Goal: Task Accomplishment & Management: Manage account settings

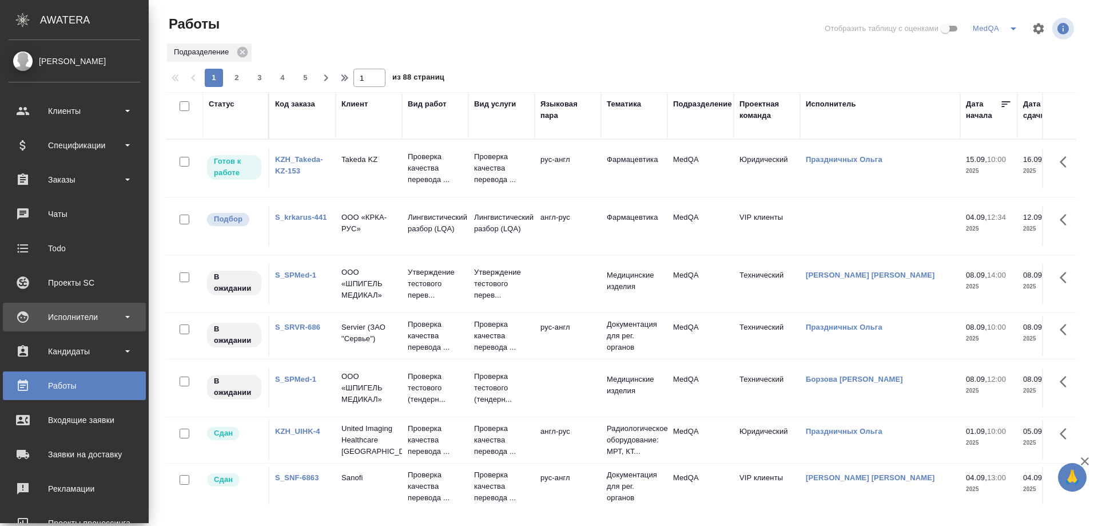
click at [62, 319] on div "Исполнители" at bounding box center [75, 316] width 132 height 17
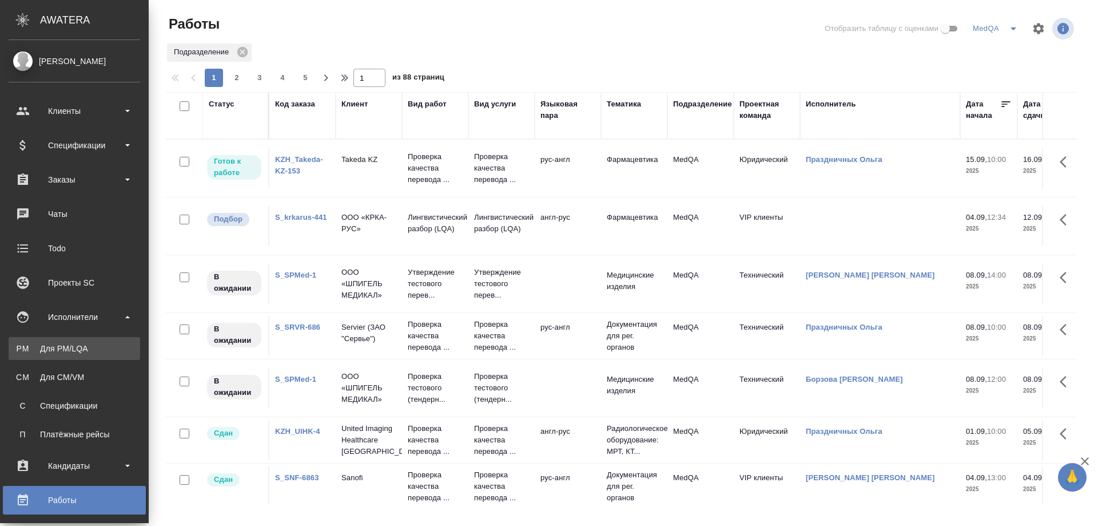
click at [60, 348] on div "Для PM/LQA" at bounding box center [74, 348] width 120 height 11
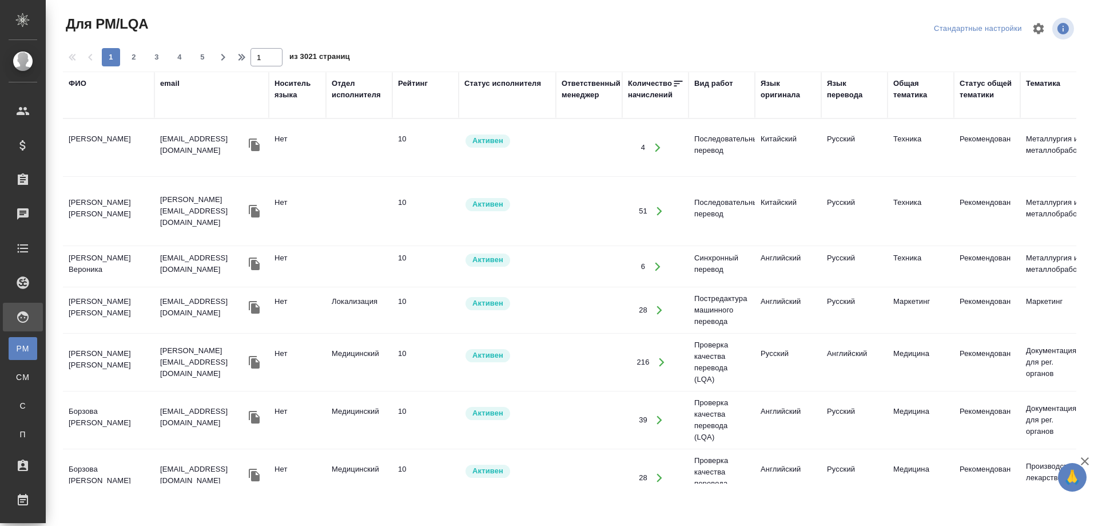
click at [86, 83] on div "ФИО" at bounding box center [109, 83] width 80 height 11
click at [496, 84] on div "Статус исполнителя" at bounding box center [502, 83] width 77 height 11
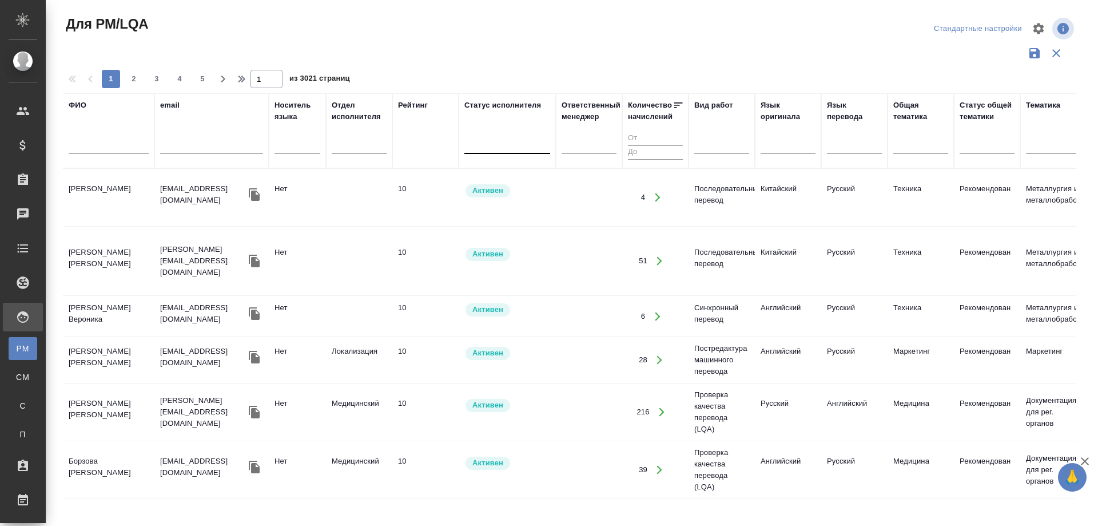
click at [487, 140] on div at bounding box center [507, 142] width 86 height 17
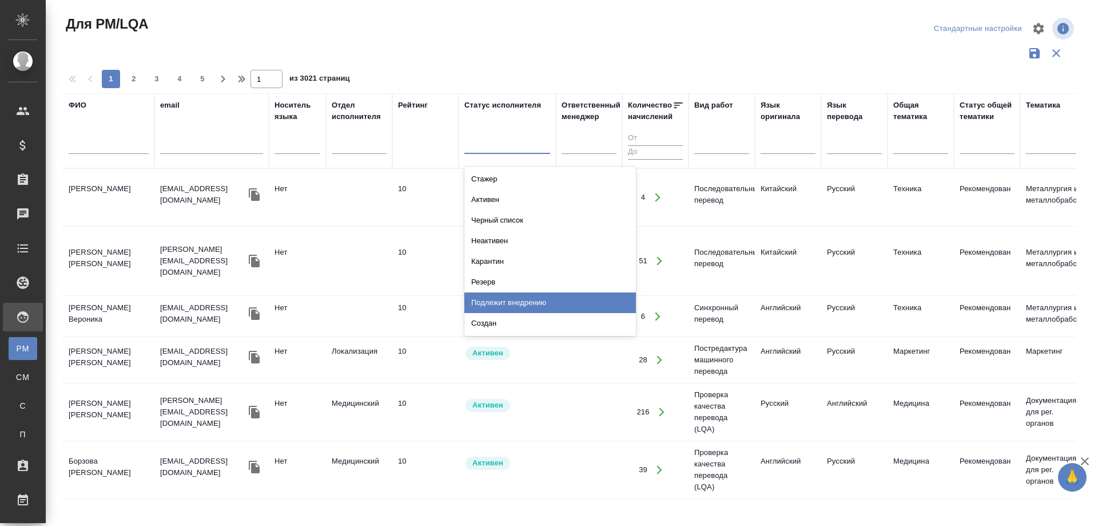
click at [500, 301] on div "Подлежит внедрению" at bounding box center [550, 302] width 172 height 21
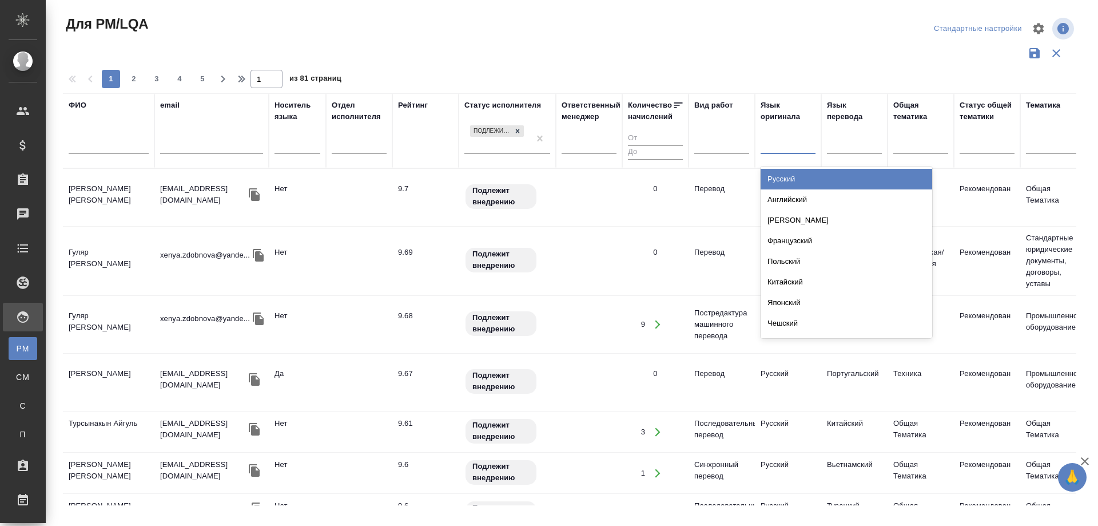
click at [788, 144] on div at bounding box center [788, 142] width 55 height 17
click at [721, 142] on div at bounding box center [721, 142] width 55 height 17
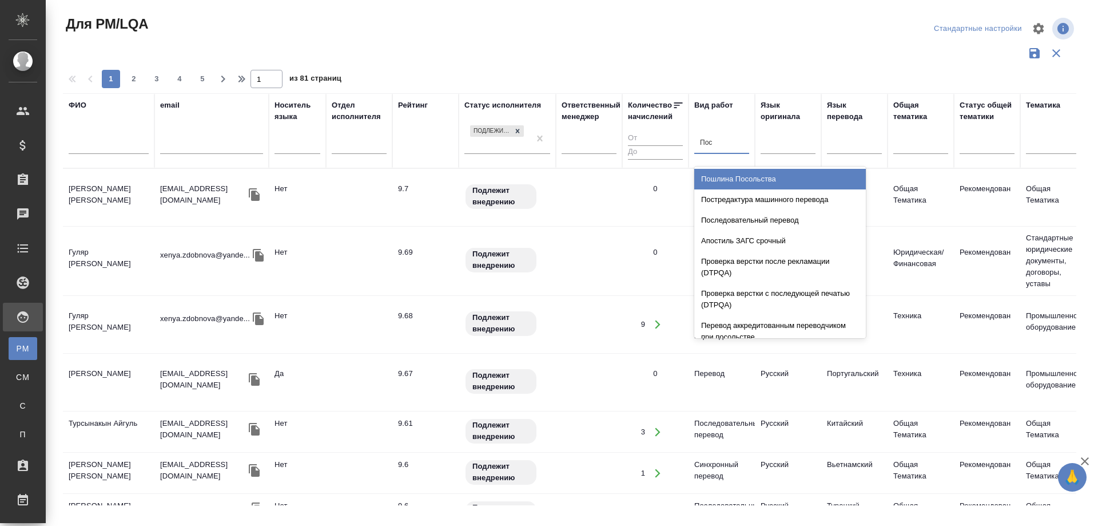
type input "Пост"
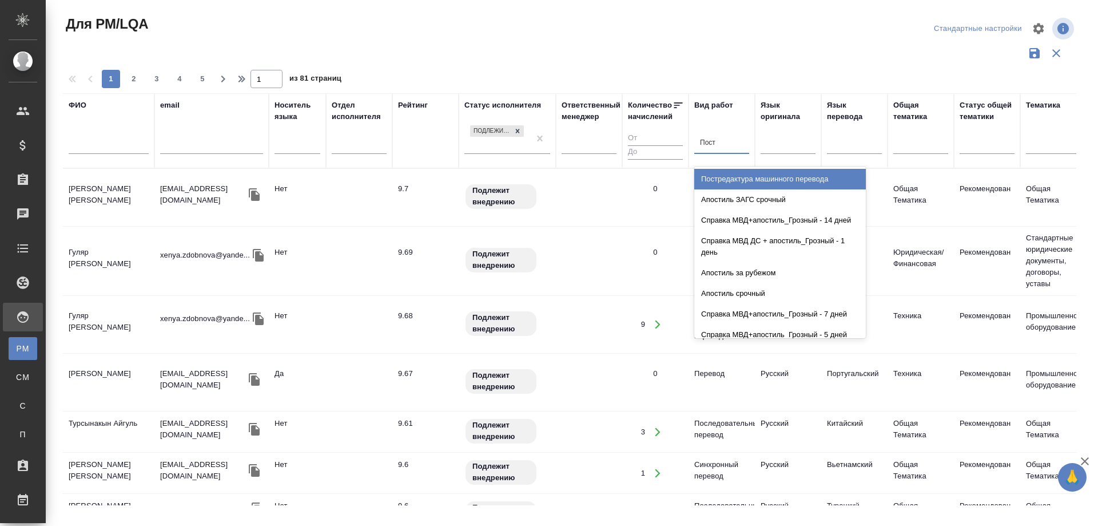
click at [738, 174] on div "Постредактура машинного перевода" at bounding box center [780, 179] width 172 height 21
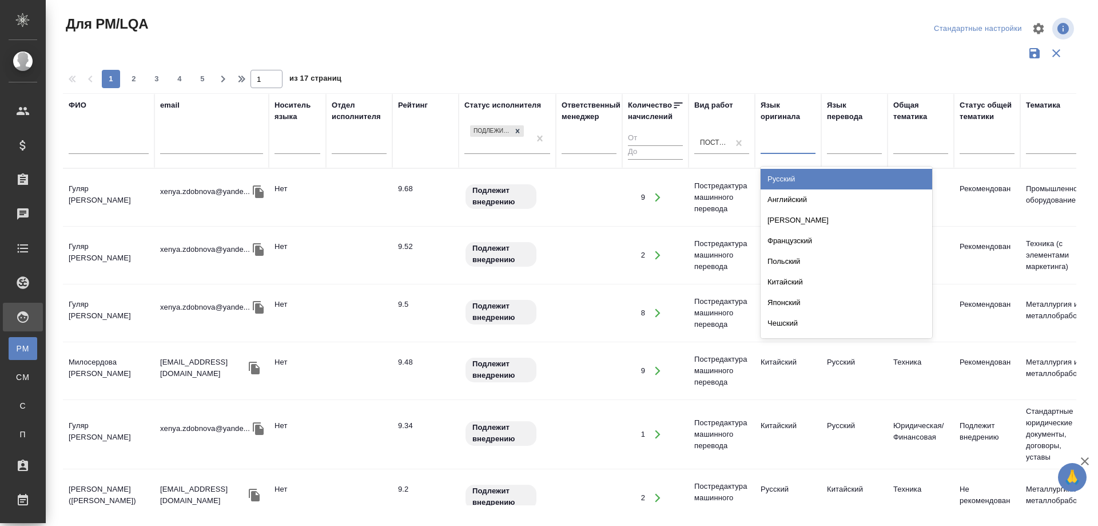
click at [788, 146] on div at bounding box center [788, 142] width 55 height 17
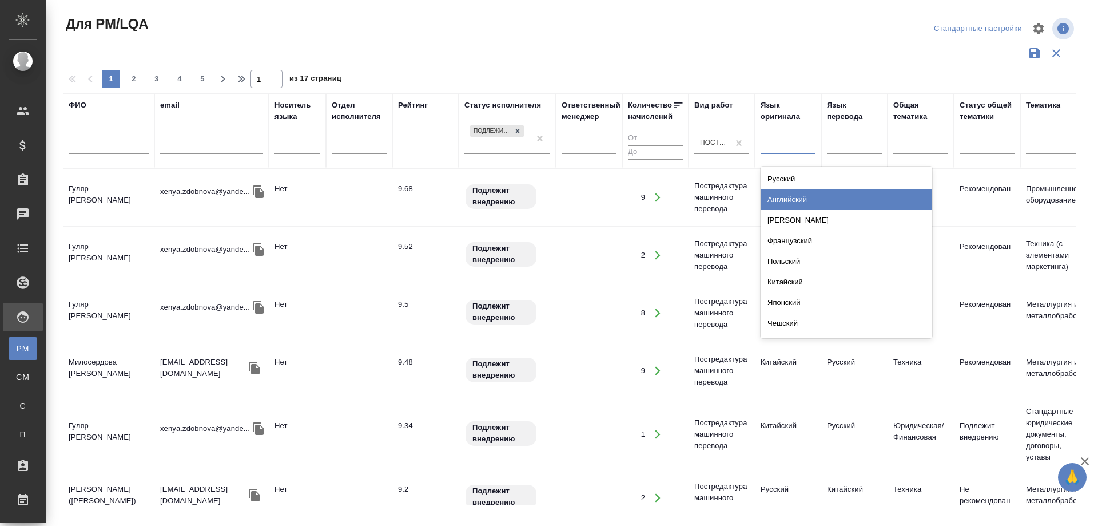
click at [789, 196] on div "Английский" at bounding box center [847, 199] width 172 height 21
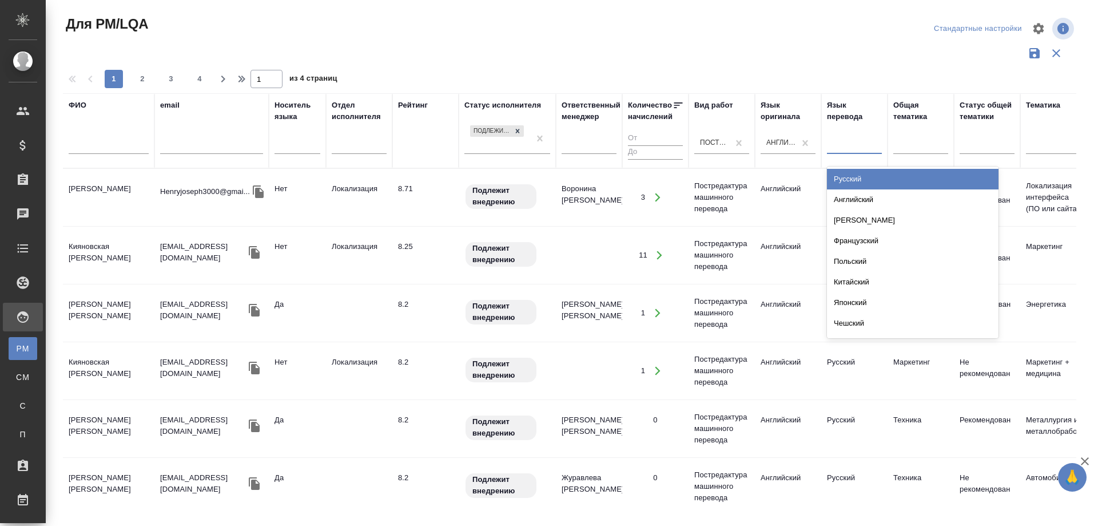
click at [853, 142] on div at bounding box center [854, 142] width 55 height 17
click at [849, 181] on div "Русский" at bounding box center [913, 179] width 172 height 21
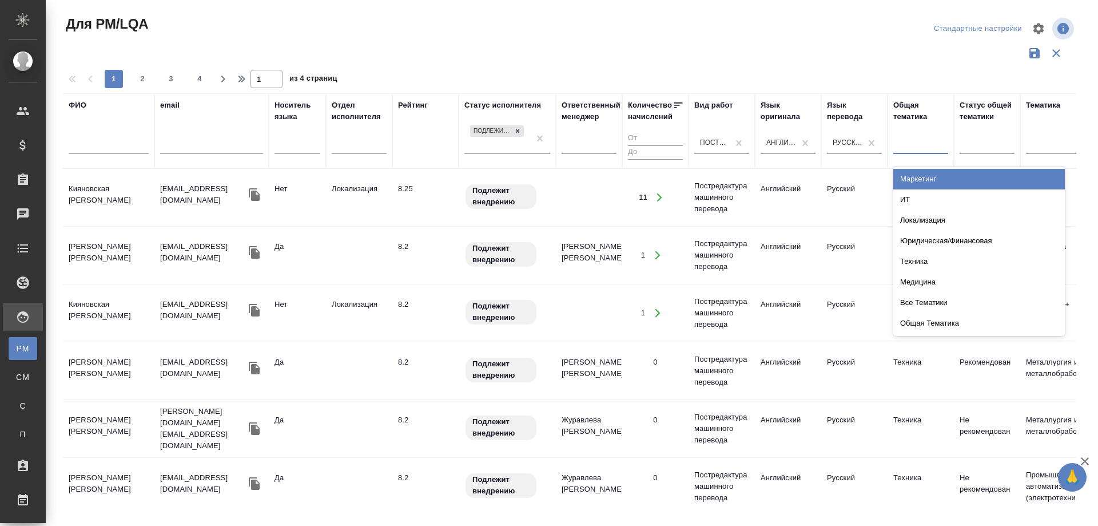
click at [913, 142] on div at bounding box center [920, 142] width 55 height 17
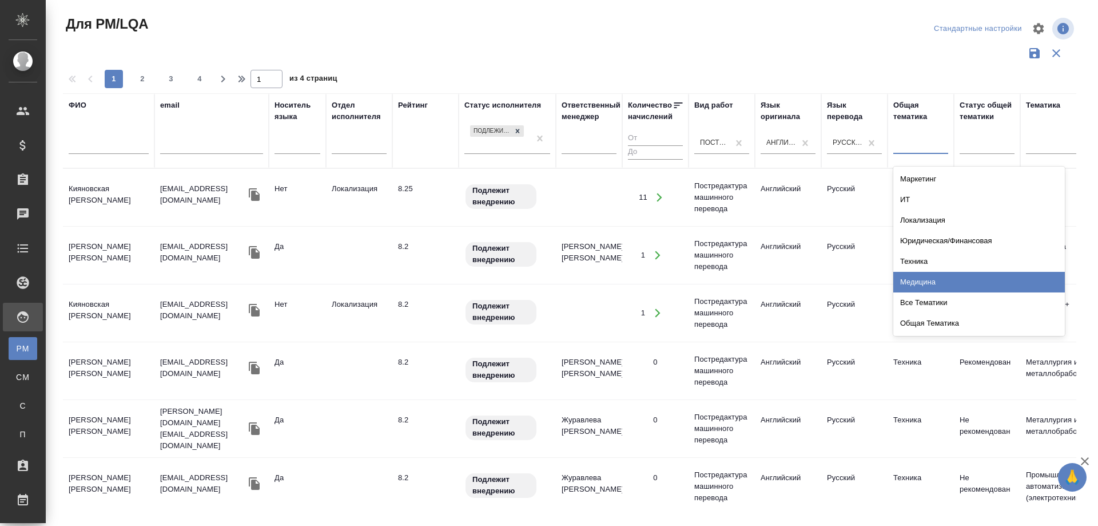
click at [921, 282] on div "Медицина" at bounding box center [979, 282] width 172 height 21
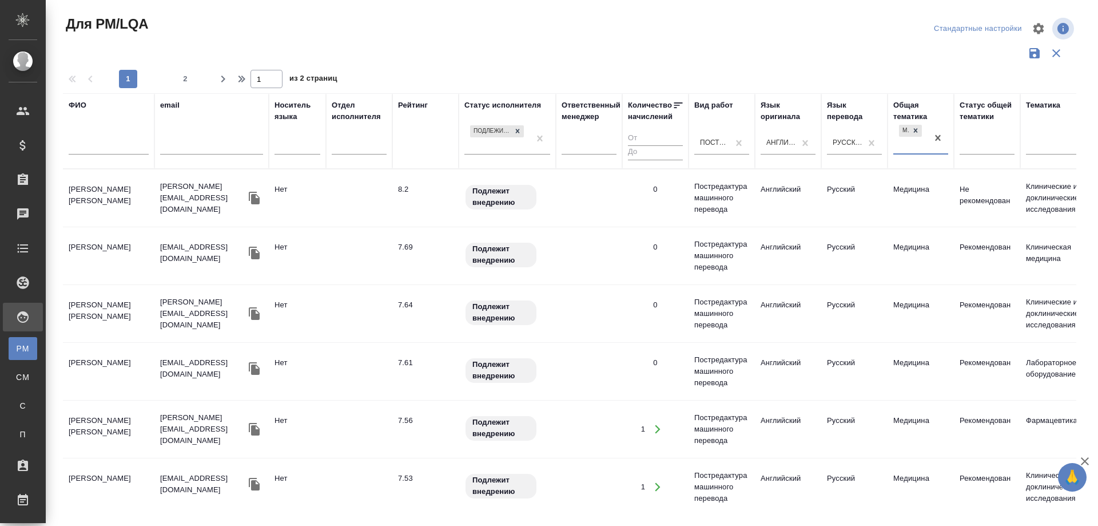
click at [93, 185] on td "Соловьев Сергей" at bounding box center [109, 198] width 92 height 40
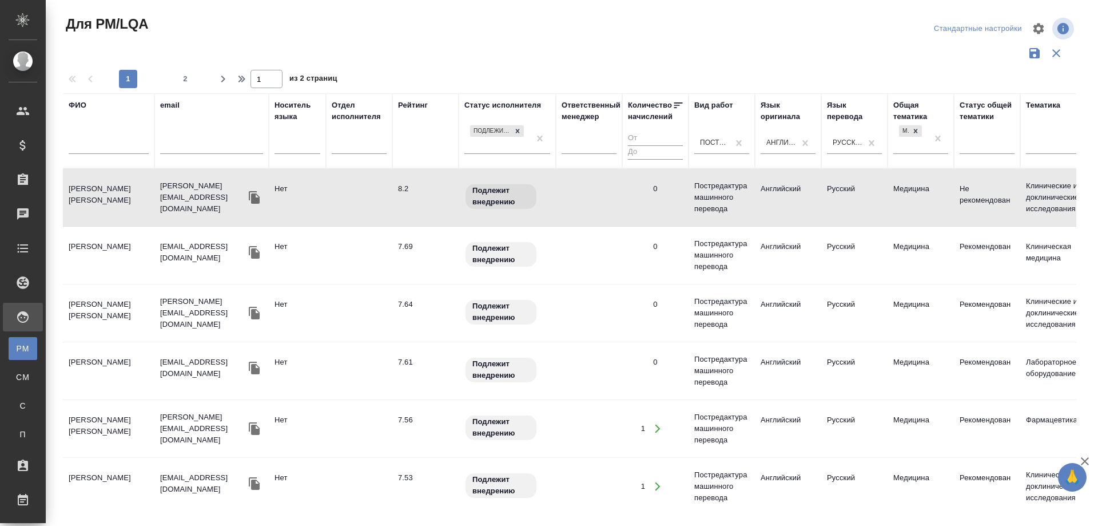
click at [93, 185] on td "Соловьев Сергей" at bounding box center [109, 197] width 92 height 40
click at [94, 240] on td "Гриценко Алина Эдуардовна" at bounding box center [109, 255] width 92 height 40
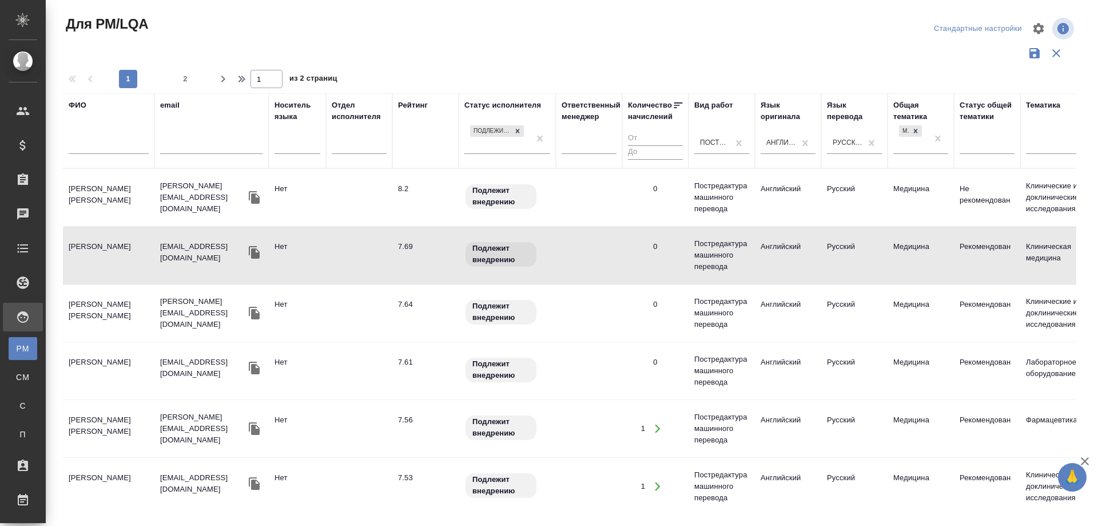
click at [94, 240] on td "Гриценко Алина Эдуардовна" at bounding box center [109, 255] width 92 height 40
click at [86, 296] on td "Лобанова Татьяна Иосифовна" at bounding box center [109, 313] width 92 height 40
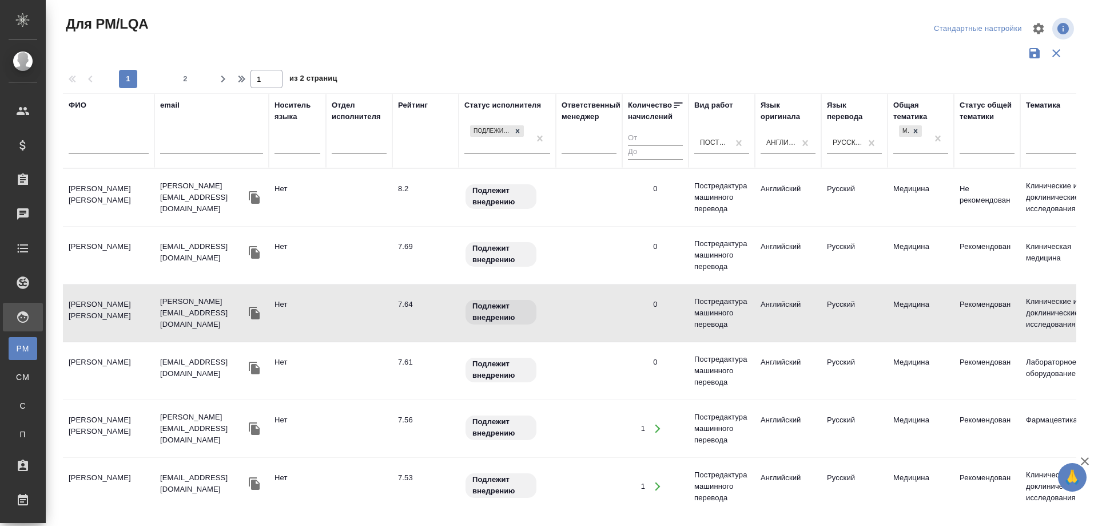
click at [86, 296] on td "Лобанова Татьяна Иосифовна" at bounding box center [109, 313] width 92 height 40
click at [88, 357] on td "Никитина Нина Игоревна" at bounding box center [109, 371] width 92 height 40
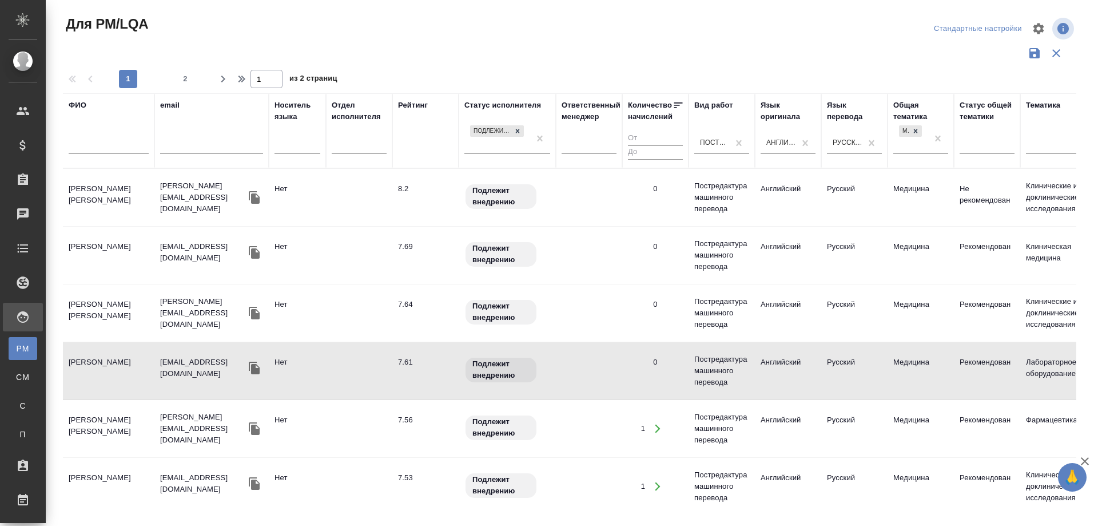
click at [88, 357] on td "Никитина Нина Игоревна" at bounding box center [109, 371] width 92 height 40
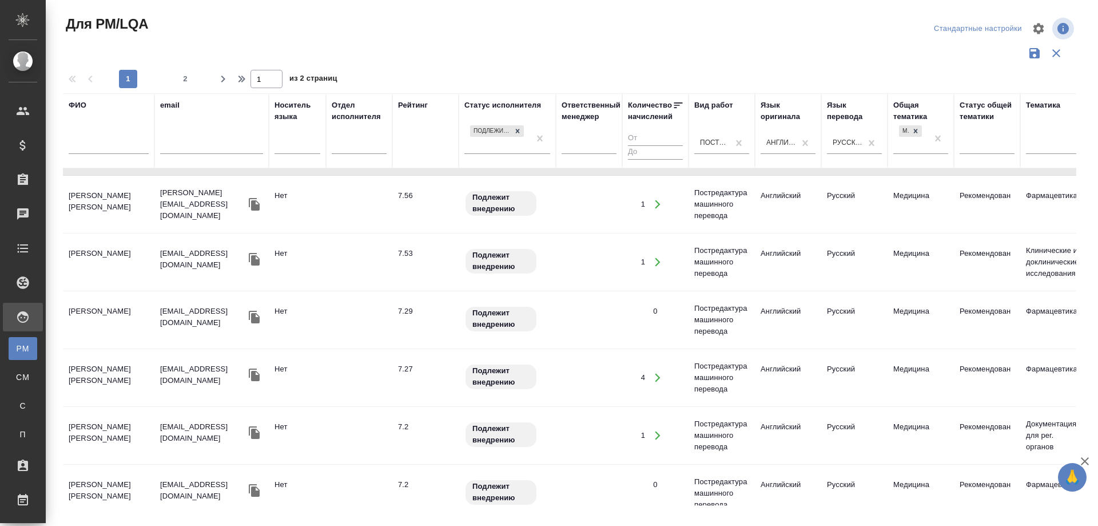
scroll to position [229, 0]
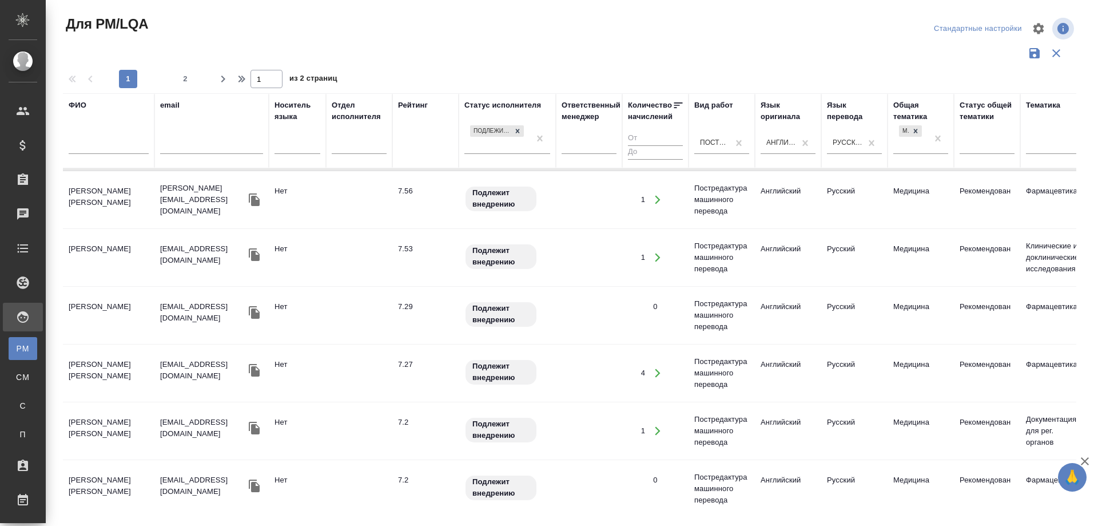
click at [104, 353] on td "Кондратьев Дмитрий Вениаминович" at bounding box center [109, 373] width 92 height 40
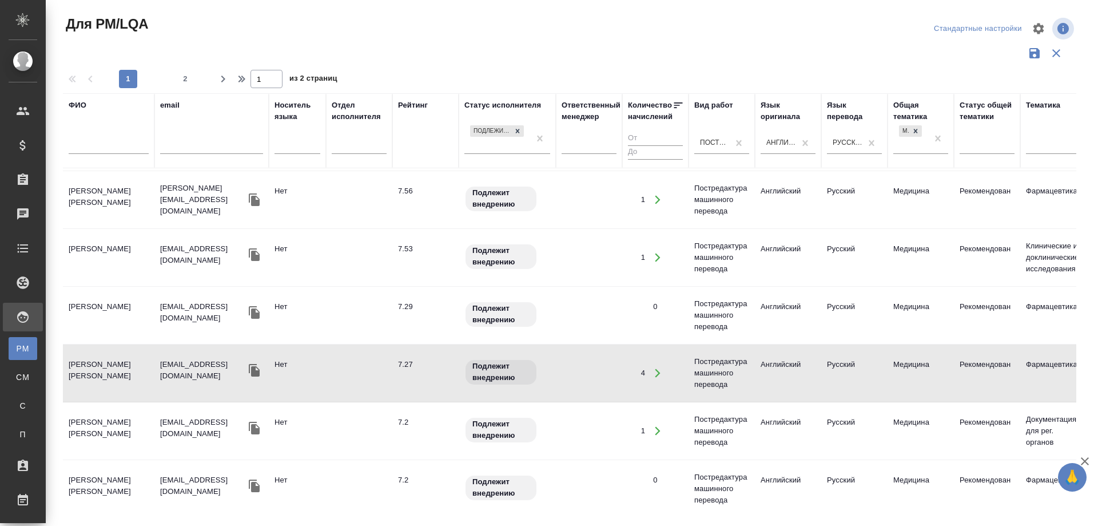
click at [93, 419] on td "Соколов Алексей Владимирович" at bounding box center [109, 431] width 92 height 40
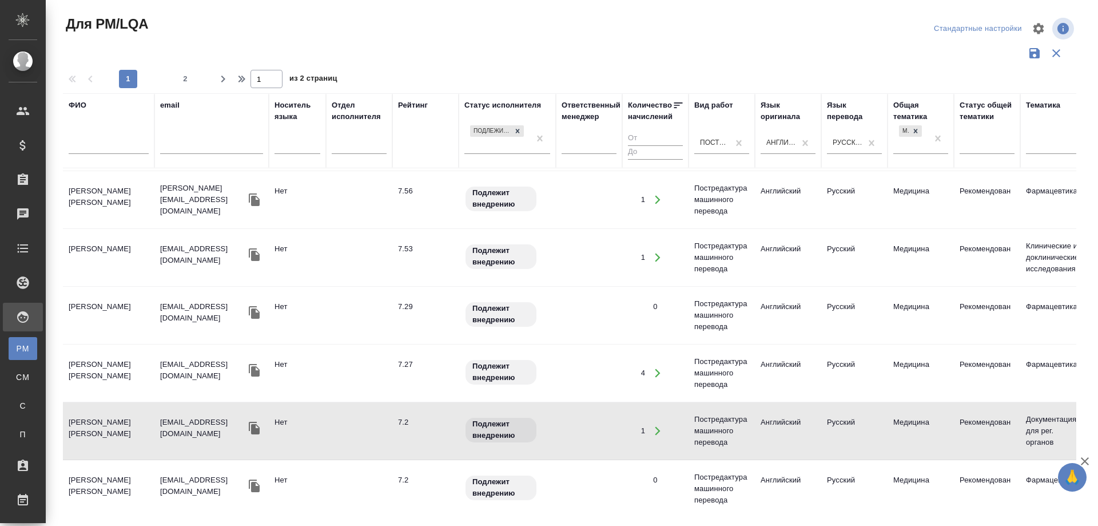
click at [93, 419] on td "Соколов Алексей Владимирович" at bounding box center [109, 431] width 92 height 40
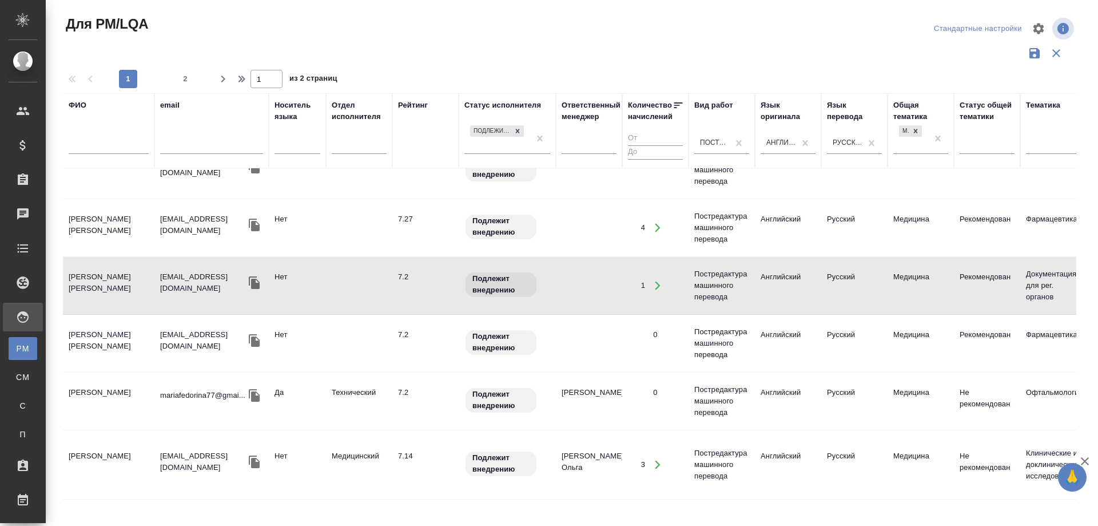
scroll to position [400, 0]
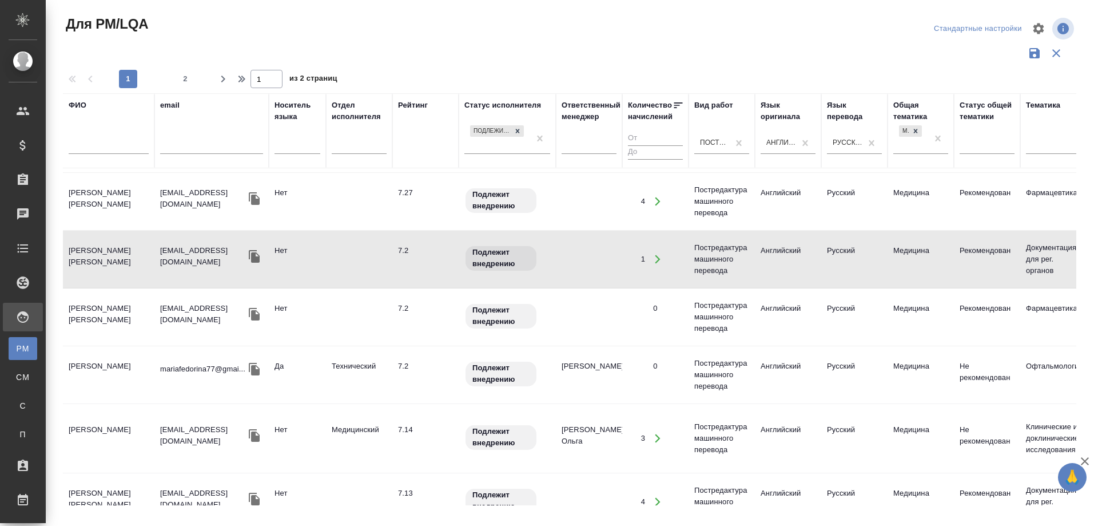
click at [93, 355] on td "Федорина Мария Сергеевна" at bounding box center [109, 375] width 92 height 40
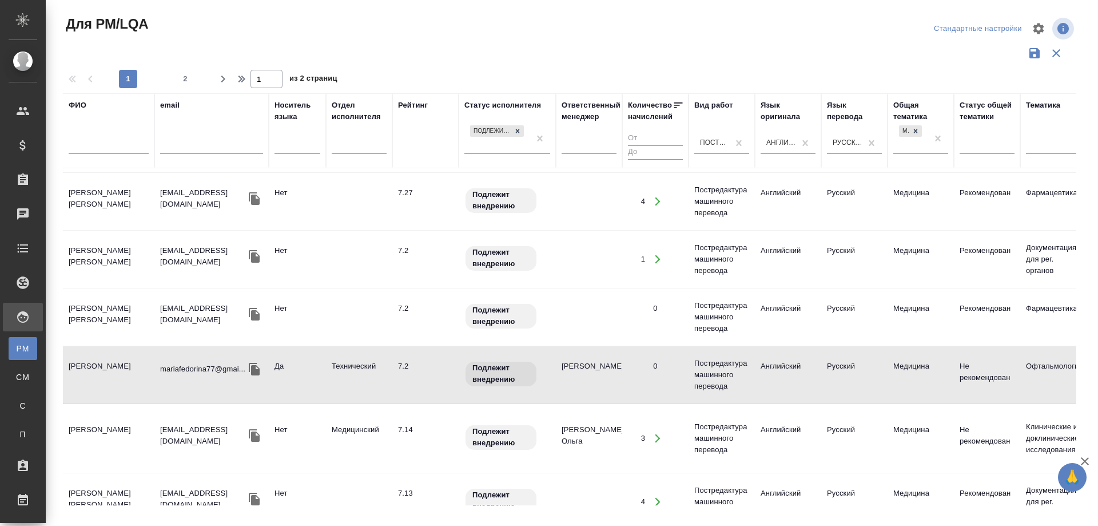
click at [93, 355] on td "Федорина Мария Сергеевна" at bounding box center [109, 375] width 92 height 40
click at [93, 425] on td "Карбович Игорь Михайлович" at bounding box center [109, 438] width 92 height 40
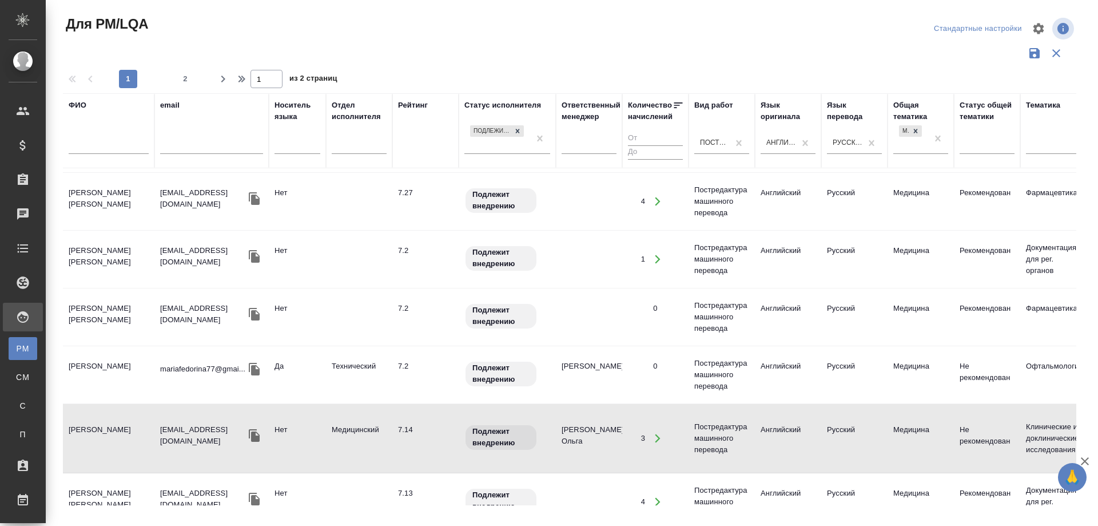
click at [93, 425] on td "Карбович Игорь Михайлович" at bounding box center [109, 438] width 92 height 40
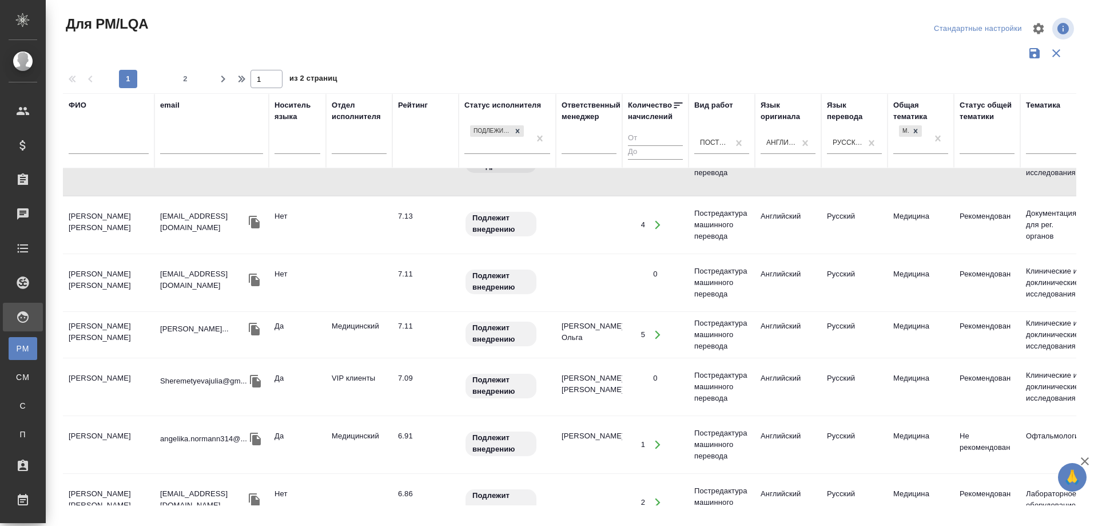
scroll to position [686, 0]
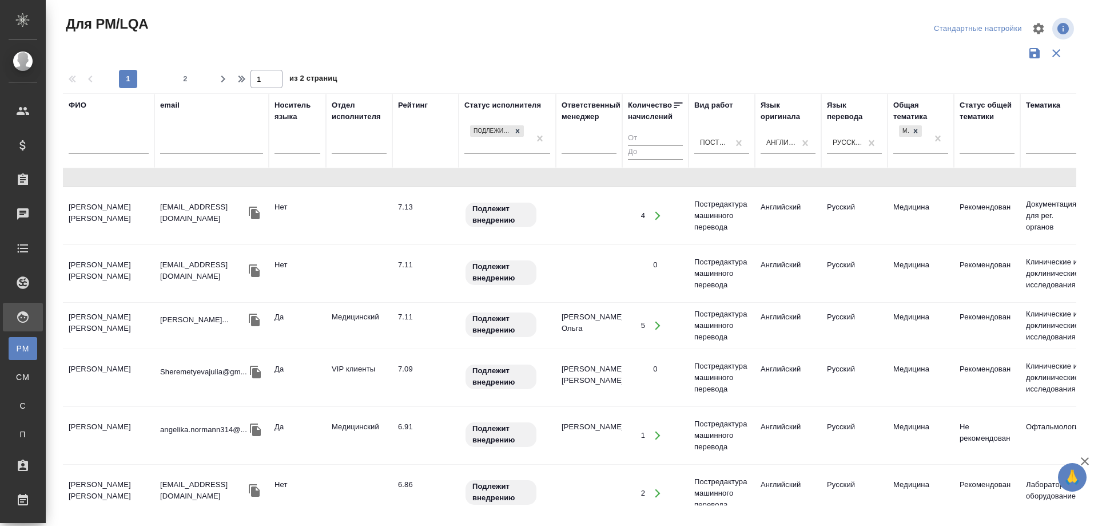
click at [108, 305] on td "Бровченко Анастасия" at bounding box center [109, 325] width 92 height 40
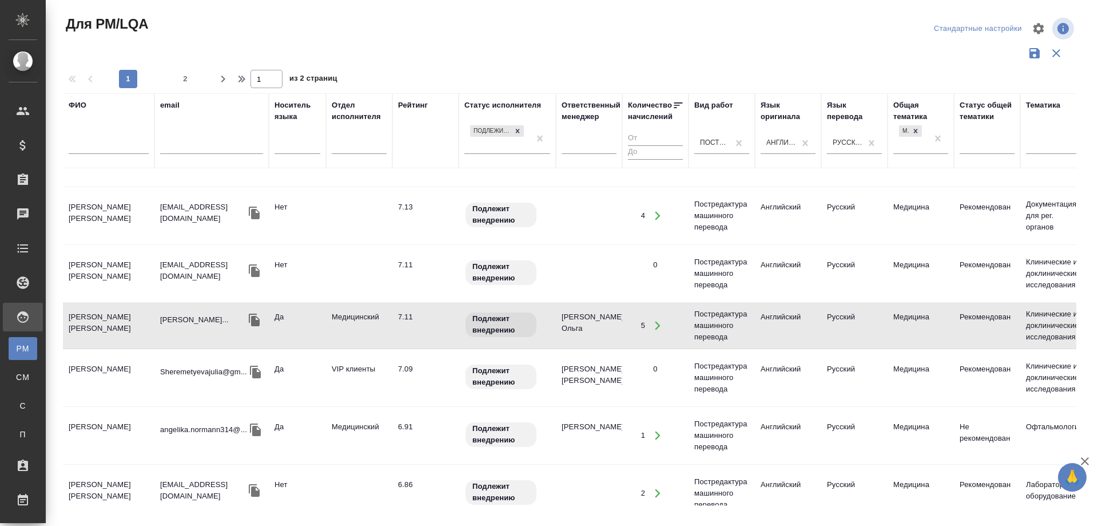
click at [108, 305] on td "Бровченко Анастасия" at bounding box center [109, 325] width 92 height 40
click at [108, 357] on td "Шереметьева Юлия Дмитриевна" at bounding box center [109, 377] width 92 height 40
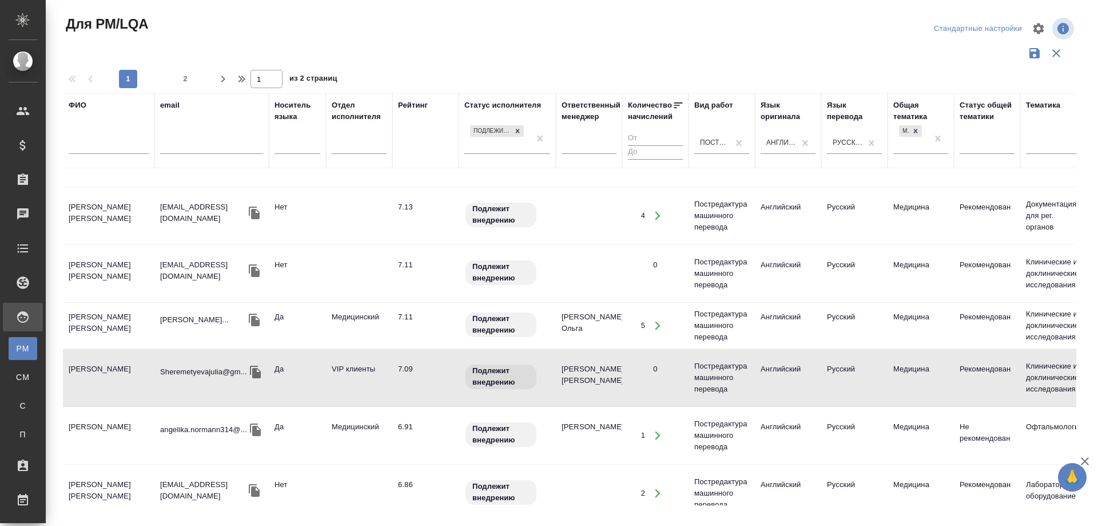
click at [108, 357] on td "Шереметьева Юлия Дмитриевна" at bounding box center [109, 377] width 92 height 40
click at [90, 415] on td "Норманн Анжелика Викторовна" at bounding box center [109, 435] width 92 height 40
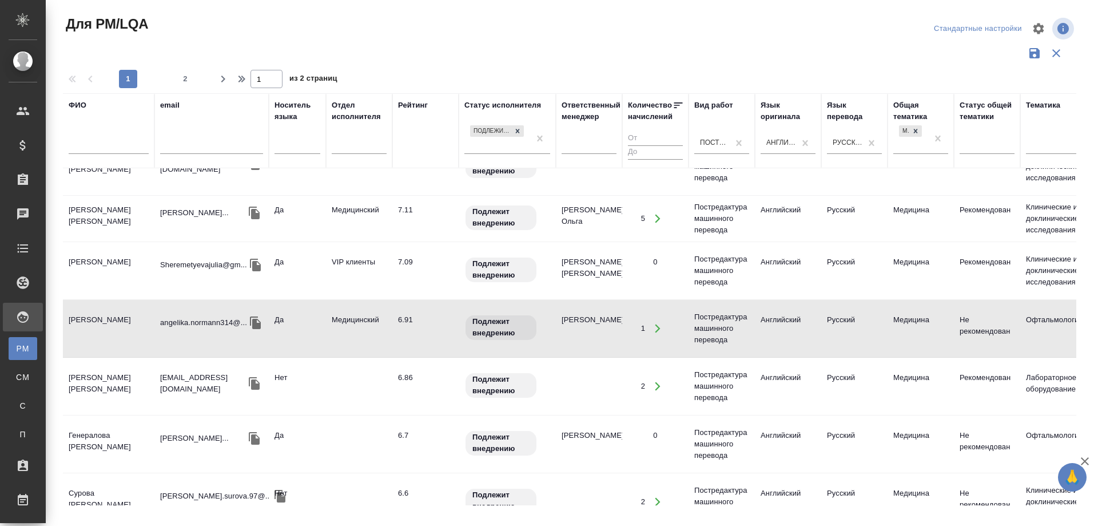
scroll to position [801, 0]
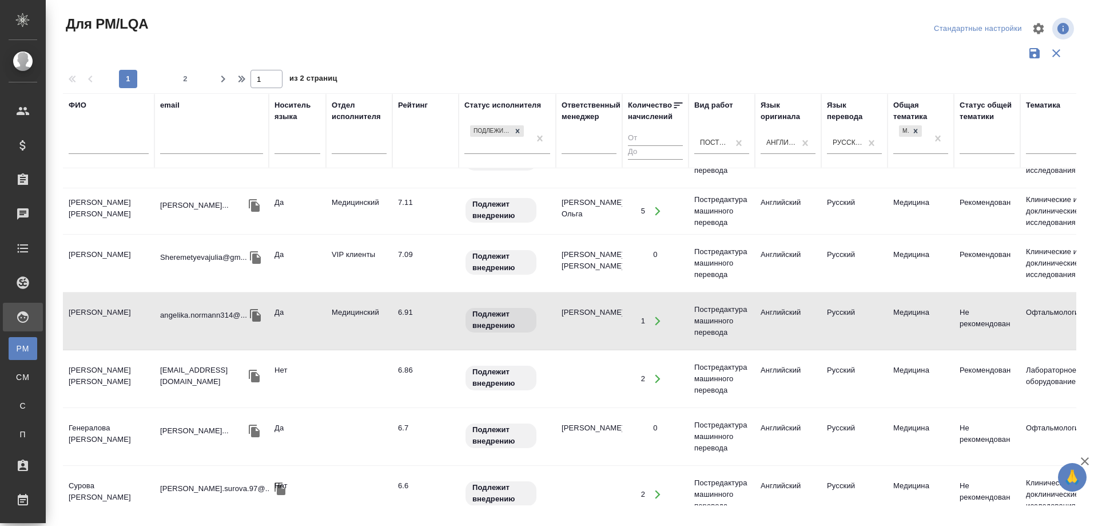
click at [99, 416] on td "Генералова Елена Владимировна" at bounding box center [109, 436] width 92 height 40
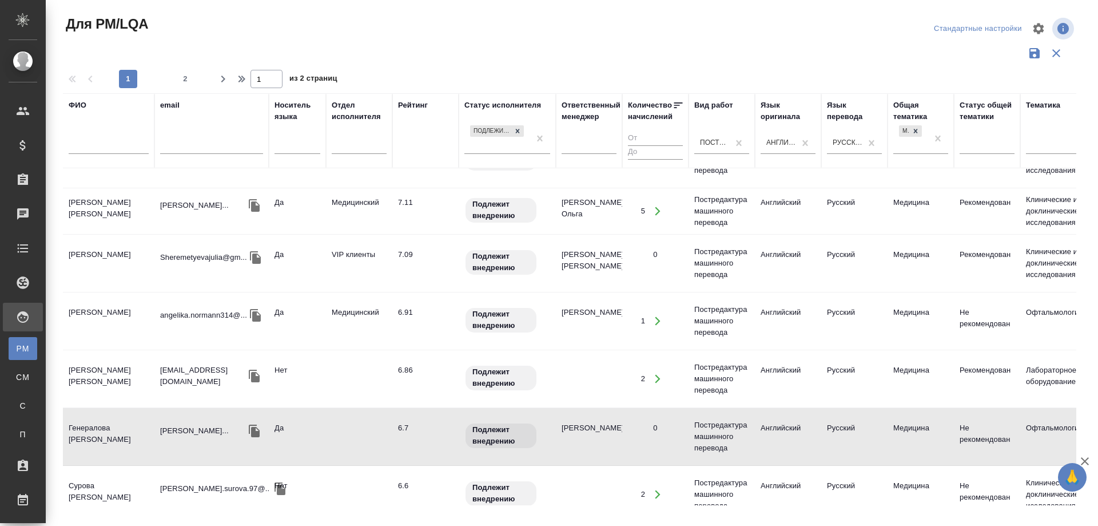
click at [86, 474] on td "Сурова Александра Сергеевна" at bounding box center [109, 494] width 92 height 40
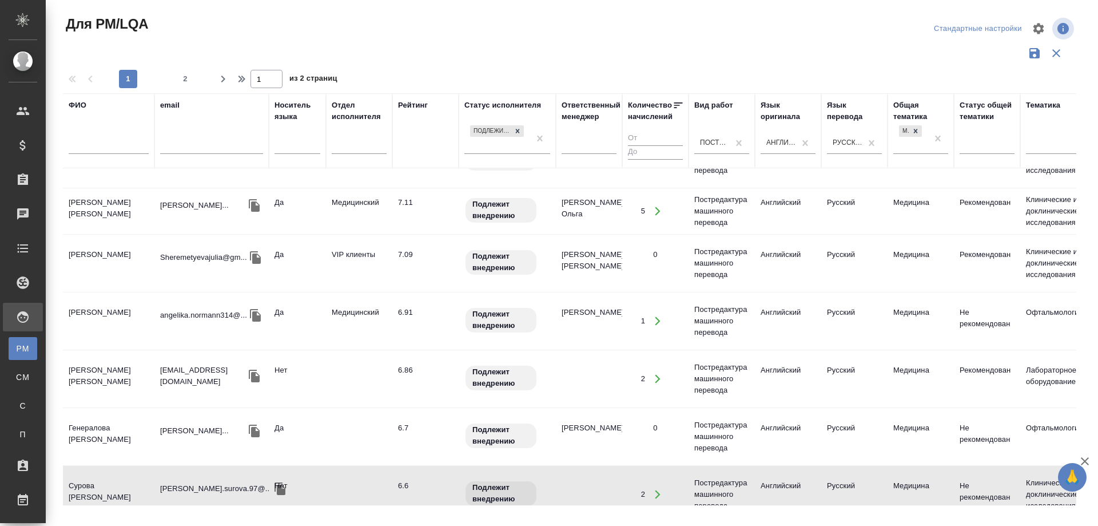
click at [86, 474] on td "Сурова Александра Сергеевна" at bounding box center [109, 494] width 92 height 40
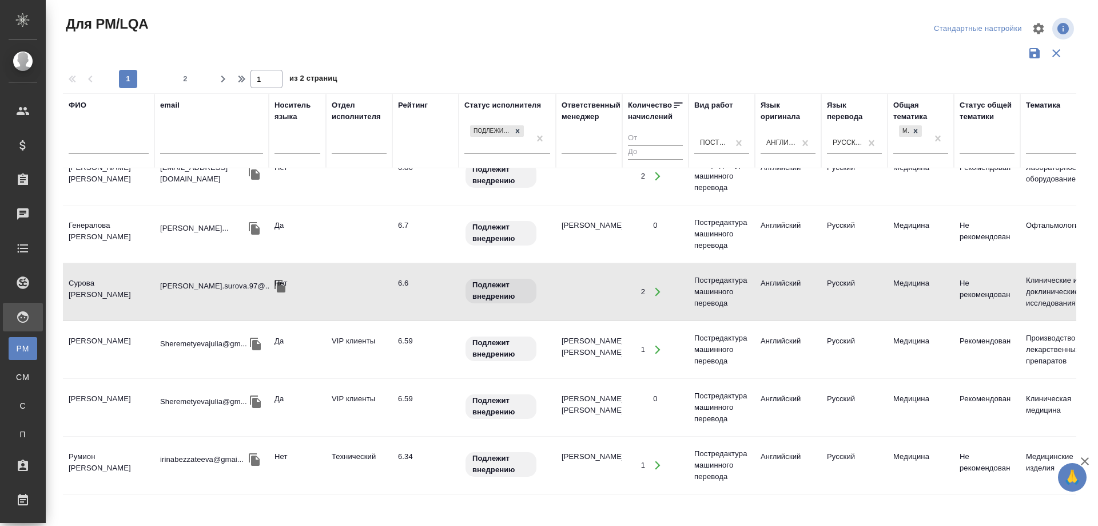
scroll to position [1071, 0]
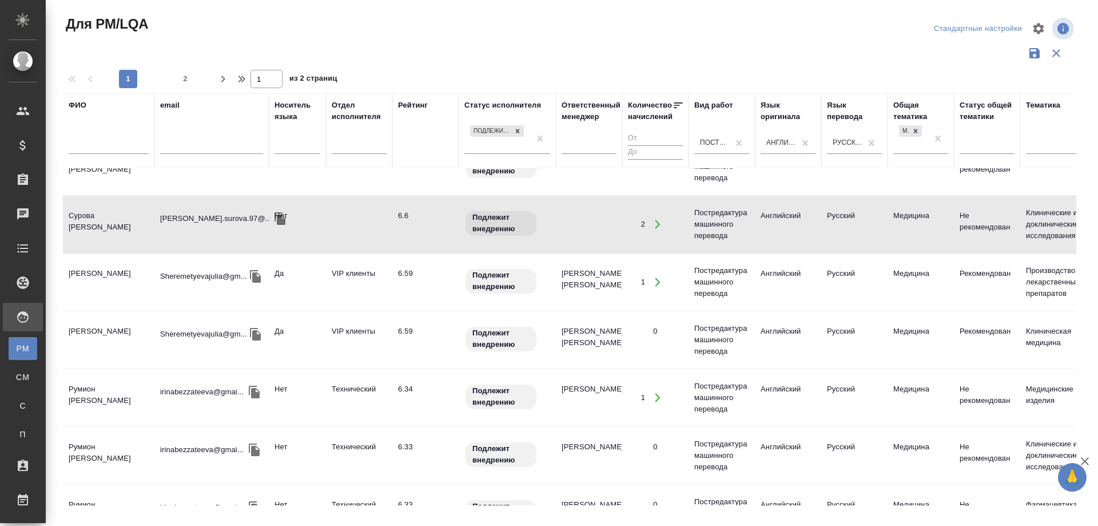
click at [90, 378] on td "Румион Ирина Сергеевна" at bounding box center [109, 398] width 92 height 40
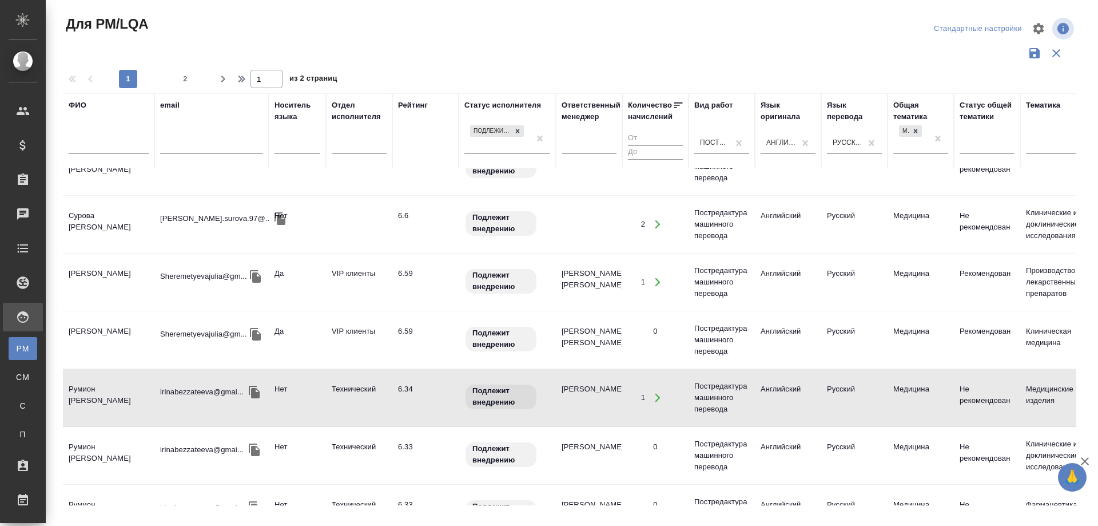
click at [90, 378] on td "Румион Ирина Сергеевна" at bounding box center [109, 398] width 92 height 40
click at [185, 79] on span "2" at bounding box center [185, 78] width 18 height 11
type input "2"
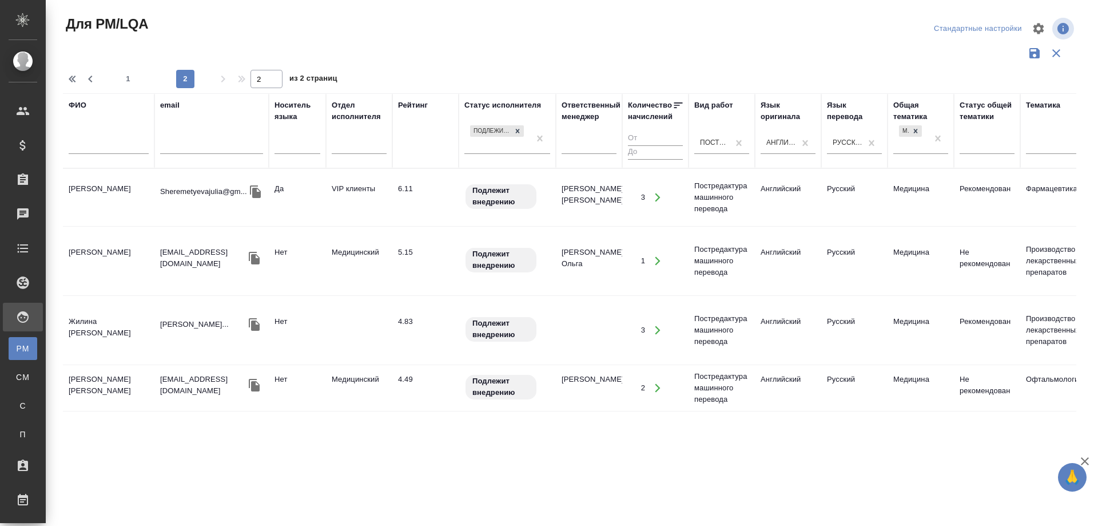
scroll to position [0, 0]
click at [89, 310] on td "Жилина Екатерина" at bounding box center [109, 330] width 92 height 40
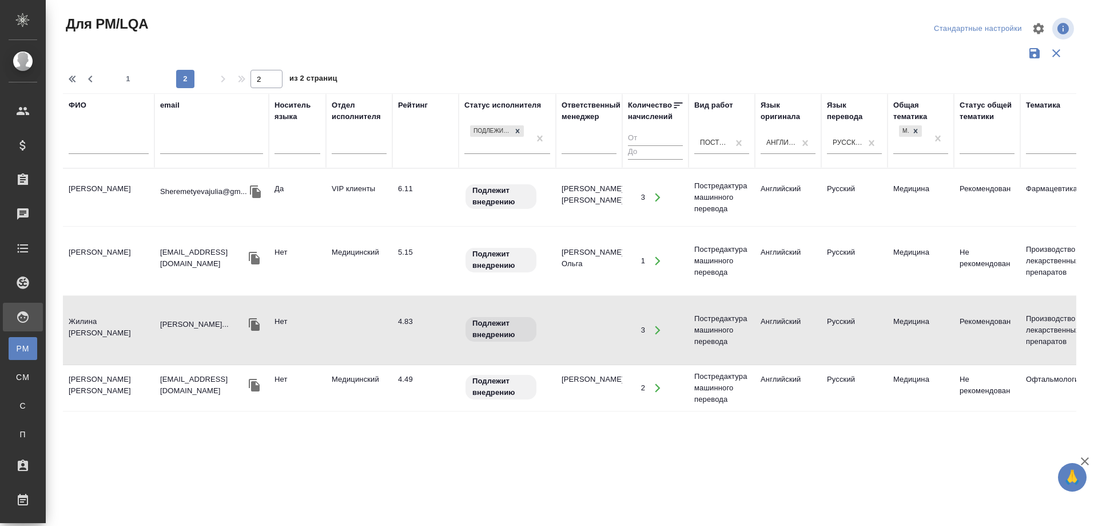
click at [89, 310] on td "Жилина Екатерина" at bounding box center [109, 330] width 92 height 40
click at [84, 368] on td "Рагозина Наталья Анатольевна" at bounding box center [109, 388] width 92 height 40
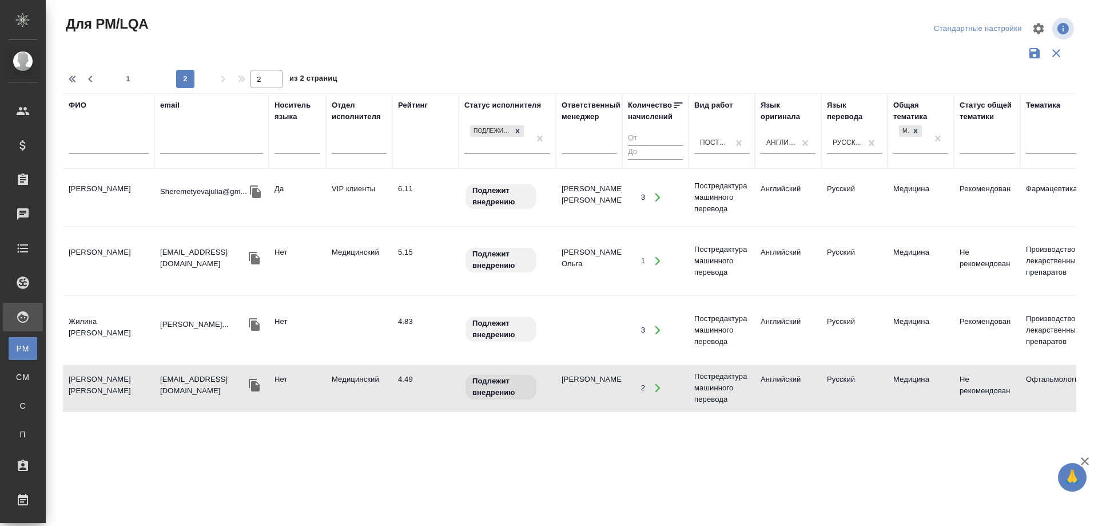
click at [84, 368] on td "Рагозина Наталья Анатольевна" at bounding box center [109, 388] width 92 height 40
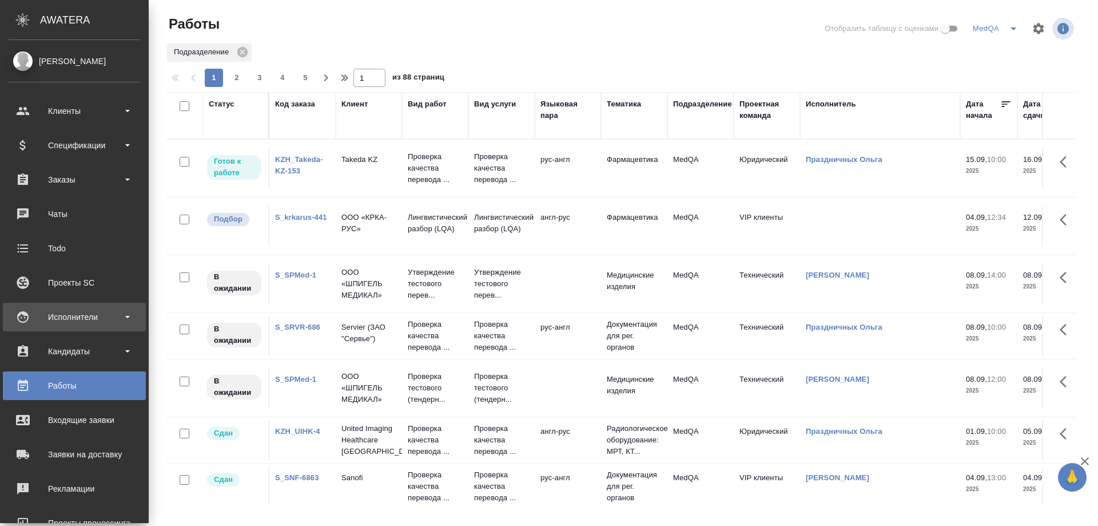
click at [78, 313] on div "Исполнители" at bounding box center [75, 316] width 132 height 17
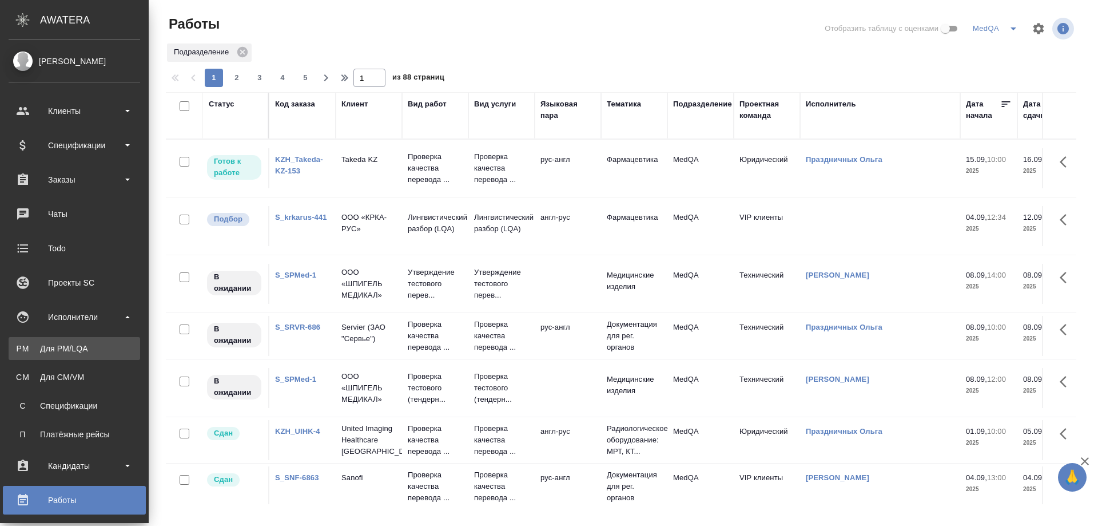
click at [52, 348] on div "Для PM/LQA" at bounding box center [74, 348] width 120 height 11
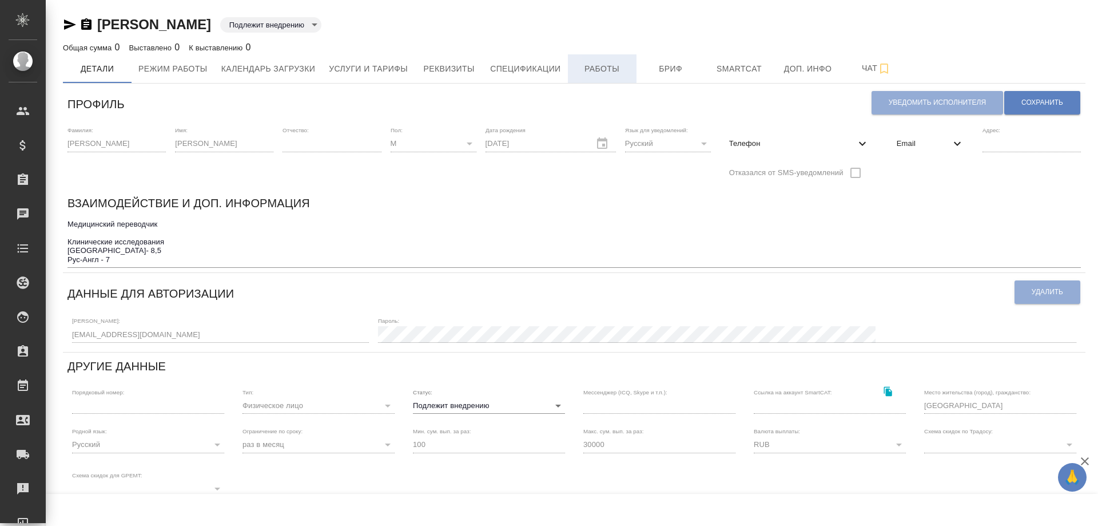
click at [608, 70] on span "Работы" at bounding box center [602, 69] width 55 height 14
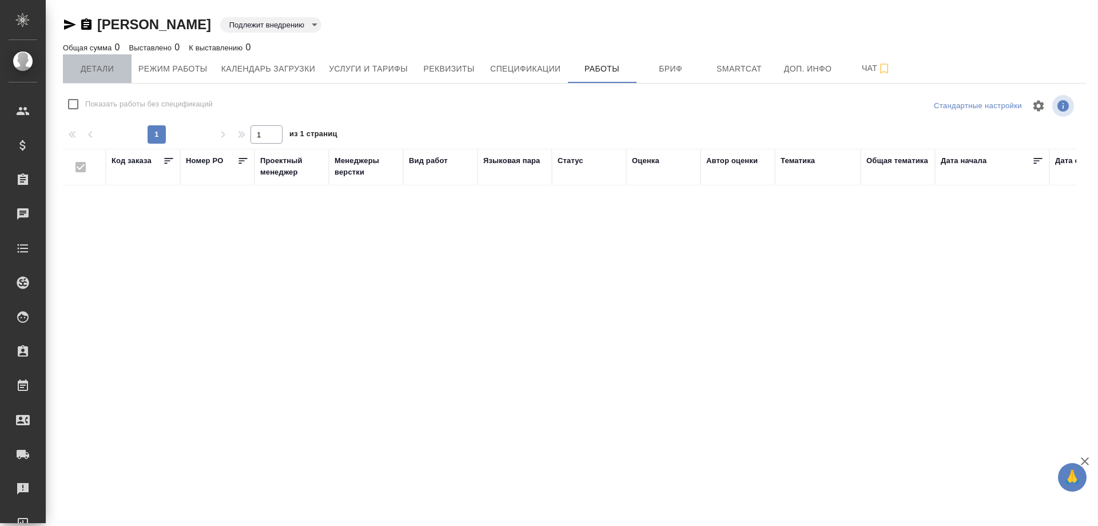
click at [95, 73] on span "Детали" at bounding box center [97, 69] width 55 height 14
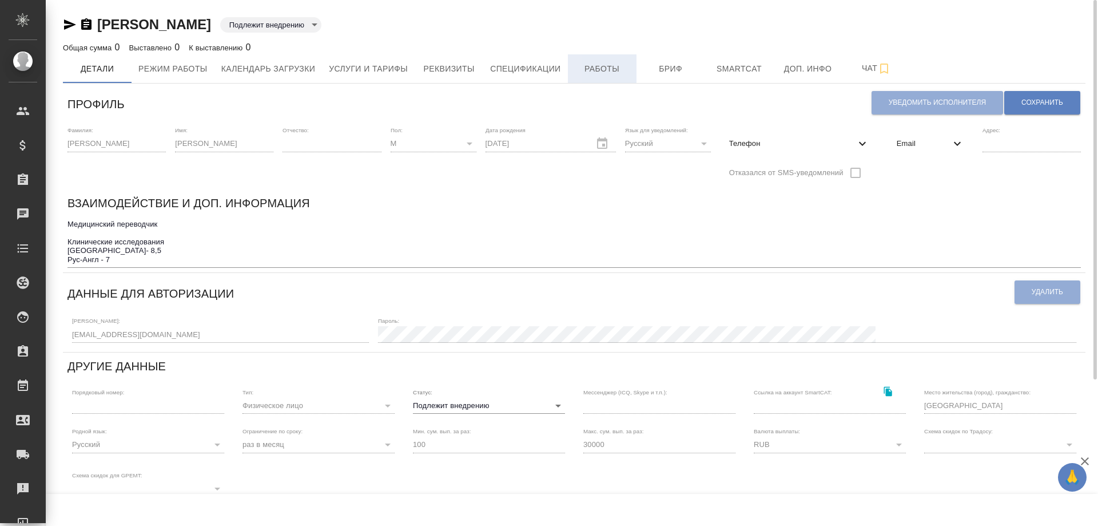
click at [613, 65] on span "Работы" at bounding box center [602, 69] width 55 height 14
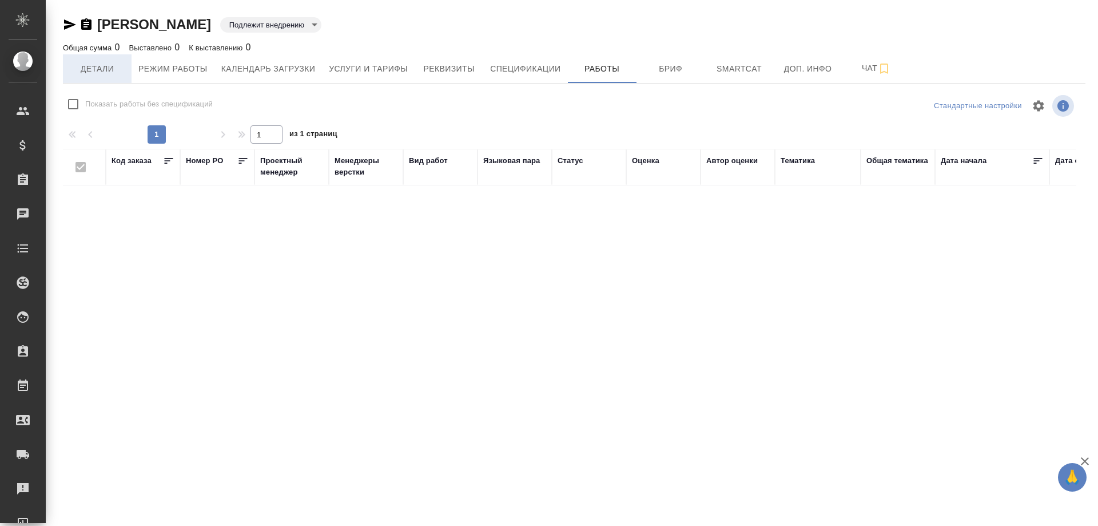
click at [90, 67] on span "Детали" at bounding box center [97, 69] width 55 height 14
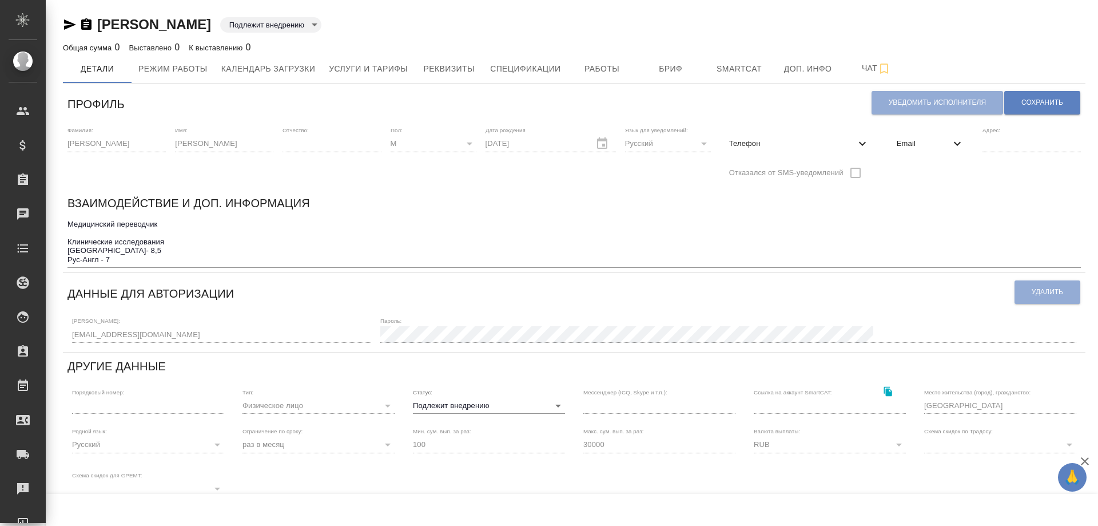
click at [66, 23] on icon "button" at bounding box center [70, 24] width 12 height 10
click at [85, 23] on icon "button" at bounding box center [86, 23] width 10 height 11
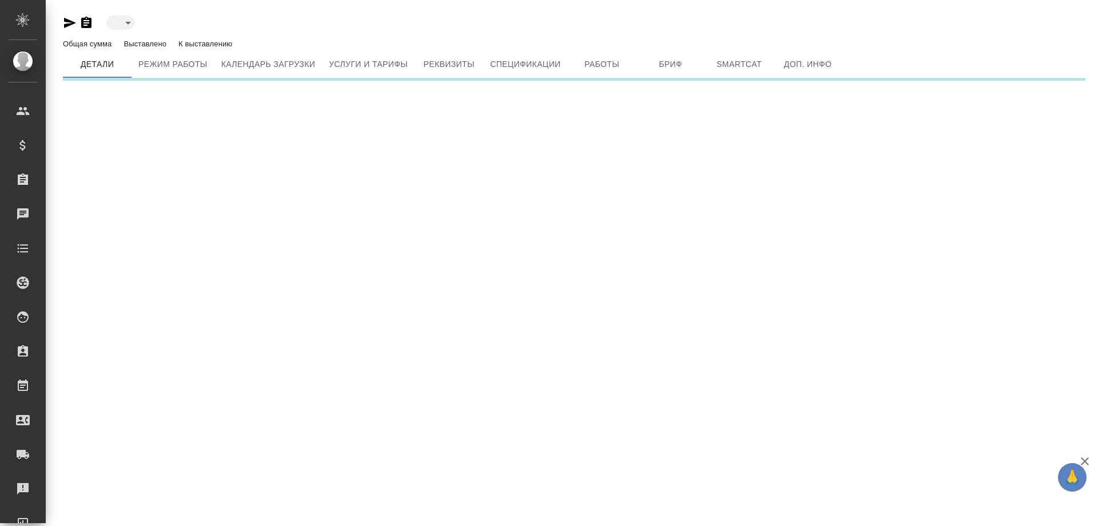
type input "toBeImplemented"
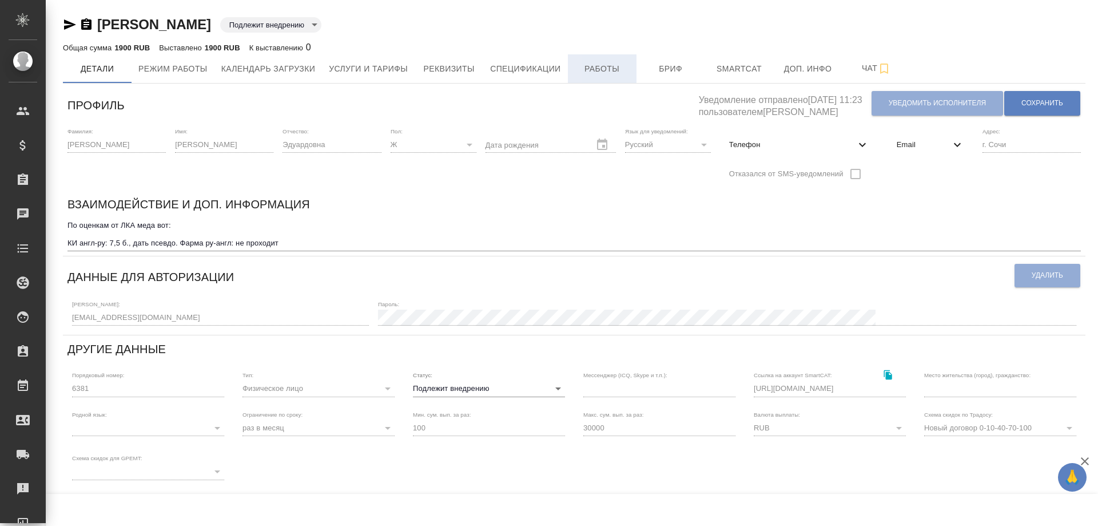
click at [613, 66] on span "Работы" at bounding box center [602, 69] width 55 height 14
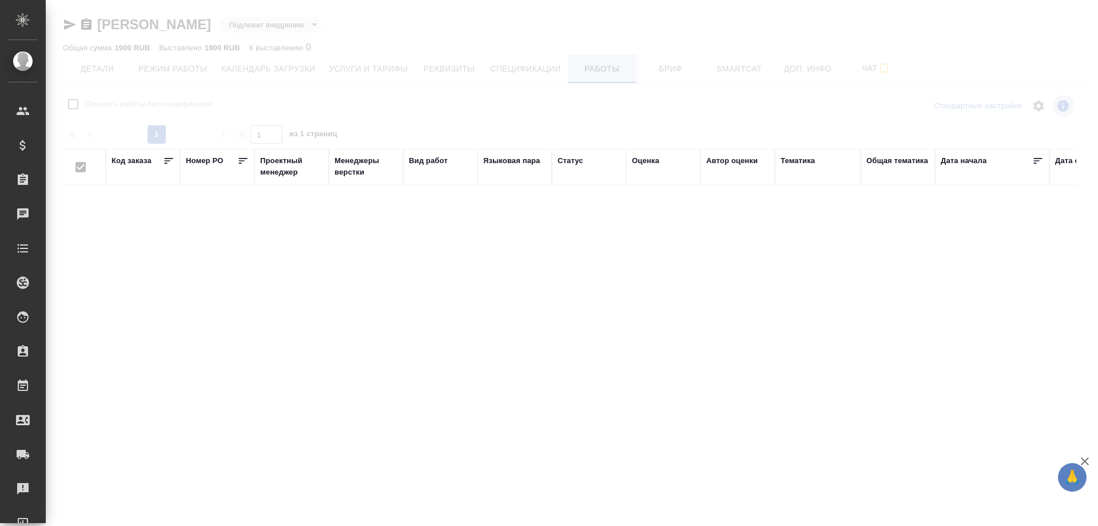
checkbox input "false"
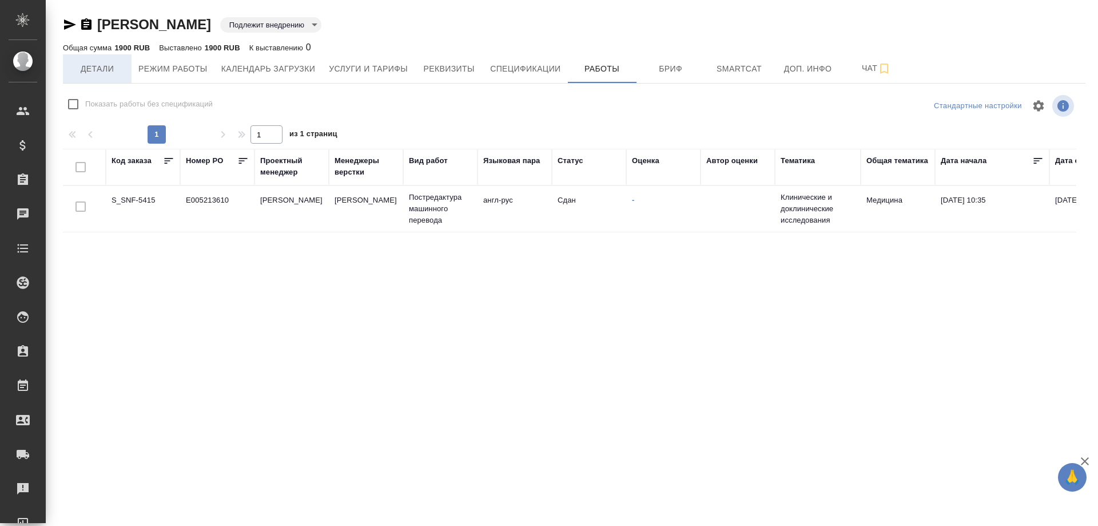
click at [86, 62] on span "Детали" at bounding box center [97, 69] width 55 height 14
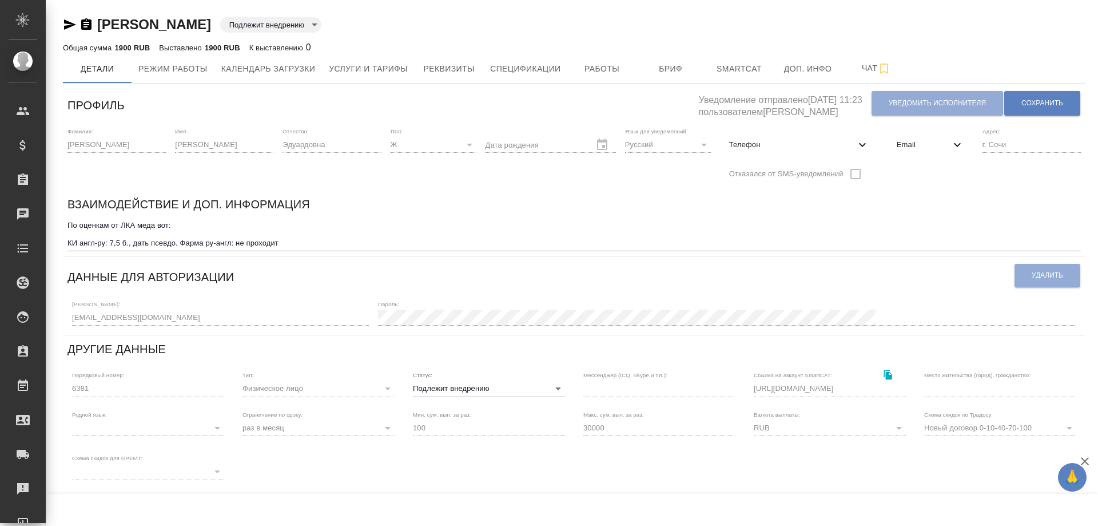
click at [88, 23] on icon "button" at bounding box center [86, 23] width 10 height 11
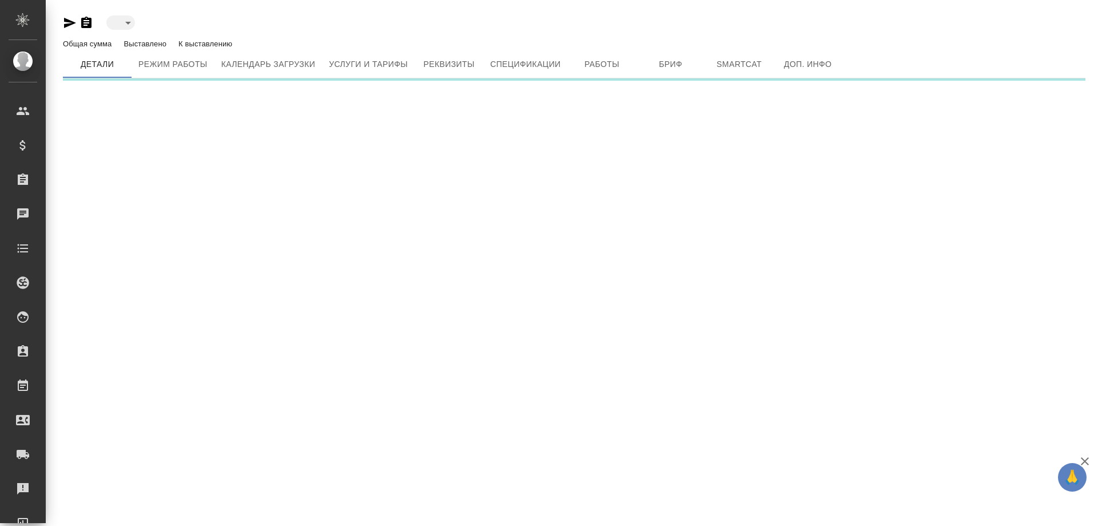
type input "toBeImplemented"
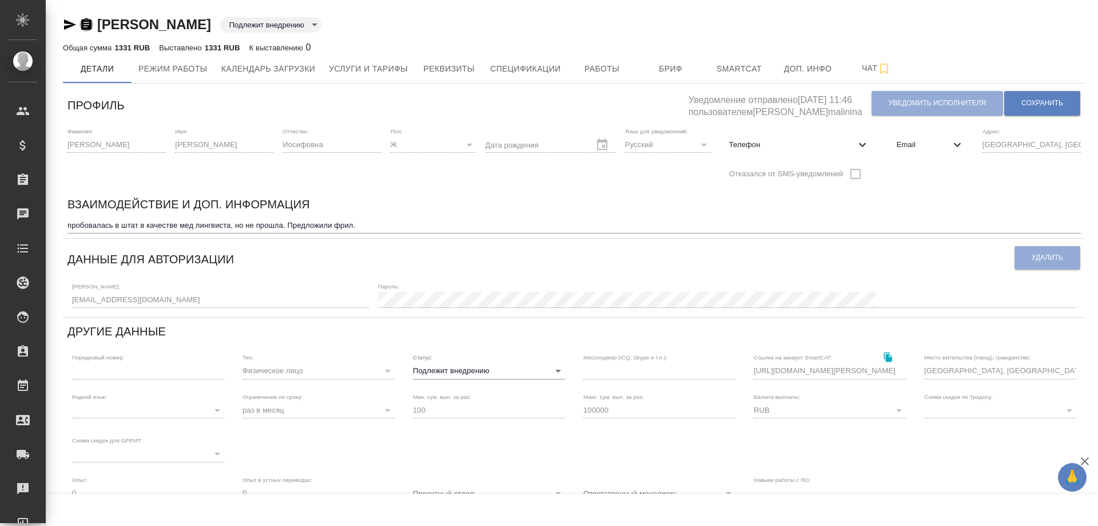
click at [84, 23] on icon "button" at bounding box center [86, 23] width 10 height 11
click at [607, 69] on span "Работы" at bounding box center [602, 69] width 55 height 14
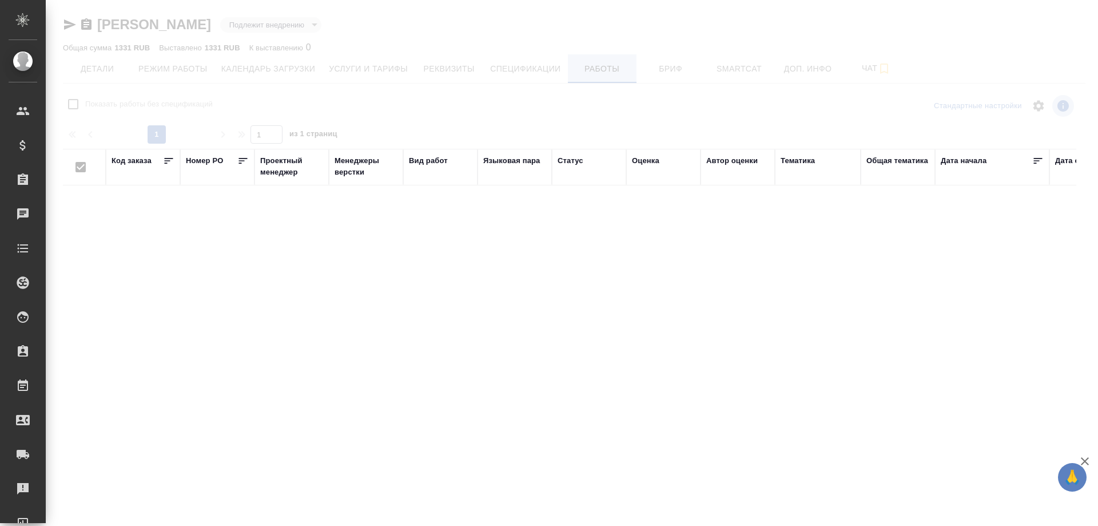
checkbox input "false"
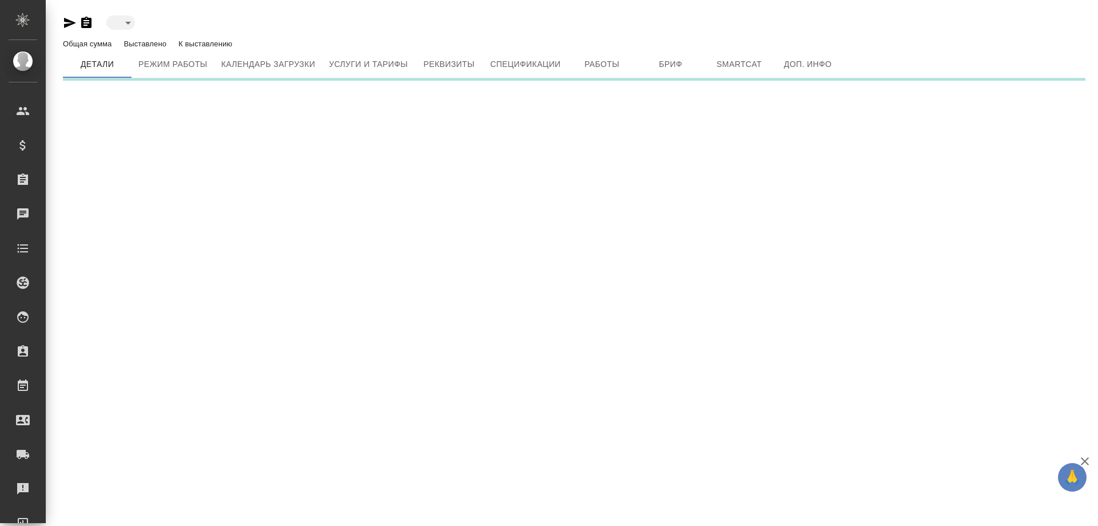
type input "toBeImplemented"
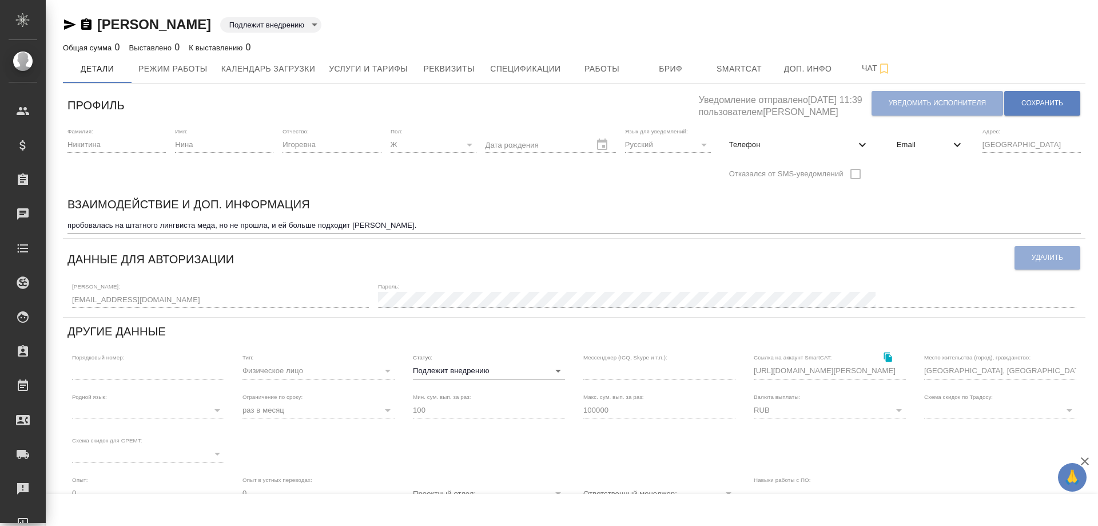
click at [89, 22] on icon "button" at bounding box center [86, 23] width 10 height 11
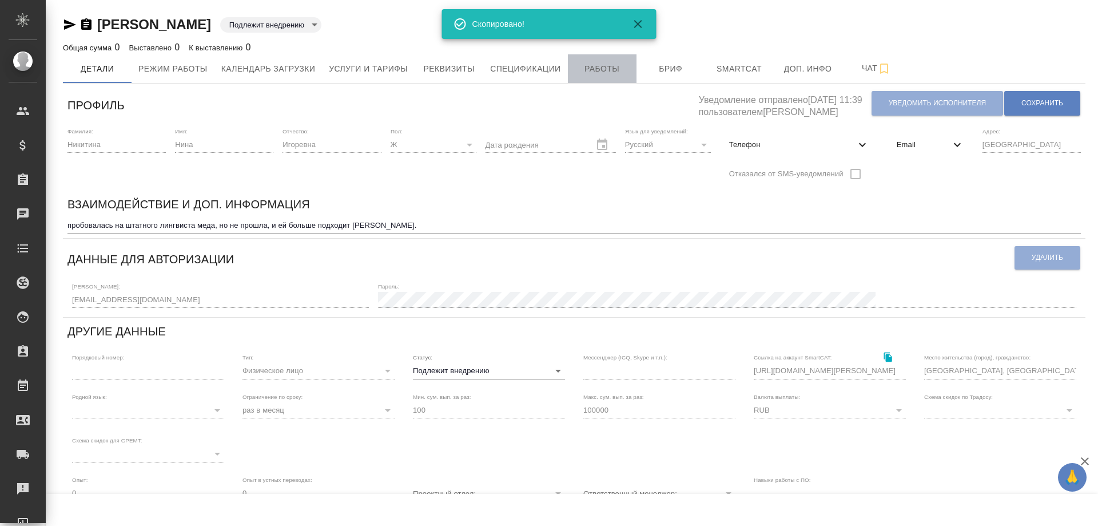
click at [598, 70] on span "Работы" at bounding box center [602, 69] width 55 height 14
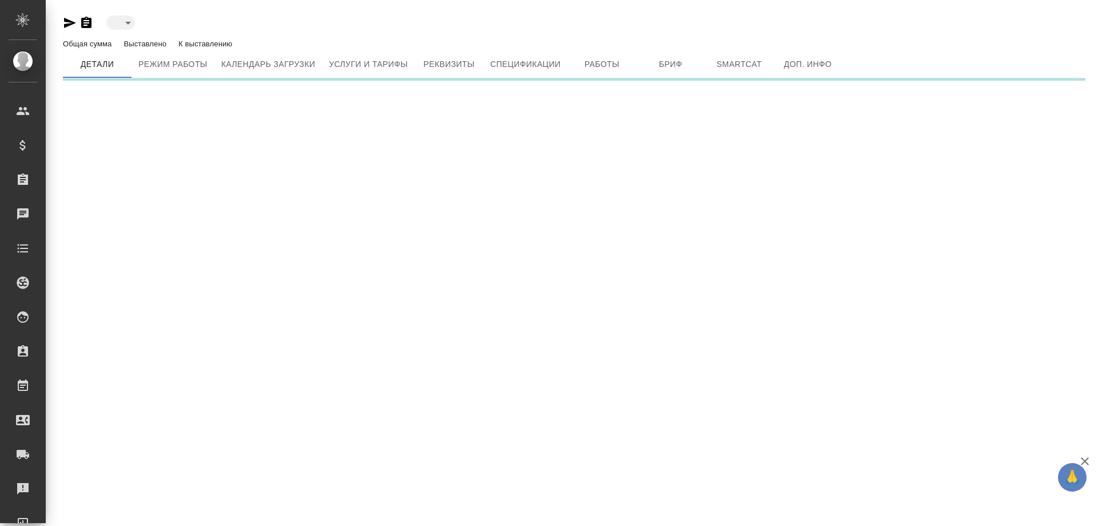
type input "toBeImplemented"
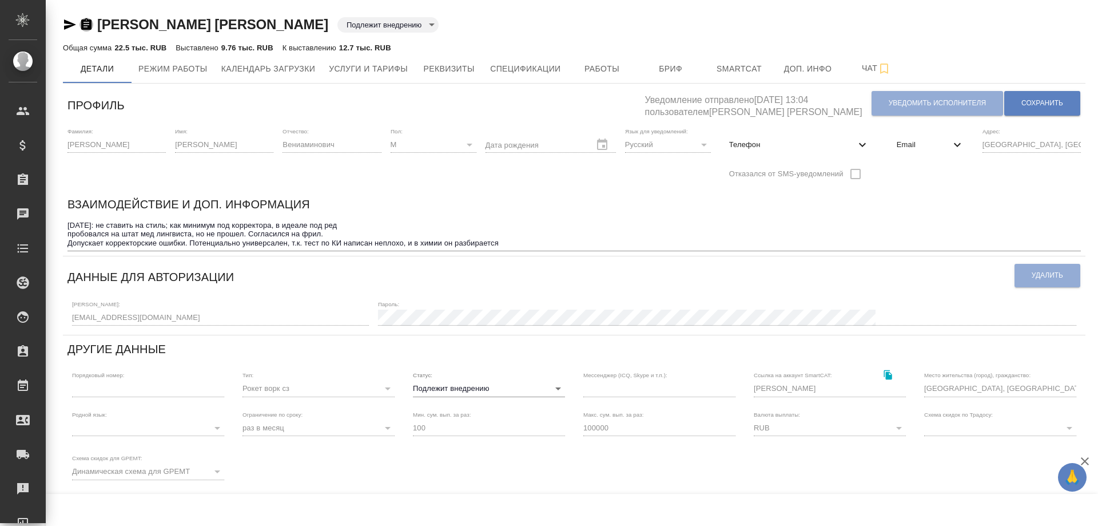
click at [87, 22] on icon "button" at bounding box center [86, 23] width 10 height 11
click at [614, 70] on span "Работы" at bounding box center [602, 69] width 55 height 14
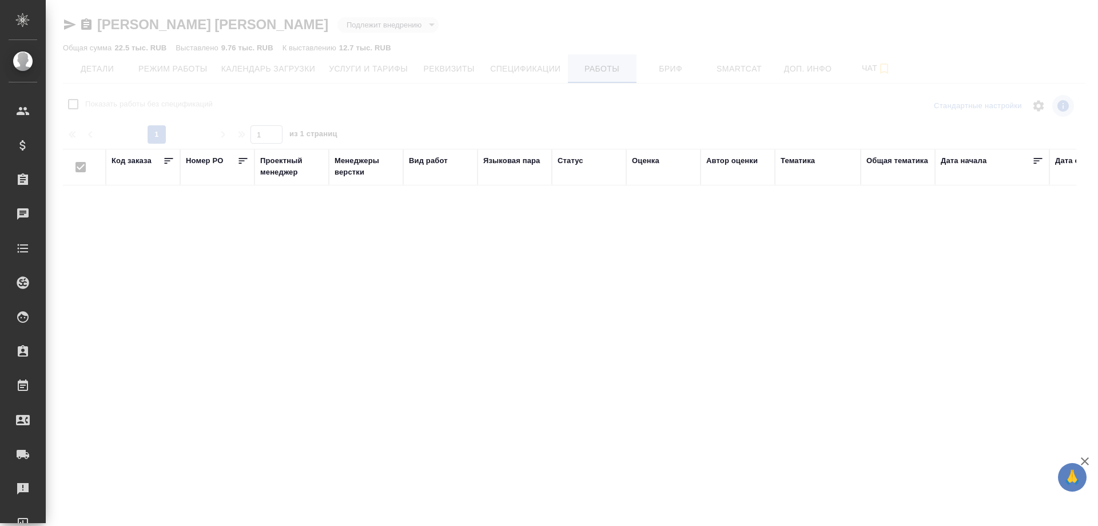
checkbox input "false"
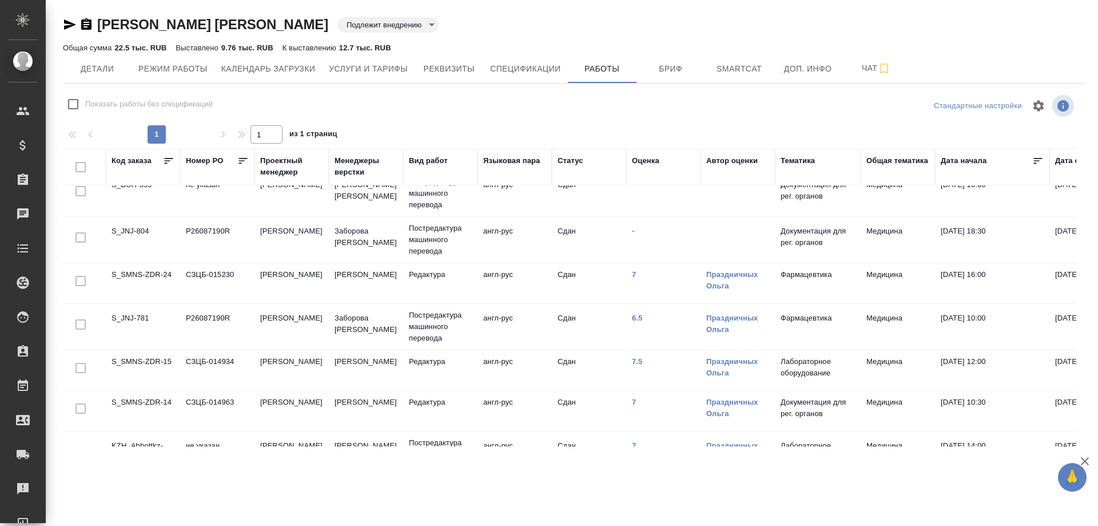
scroll to position [276, 0]
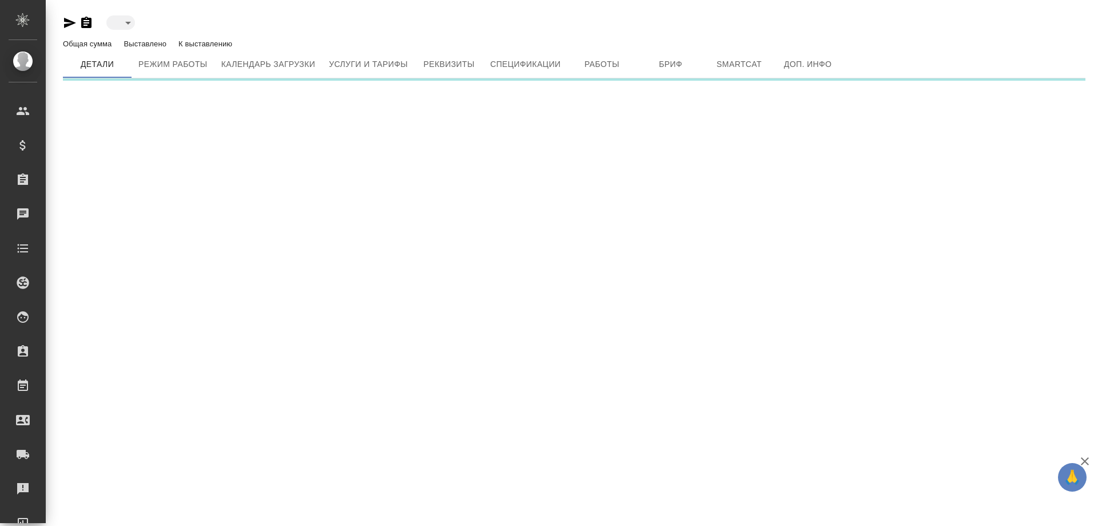
type input "toBeImplemented"
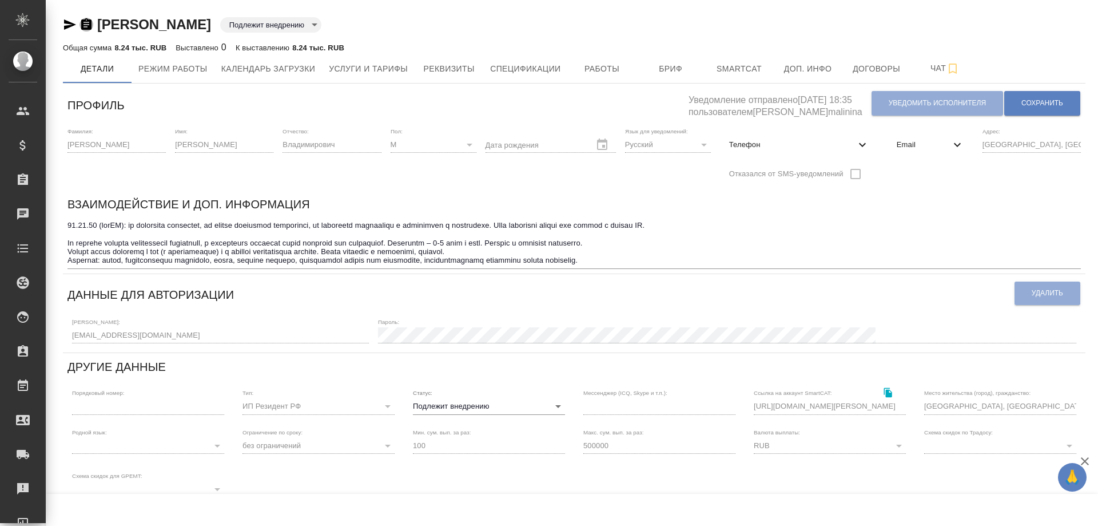
click at [84, 23] on icon "button" at bounding box center [86, 23] width 10 height 11
click at [595, 70] on span "Работы" at bounding box center [602, 69] width 55 height 14
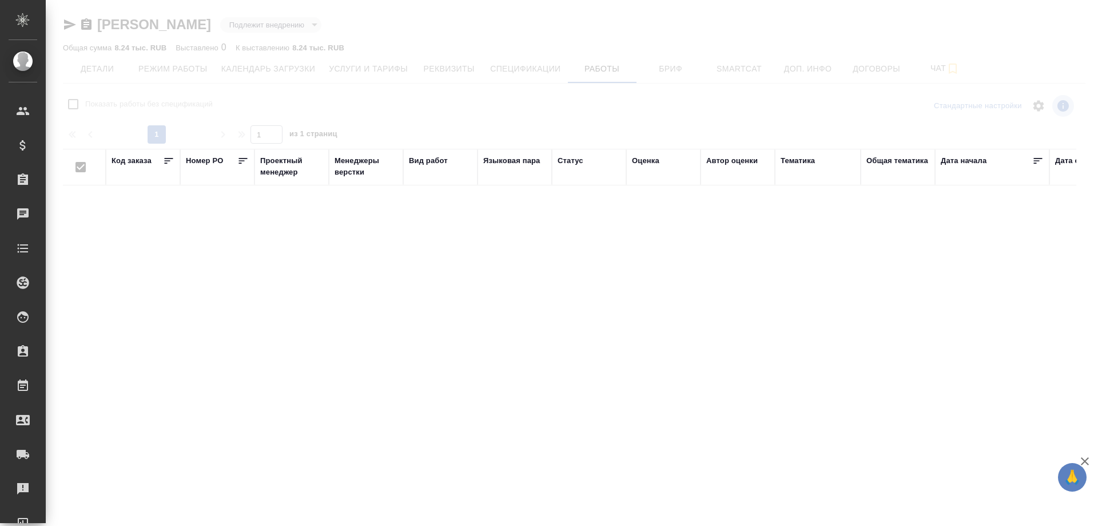
checkbox input "false"
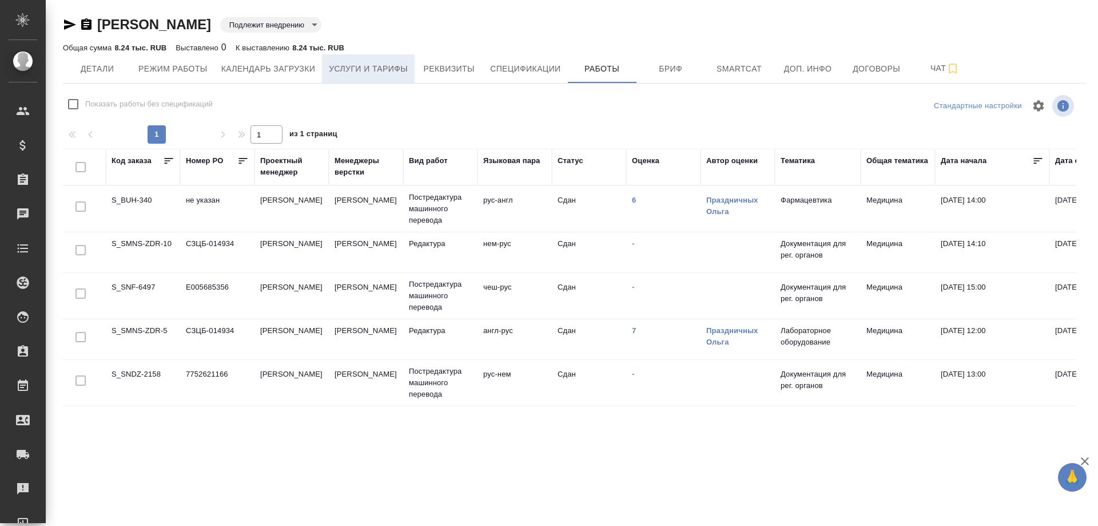
click at [382, 65] on span "Услуги и тарифы" at bounding box center [368, 69] width 79 height 14
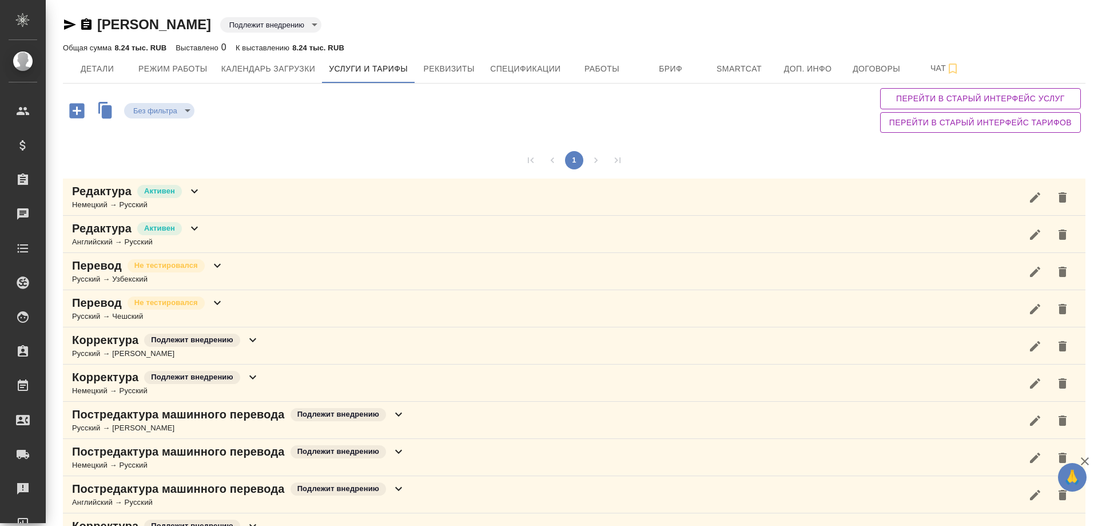
scroll to position [73, 0]
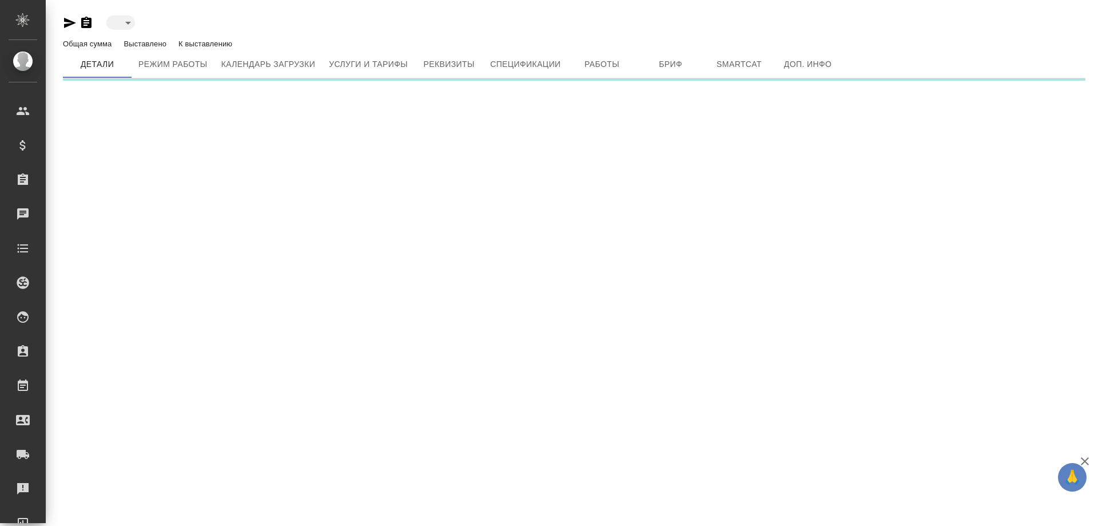
type input "toBeImplemented"
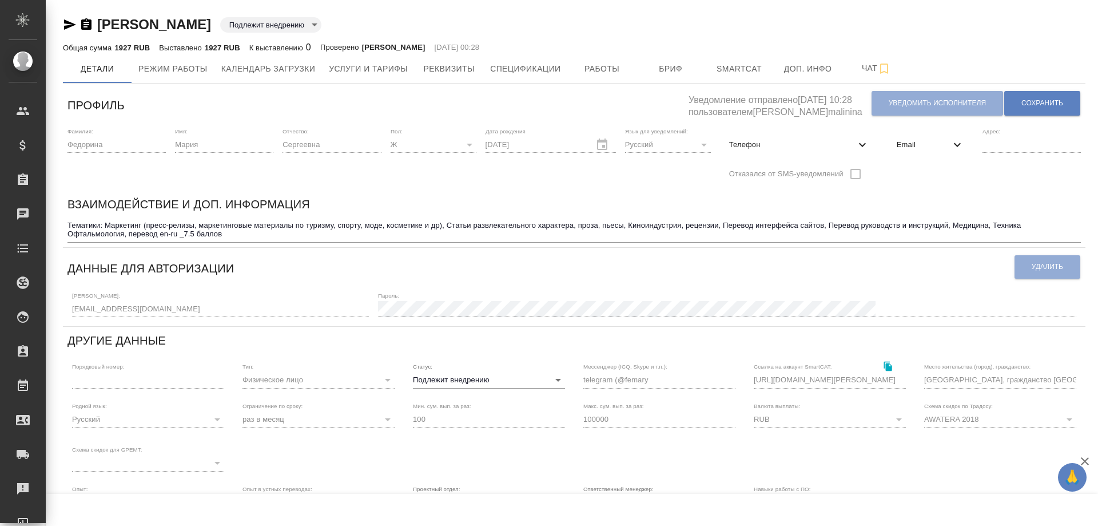
click at [87, 23] on icon "button" at bounding box center [86, 23] width 10 height 11
click at [606, 75] on span "Работы" at bounding box center [602, 69] width 55 height 14
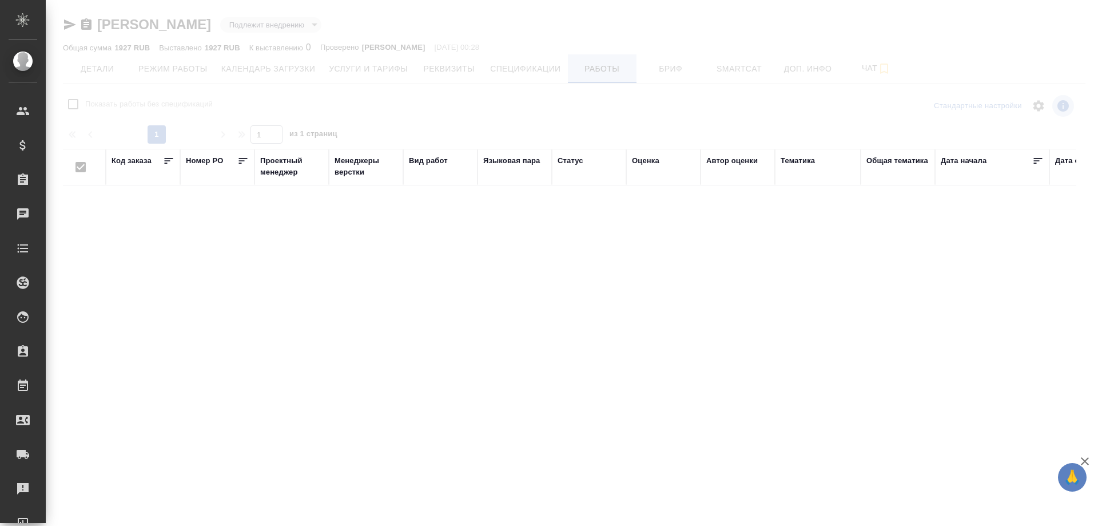
checkbox input "false"
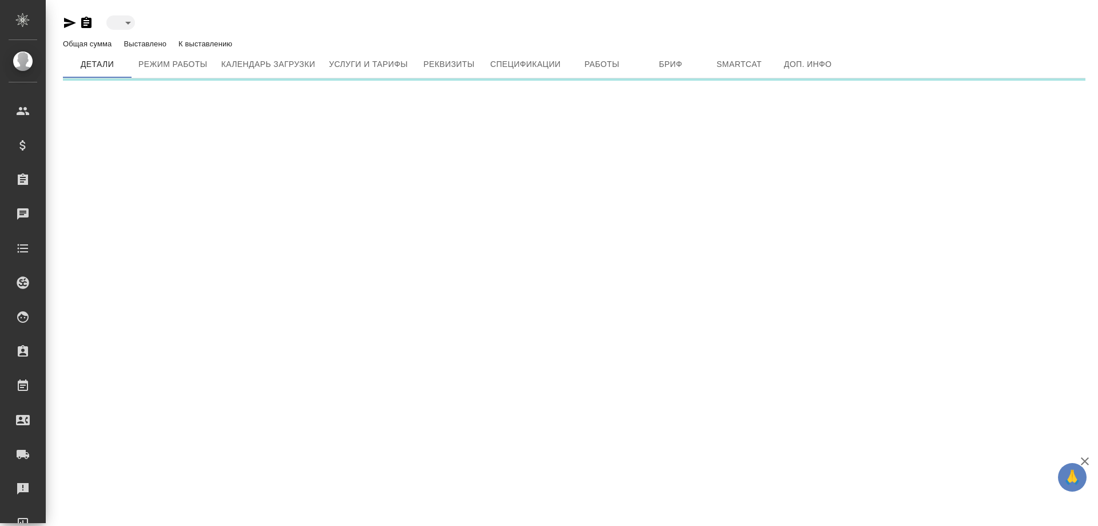
type input "toBeImplemented"
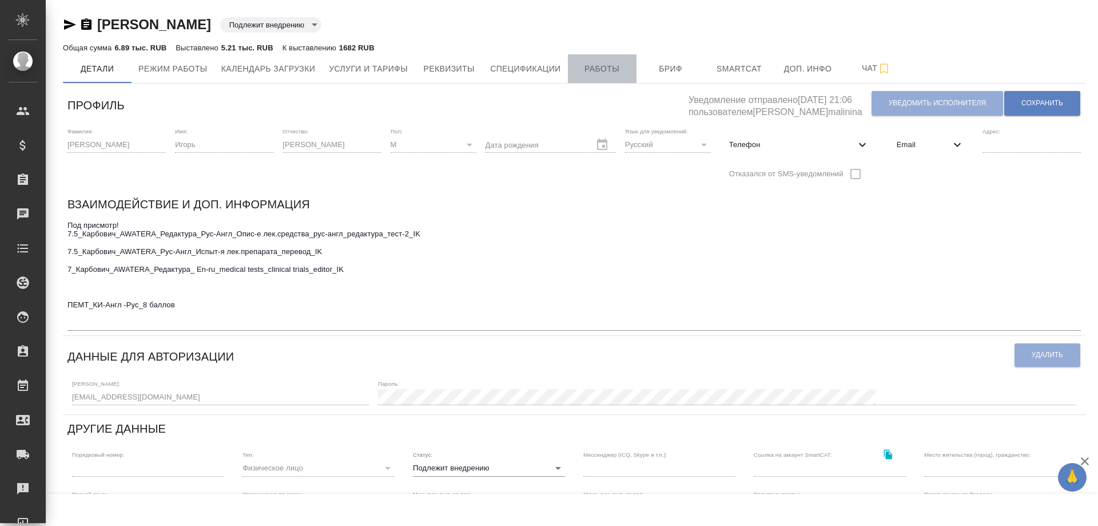
click at [597, 66] on span "Работы" at bounding box center [602, 69] width 55 height 14
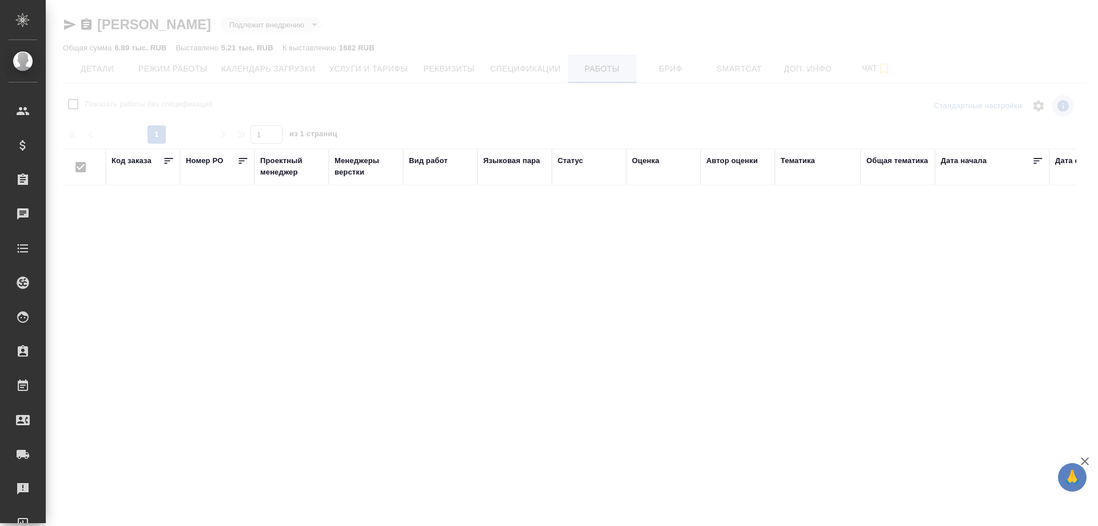
checkbox input "false"
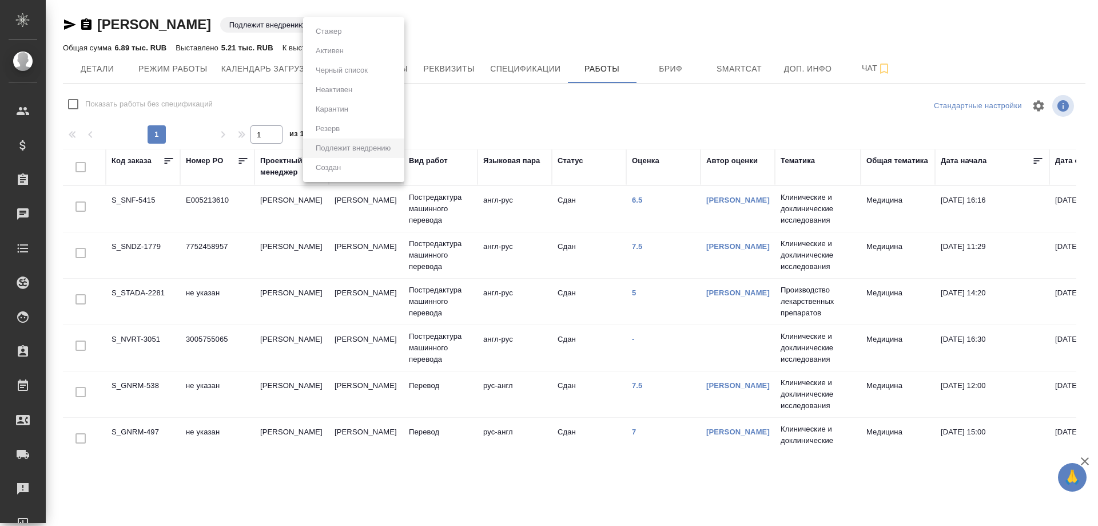
click at [396, 23] on body "🙏 .cls-1 fill:#fff; AWATERA [PERSON_NAME] Спецификации Заказы 0 Чаты Todo Проек…" at bounding box center [549, 263] width 1098 height 526
click at [567, 21] on div at bounding box center [549, 263] width 1098 height 526
click at [86, 25] on icon "button" at bounding box center [87, 25] width 14 height 14
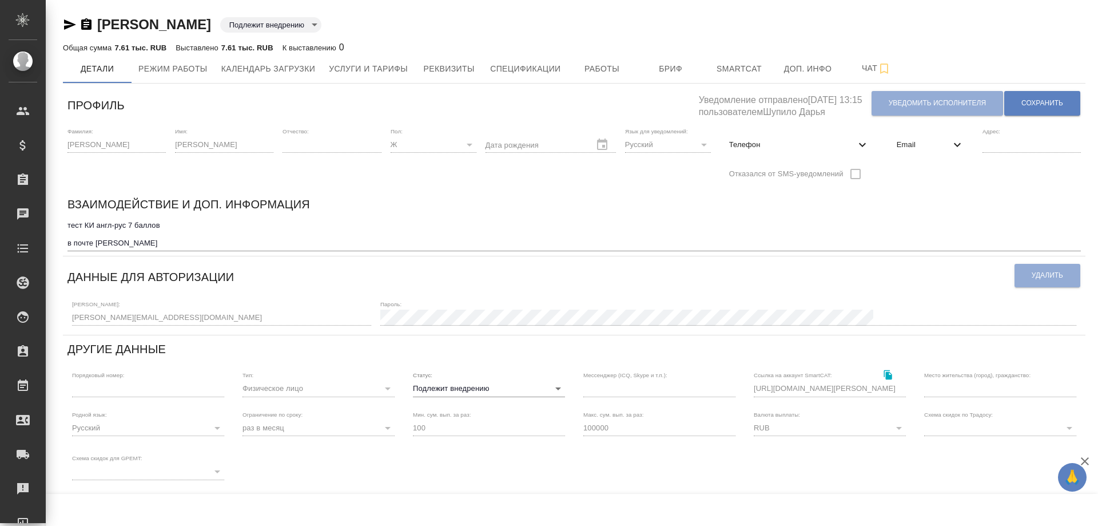
click at [88, 24] on icon "button" at bounding box center [86, 23] width 10 height 11
click at [598, 76] on span "Работы" at bounding box center [602, 69] width 55 height 14
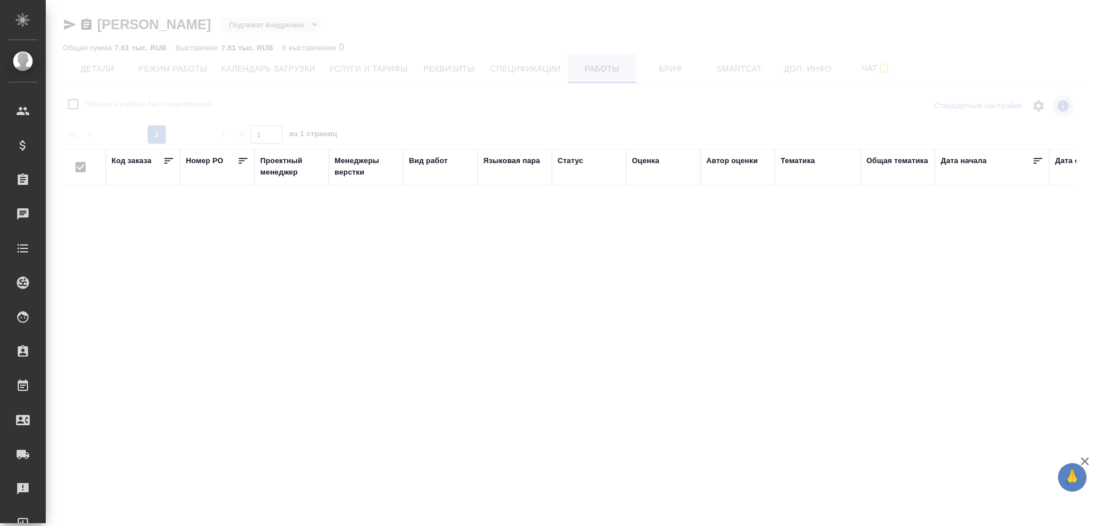
checkbox input "false"
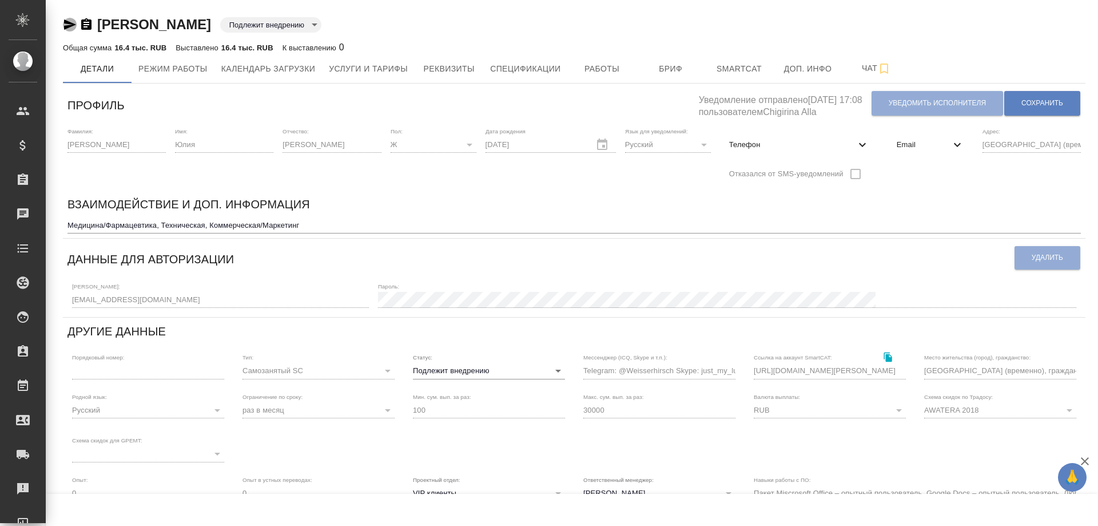
click at [69, 23] on icon "button" at bounding box center [70, 24] width 12 height 10
click at [613, 69] on span "Работы" at bounding box center [602, 69] width 55 height 14
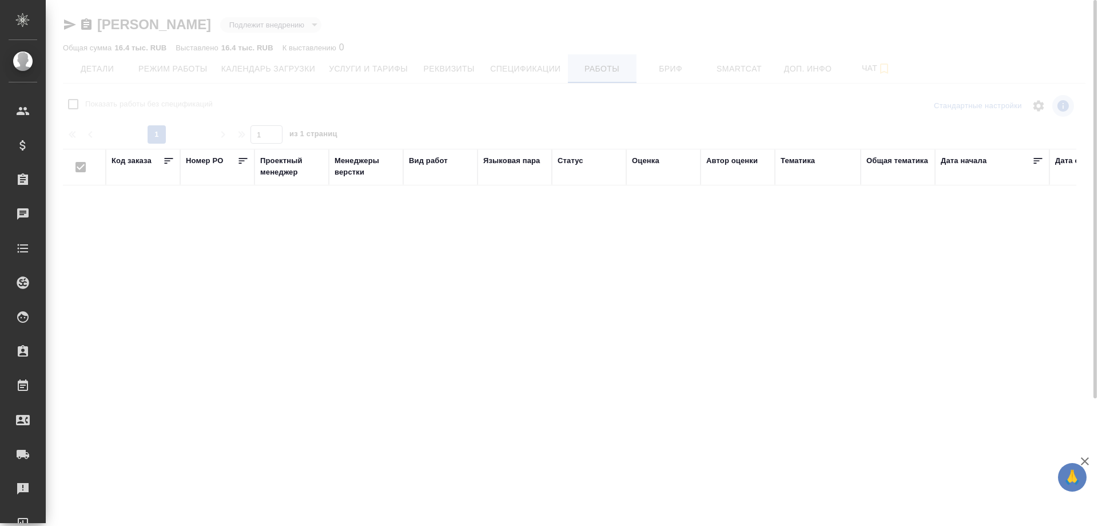
checkbox input "false"
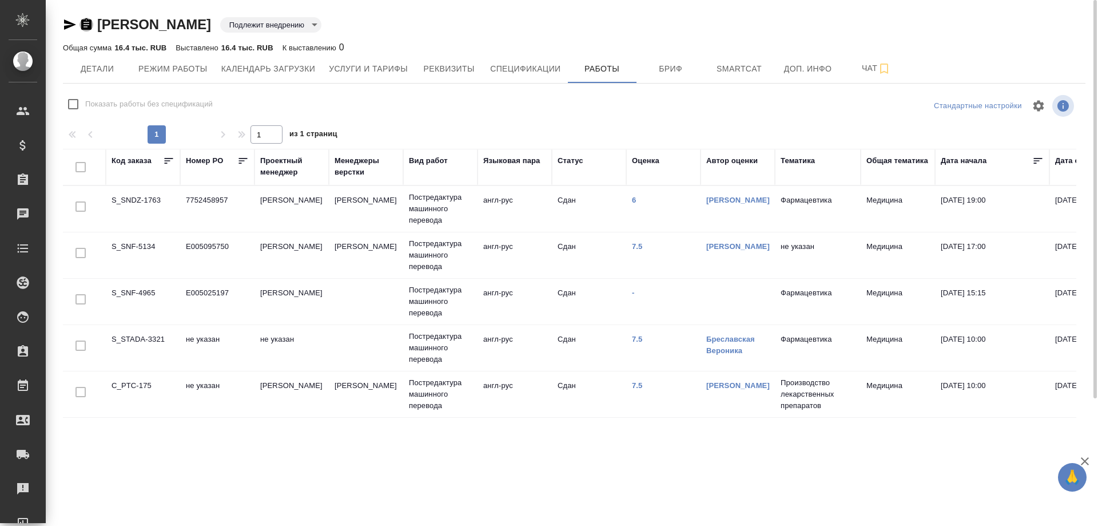
click at [85, 23] on icon "button" at bounding box center [86, 23] width 10 height 11
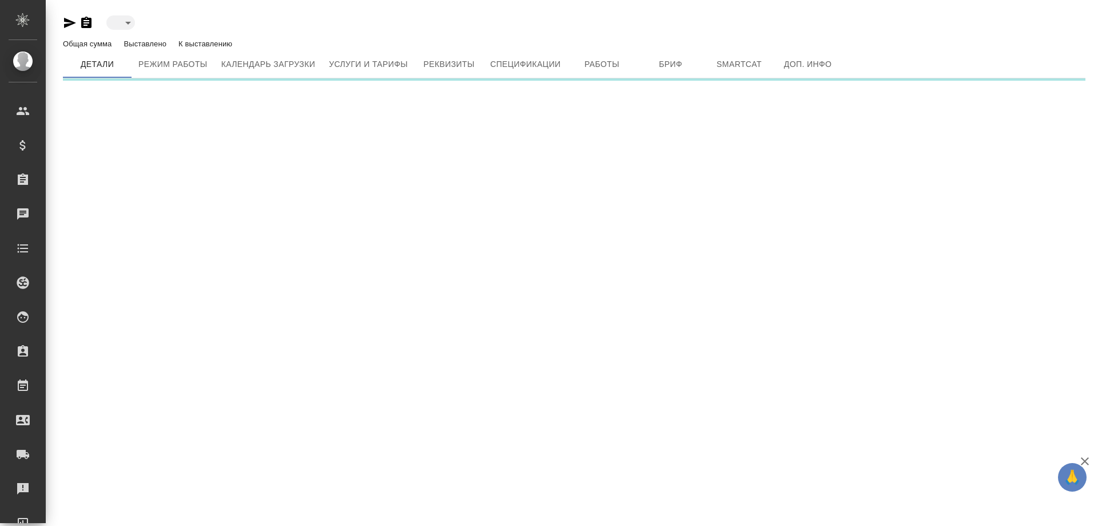
type input "toBeImplemented"
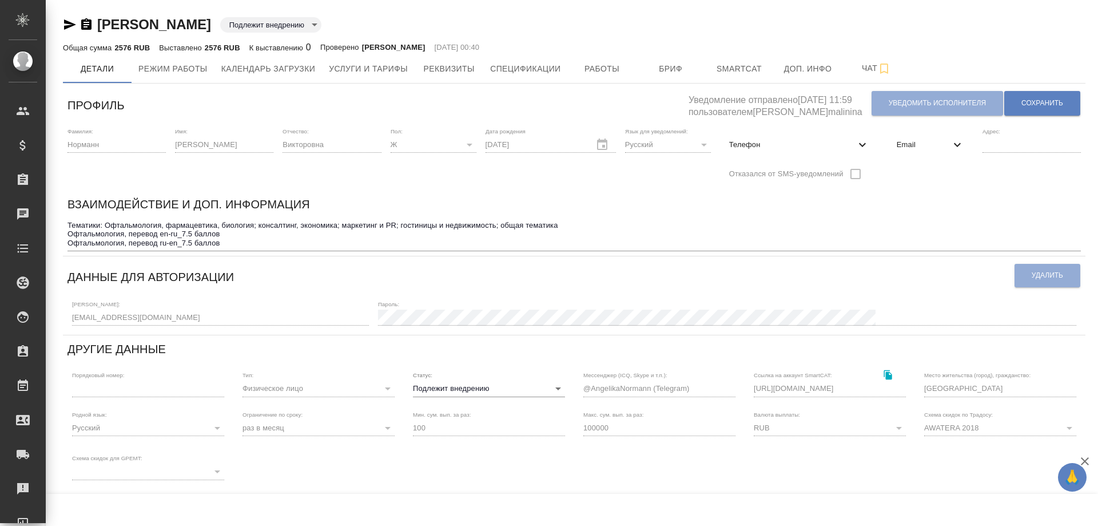
click at [87, 23] on icon "button" at bounding box center [86, 23] width 10 height 11
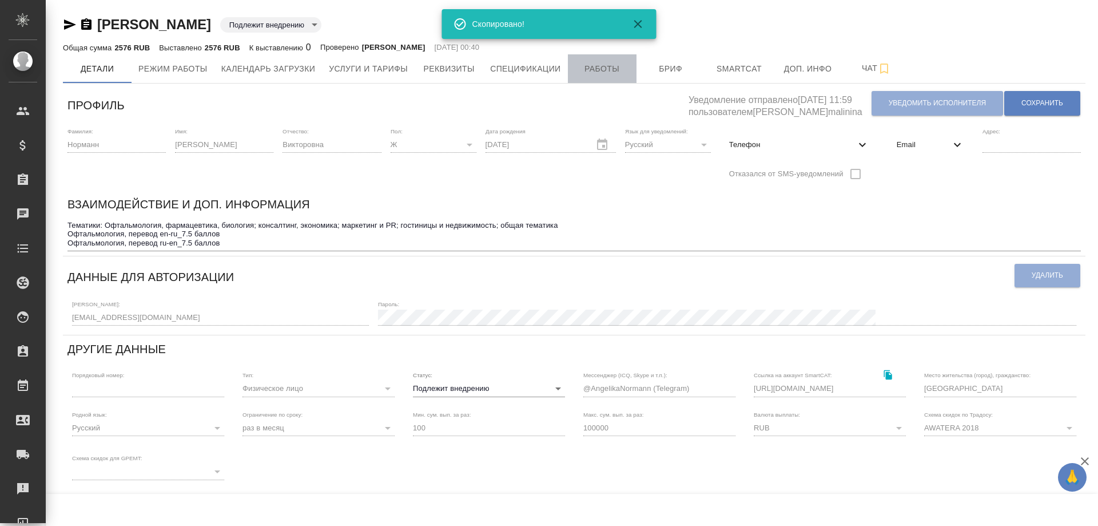
click at [602, 70] on span "Работы" at bounding box center [602, 69] width 55 height 14
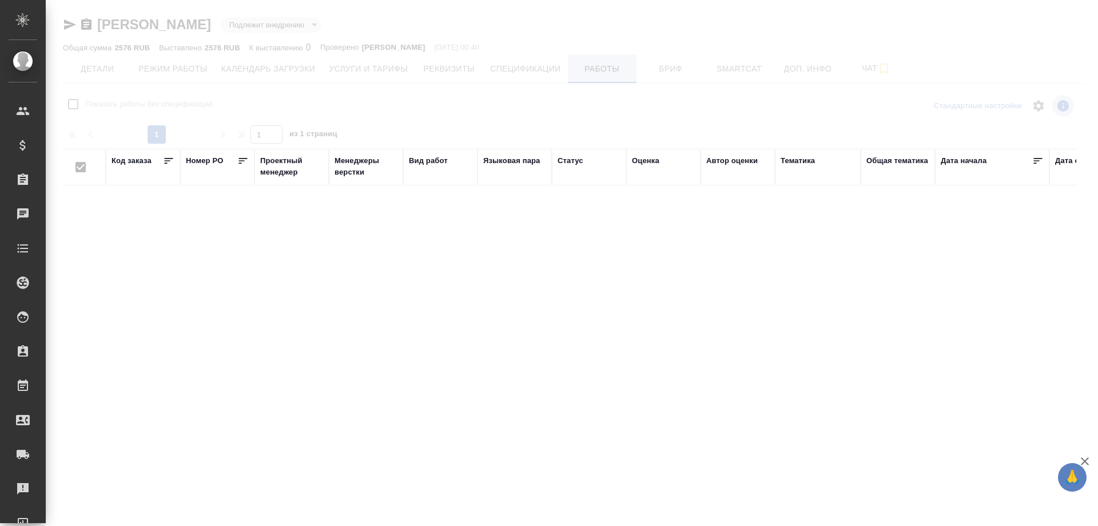
checkbox input "false"
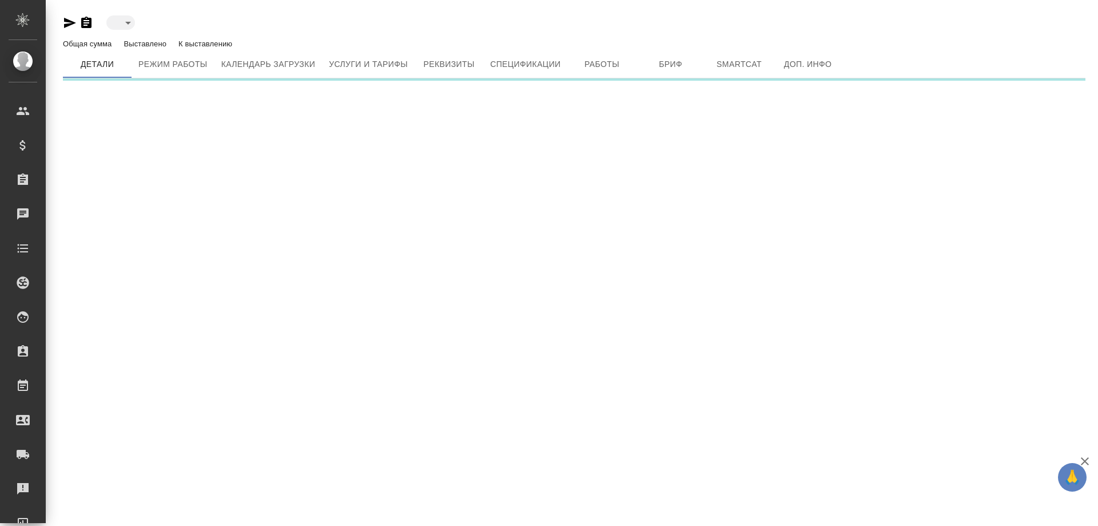
type input "toBeImplemented"
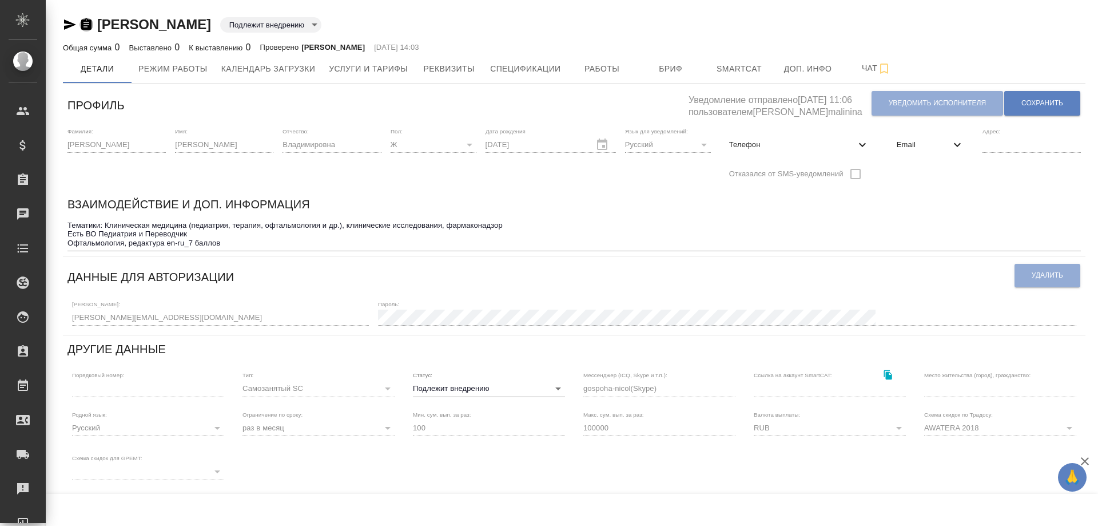
click at [86, 21] on icon "button" at bounding box center [86, 23] width 10 height 11
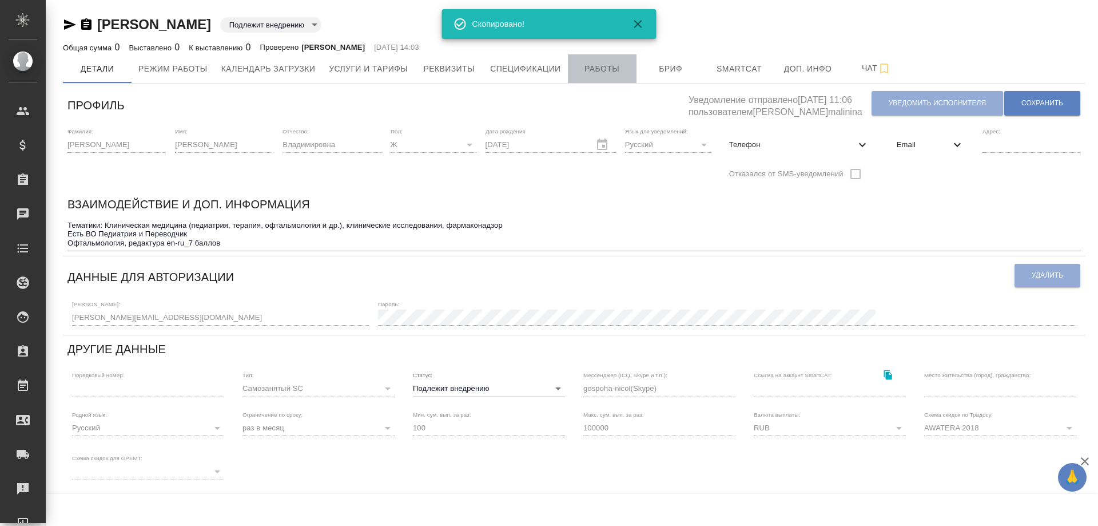
click at [595, 73] on span "Работы" at bounding box center [602, 69] width 55 height 14
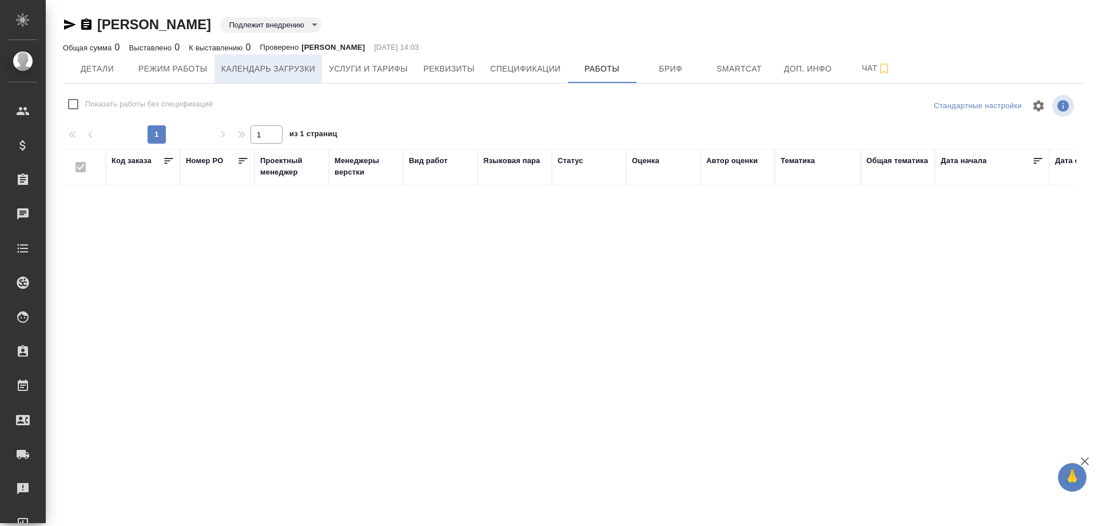
click at [266, 73] on span "Календарь загрузки" at bounding box center [268, 69] width 94 height 14
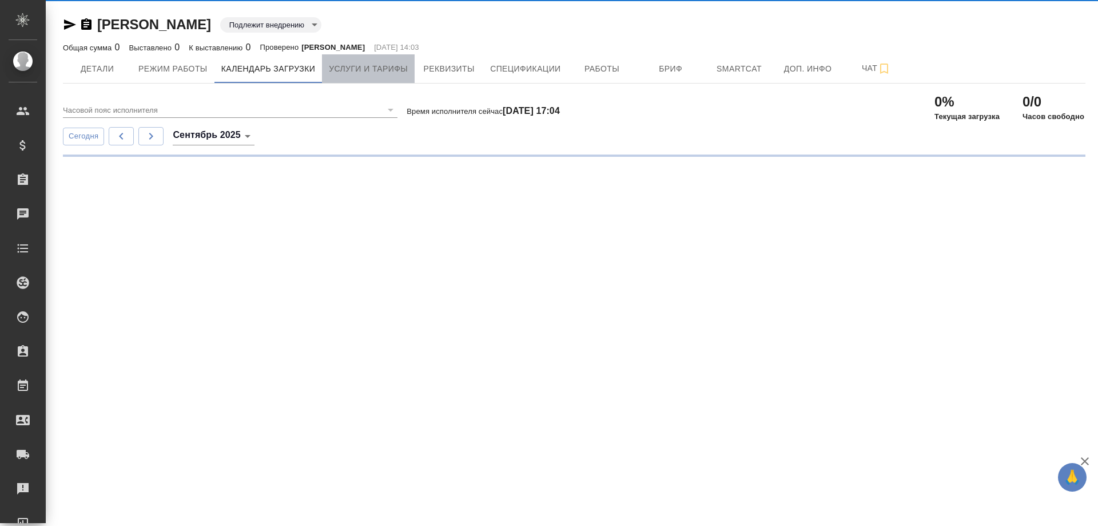
click at [356, 65] on span "Услуги и тарифы" at bounding box center [368, 69] width 79 height 14
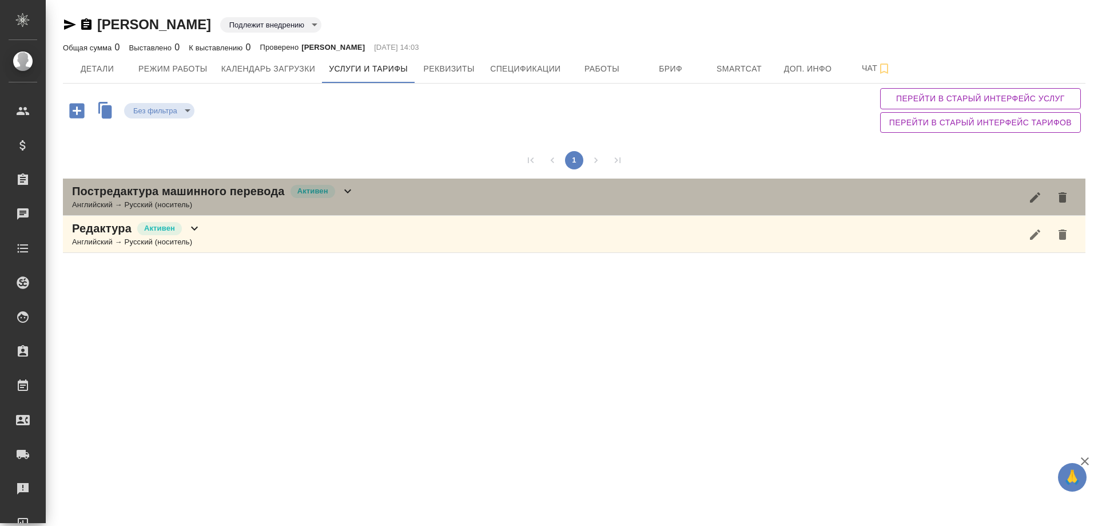
click at [348, 189] on icon at bounding box center [348, 191] width 14 height 14
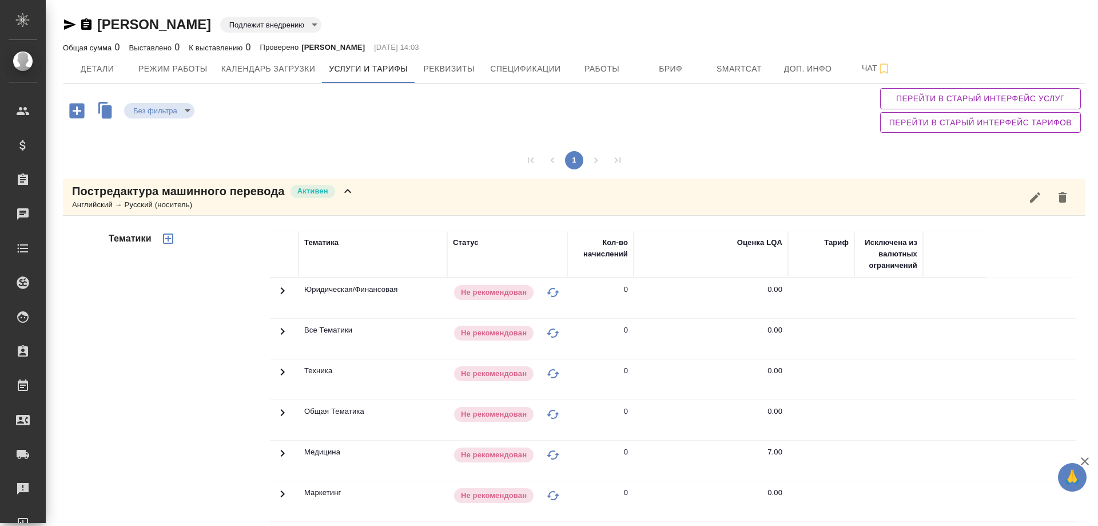
click at [327, 447] on td "Медицина" at bounding box center [373, 460] width 149 height 40
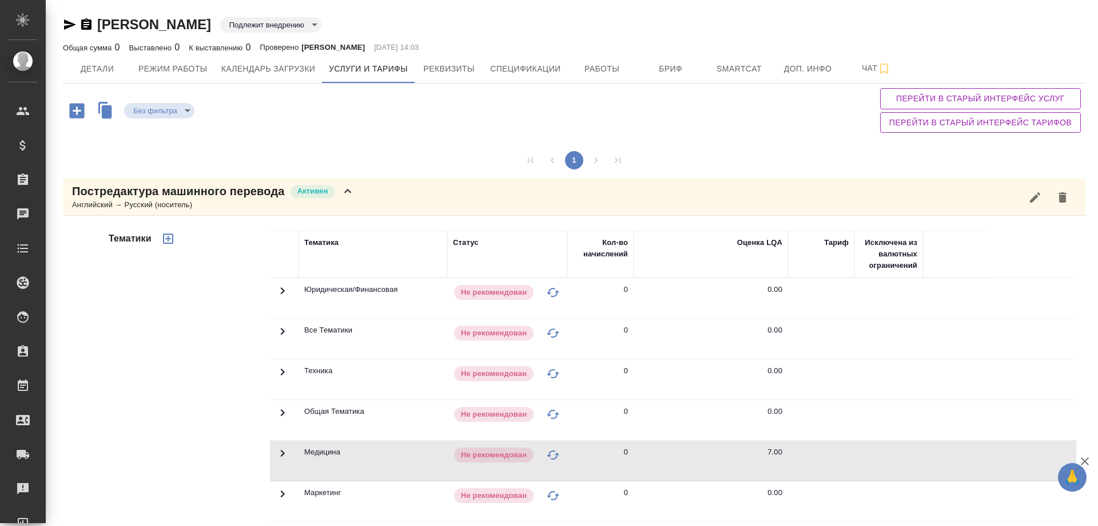
click at [323, 454] on td "Медицина" at bounding box center [373, 460] width 149 height 40
click at [87, 63] on span "Детали" at bounding box center [97, 69] width 55 height 14
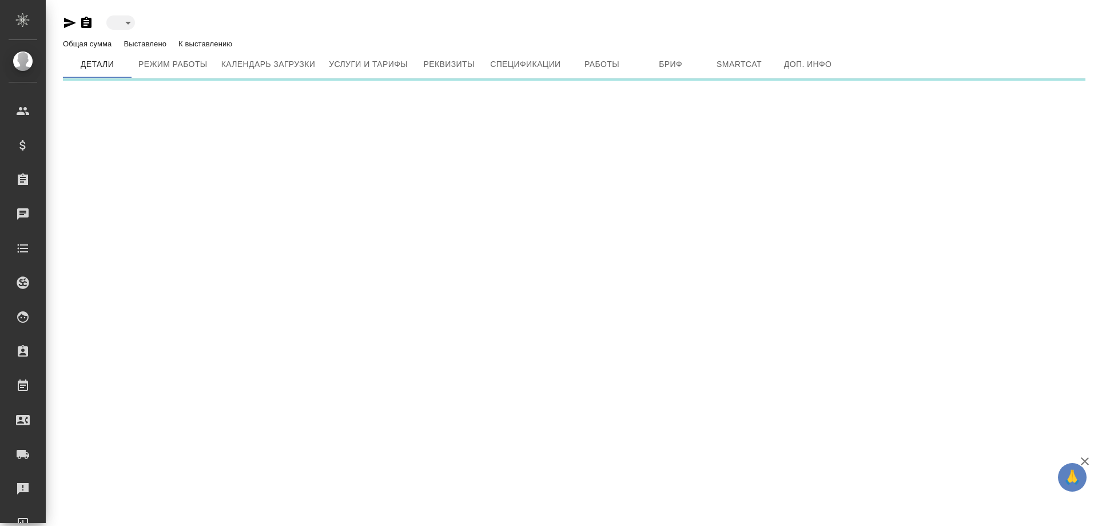
type input "toBeImplemented"
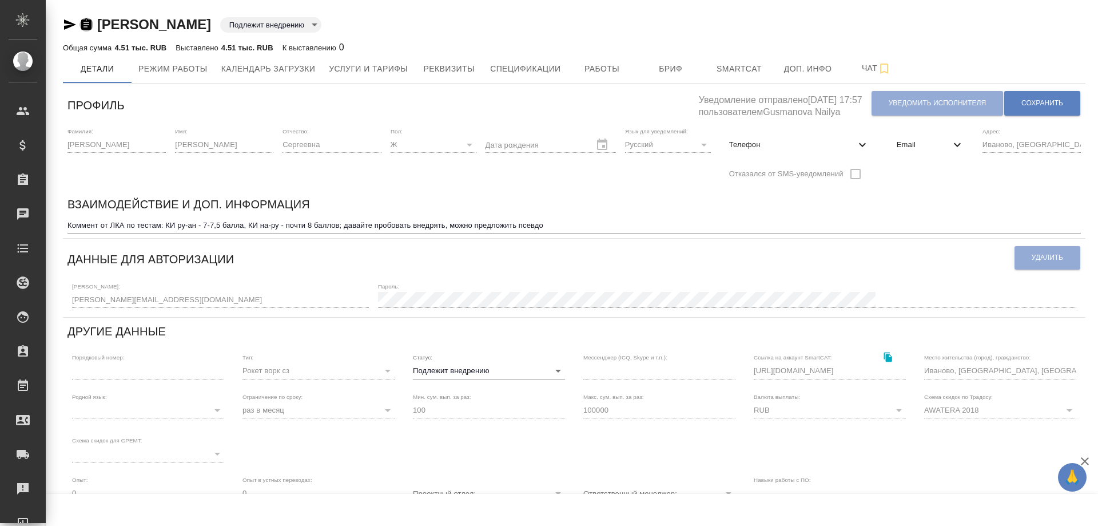
click at [86, 23] on icon "button" at bounding box center [86, 23] width 10 height 11
click at [607, 73] on span "Работы" at bounding box center [602, 69] width 55 height 14
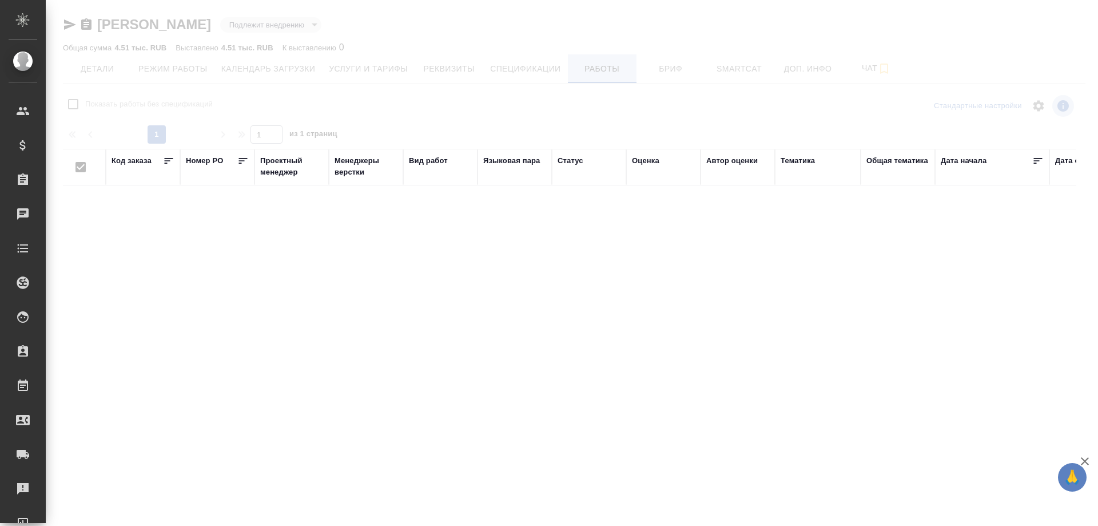
checkbox input "false"
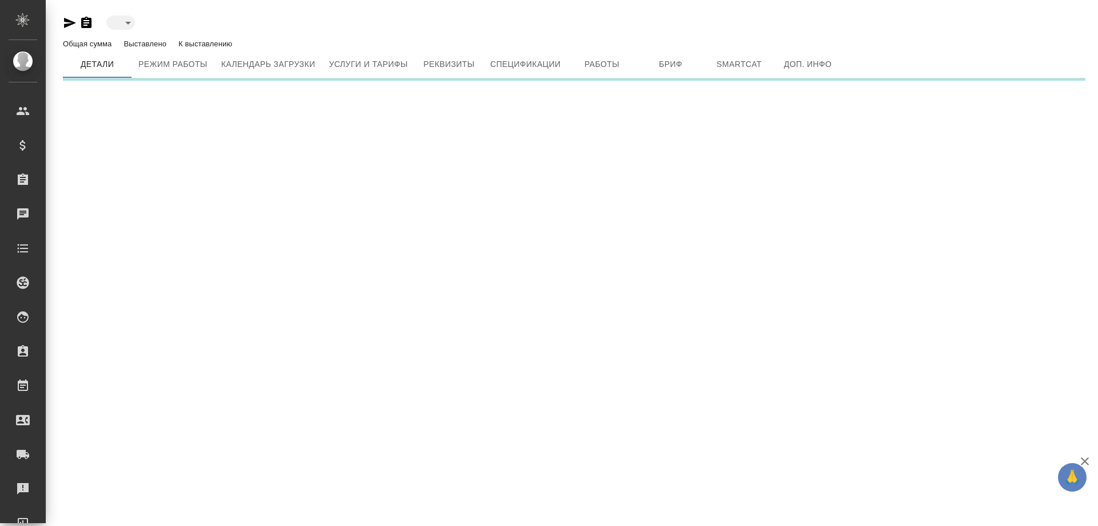
type input "toBeImplemented"
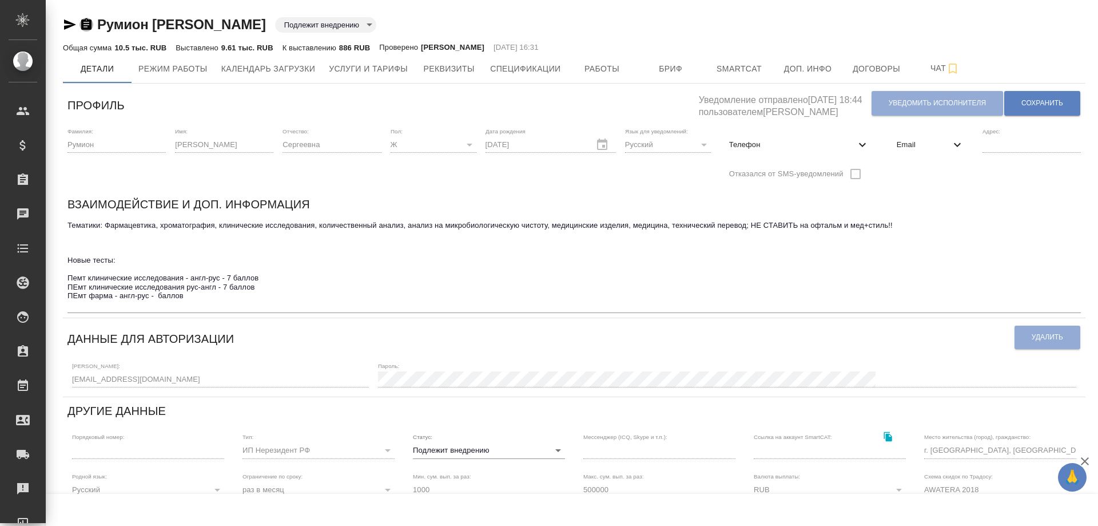
click at [87, 19] on icon "button" at bounding box center [86, 23] width 10 height 11
click at [623, 60] on button "Работы" at bounding box center [602, 68] width 69 height 29
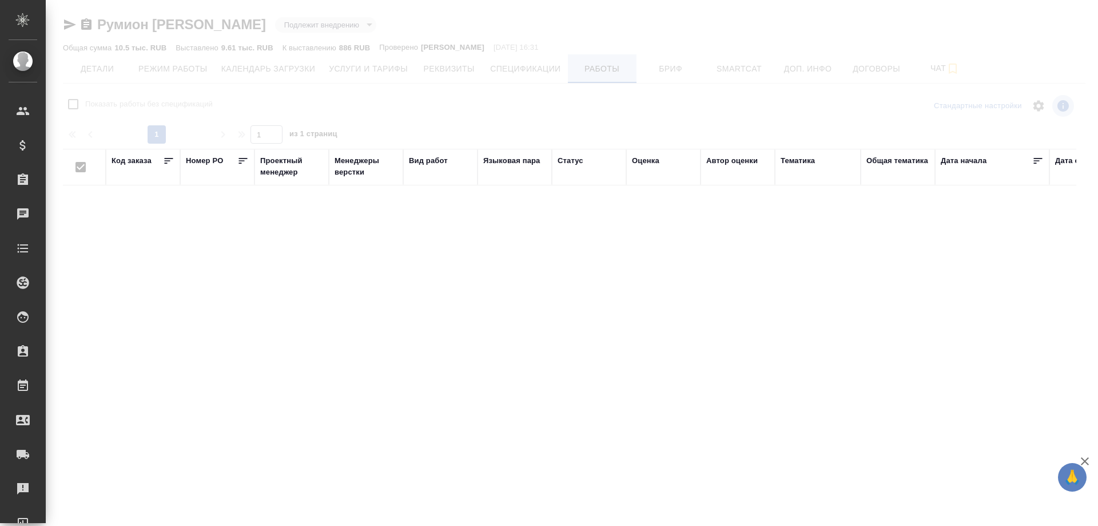
checkbox input "false"
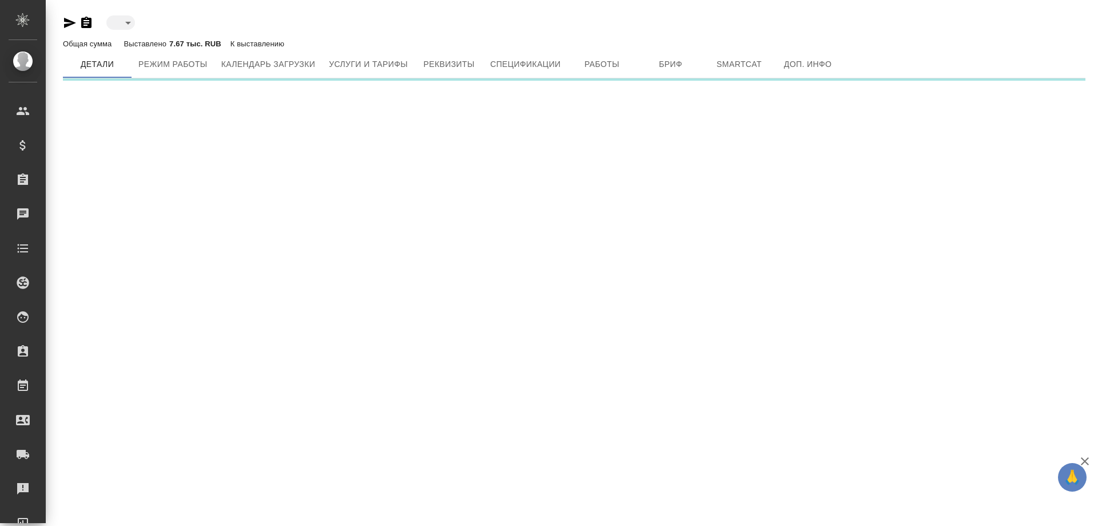
type input "toBeImplemented"
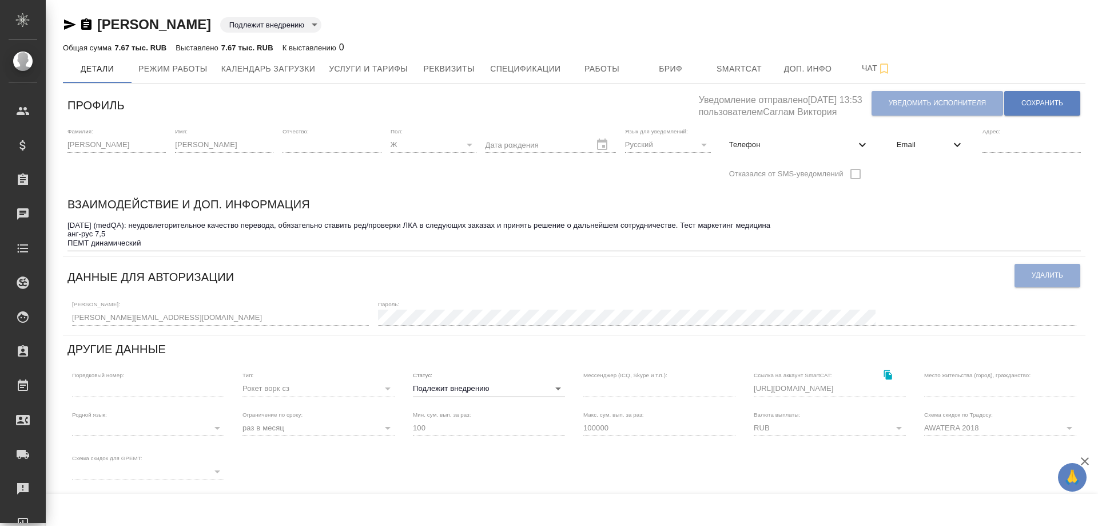
click at [85, 20] on icon "button" at bounding box center [86, 23] width 10 height 11
click at [88, 24] on icon "button" at bounding box center [86, 23] width 10 height 11
click at [614, 70] on span "Работы" at bounding box center [602, 69] width 55 height 14
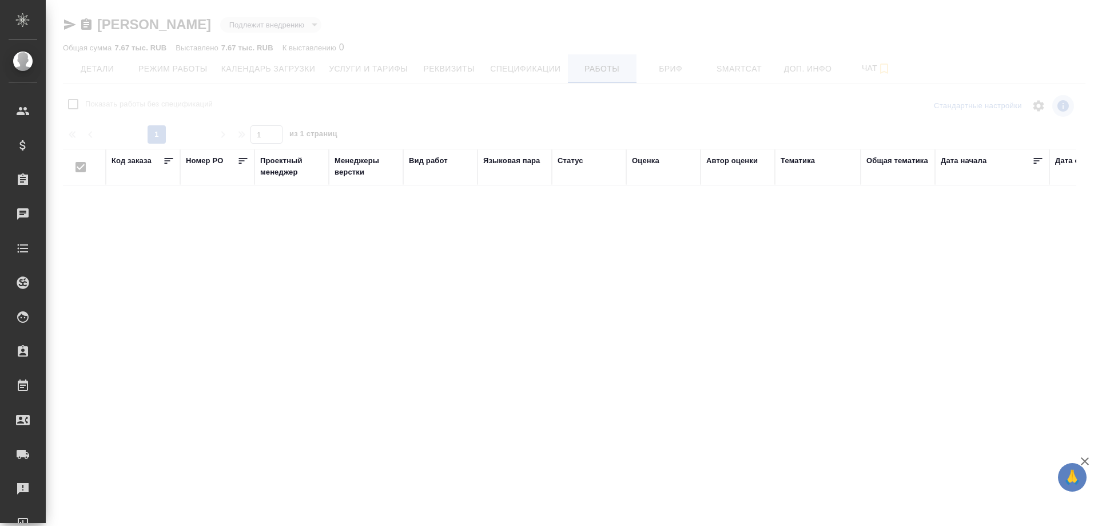
checkbox input "false"
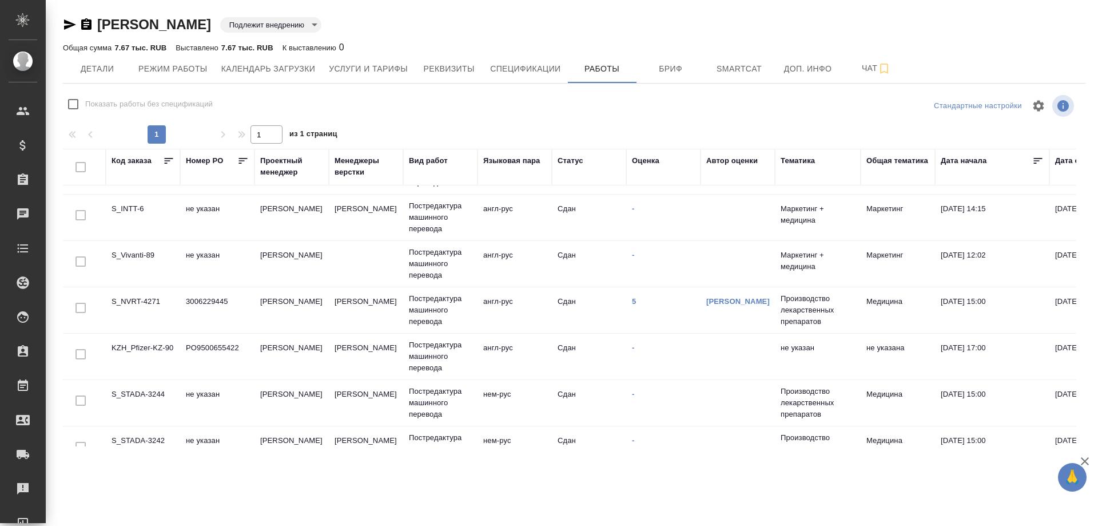
scroll to position [73, 0]
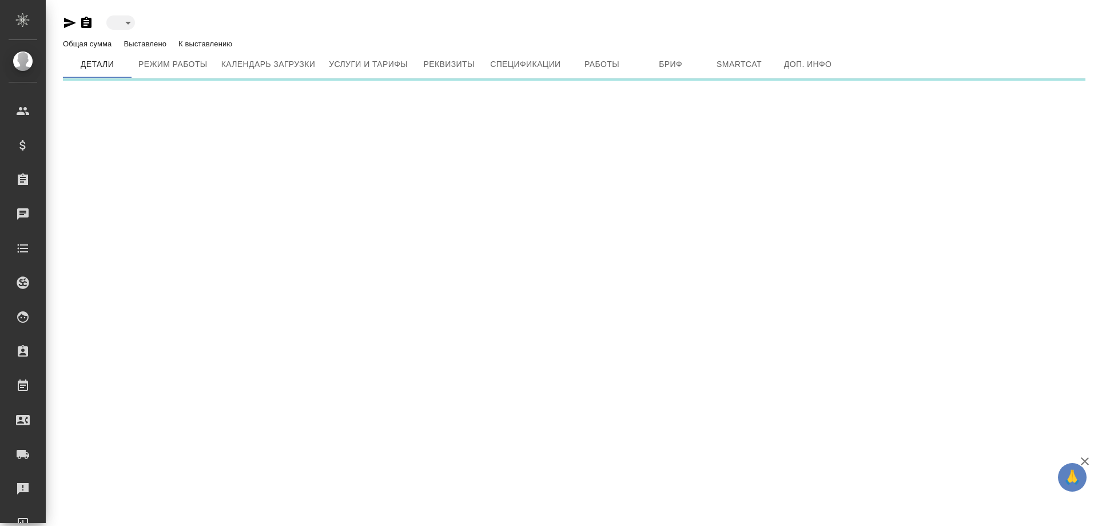
type input "toBeImplemented"
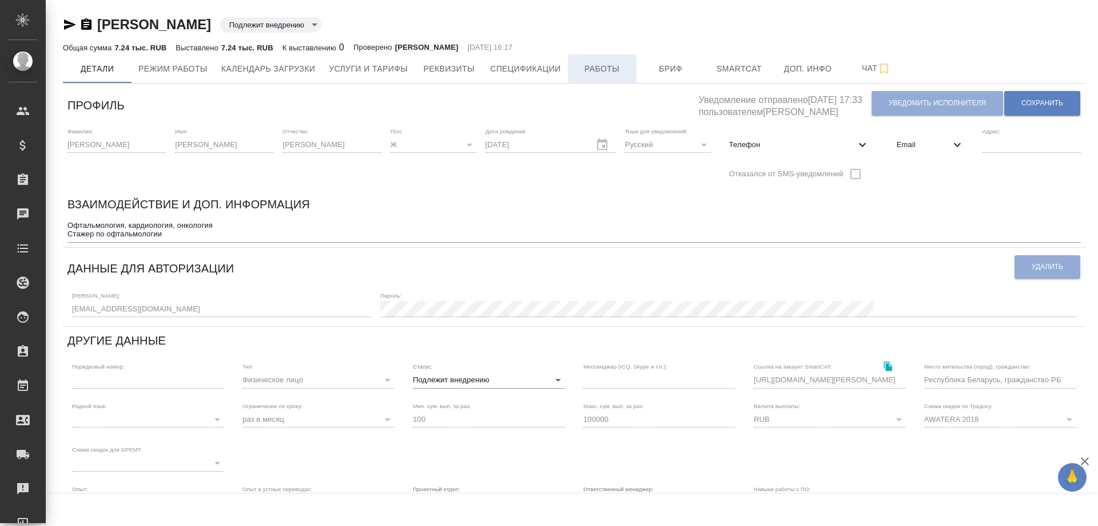
click at [585, 74] on span "Работы" at bounding box center [602, 69] width 55 height 14
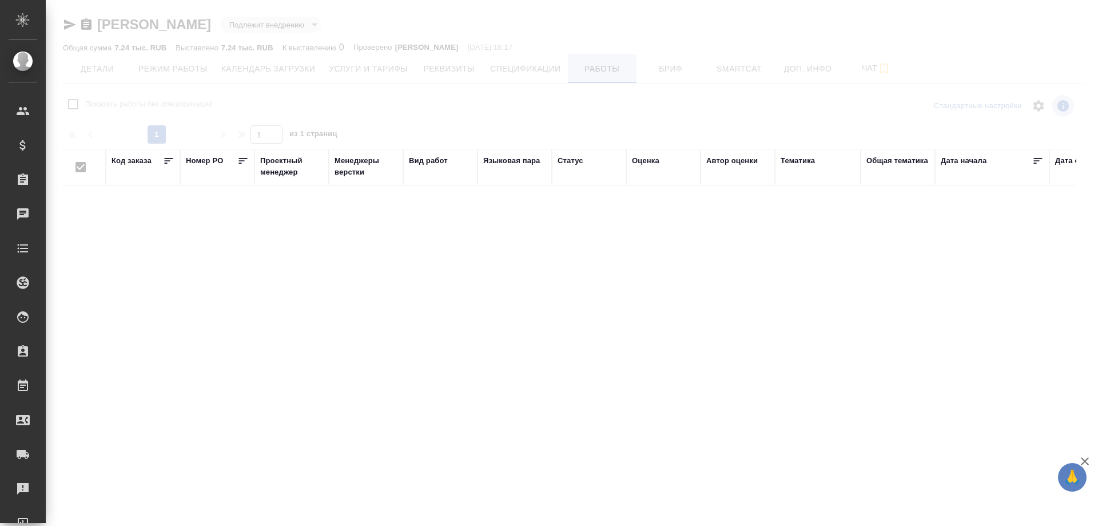
checkbox input "false"
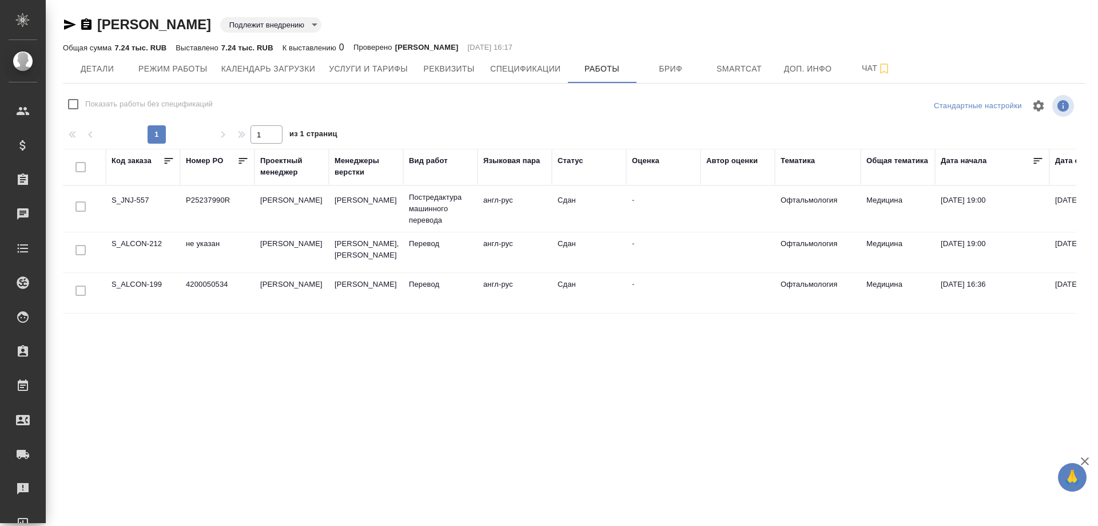
click at [86, 25] on icon "button" at bounding box center [86, 23] width 10 height 11
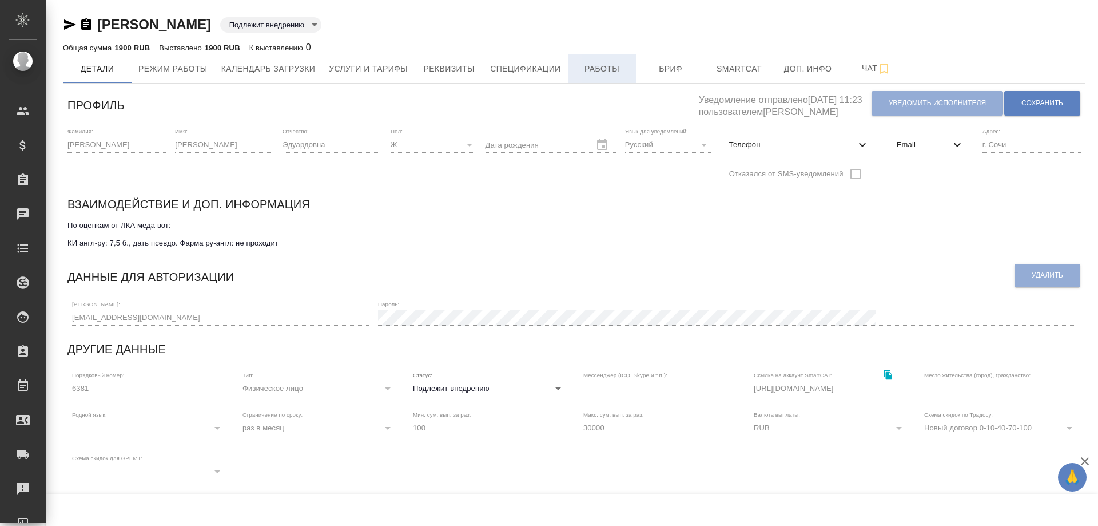
click at [599, 67] on span "Работы" at bounding box center [602, 69] width 55 height 14
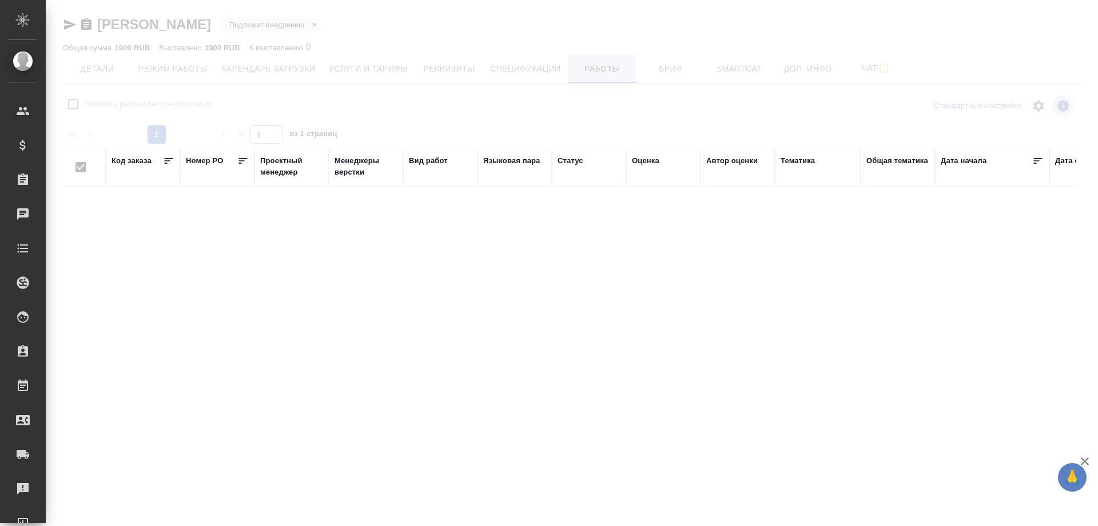
checkbox input "false"
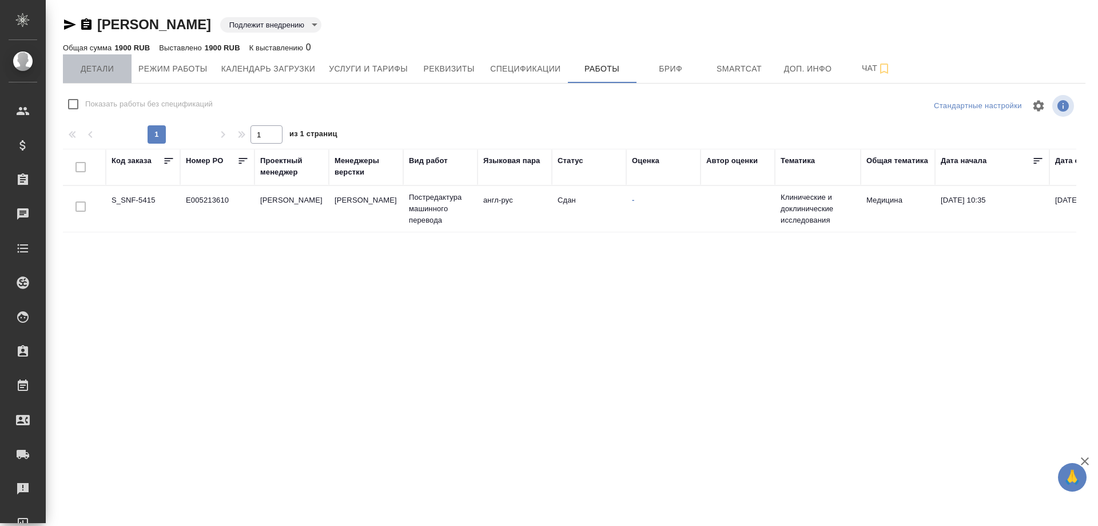
click at [94, 69] on span "Детали" at bounding box center [97, 69] width 55 height 14
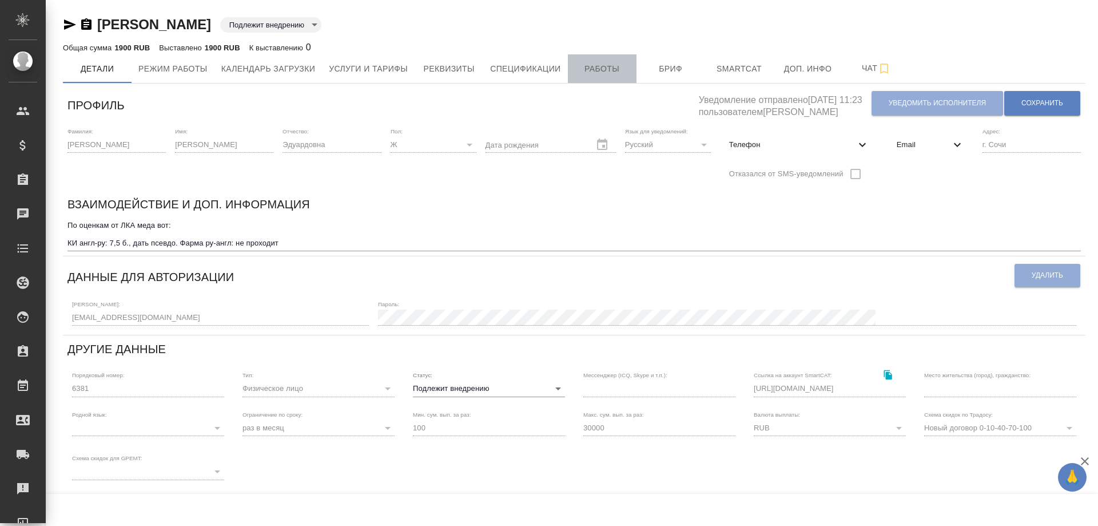
click at [617, 68] on span "Работы" at bounding box center [602, 69] width 55 height 14
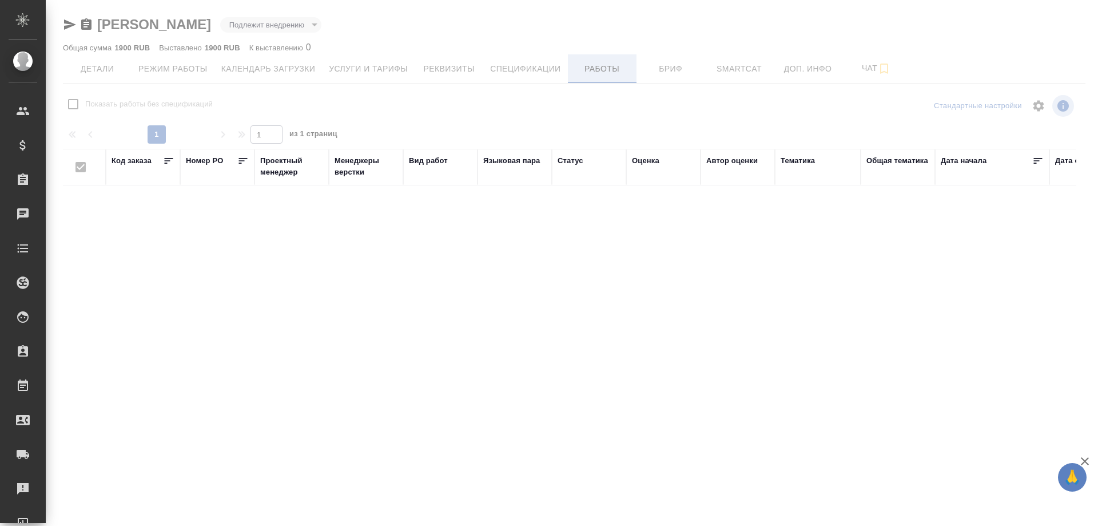
checkbox input "false"
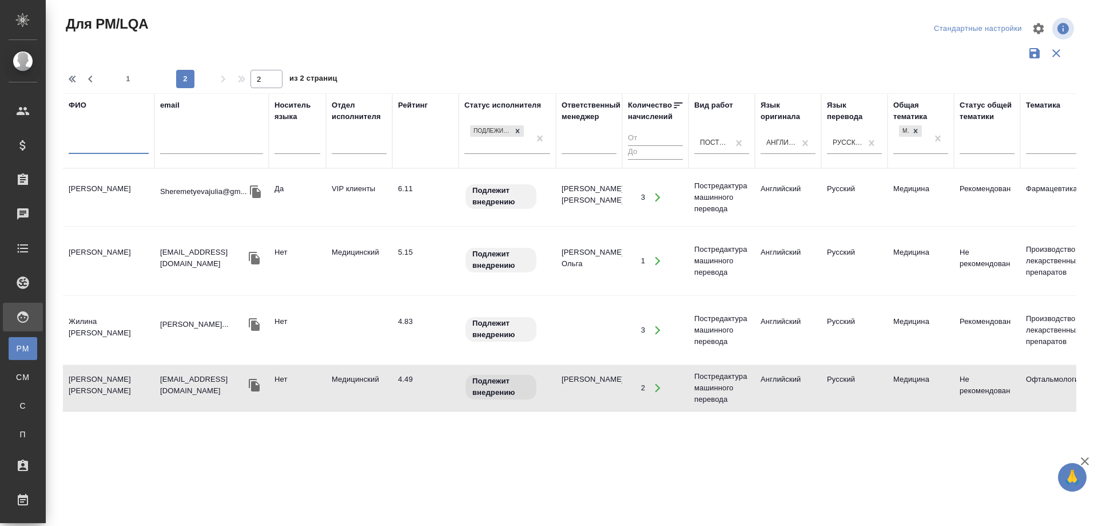
click at [124, 146] on input "text" at bounding box center [109, 147] width 80 height 14
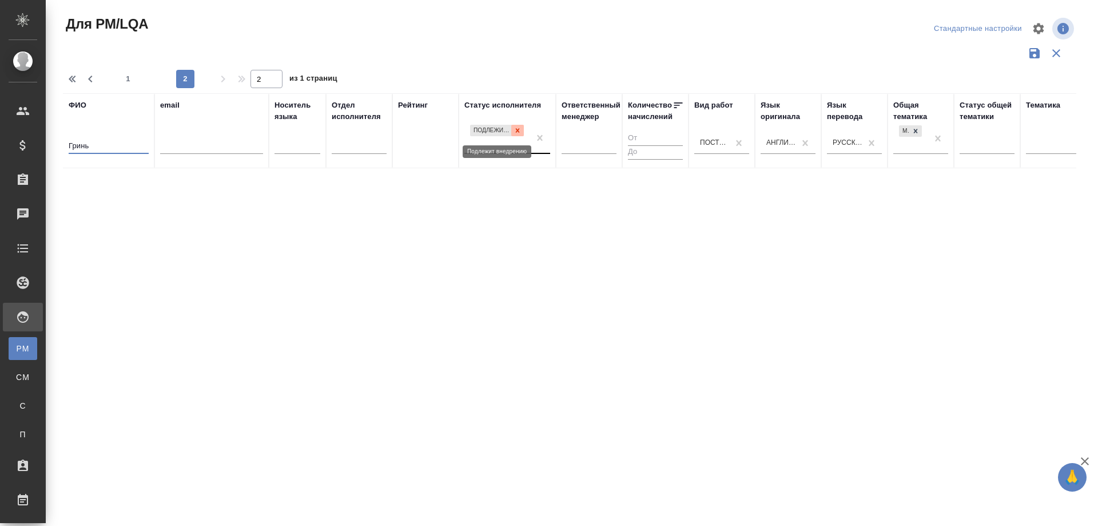
click at [517, 130] on icon at bounding box center [518, 130] width 4 height 4
type input "Гринь"
type input "1"
click at [919, 129] on icon at bounding box center [916, 130] width 8 height 8
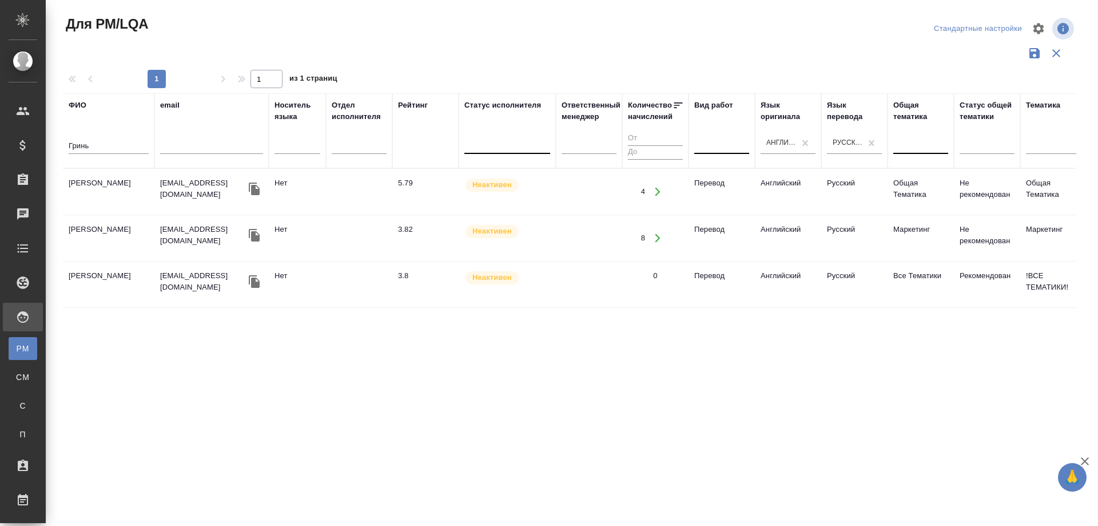
click at [80, 193] on td "[PERSON_NAME]" at bounding box center [109, 192] width 92 height 40
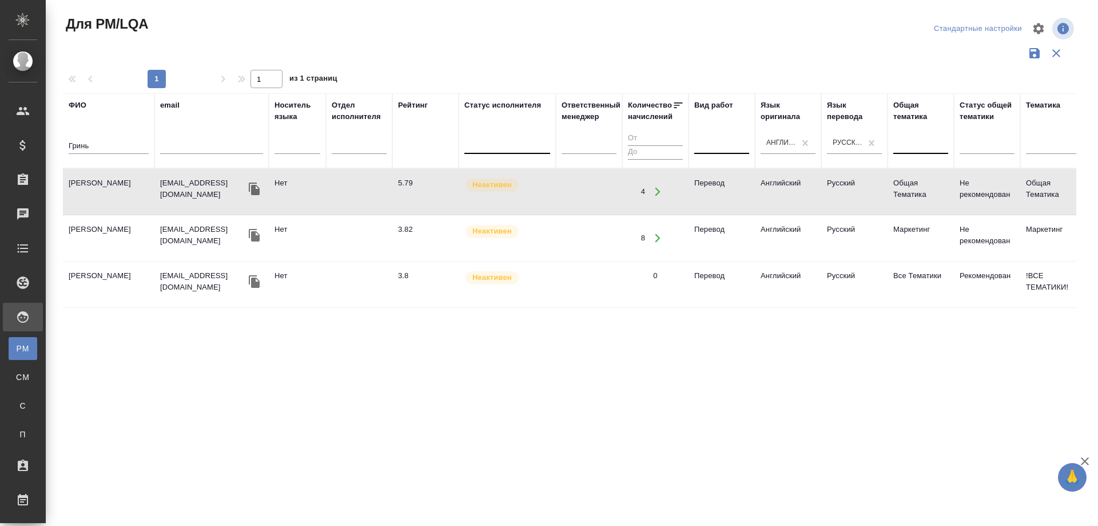
click at [80, 193] on td "[PERSON_NAME]" at bounding box center [109, 192] width 92 height 40
drag, startPoint x: 124, startPoint y: 143, endPoint x: 37, endPoint y: 154, distance: 87.7
click at [37, 154] on div ".cls-1 fill:#fff; AWATERA Solovyova Elena Клиенты Спецификации Заказы 0 Чаты To…" at bounding box center [549, 263] width 1098 height 526
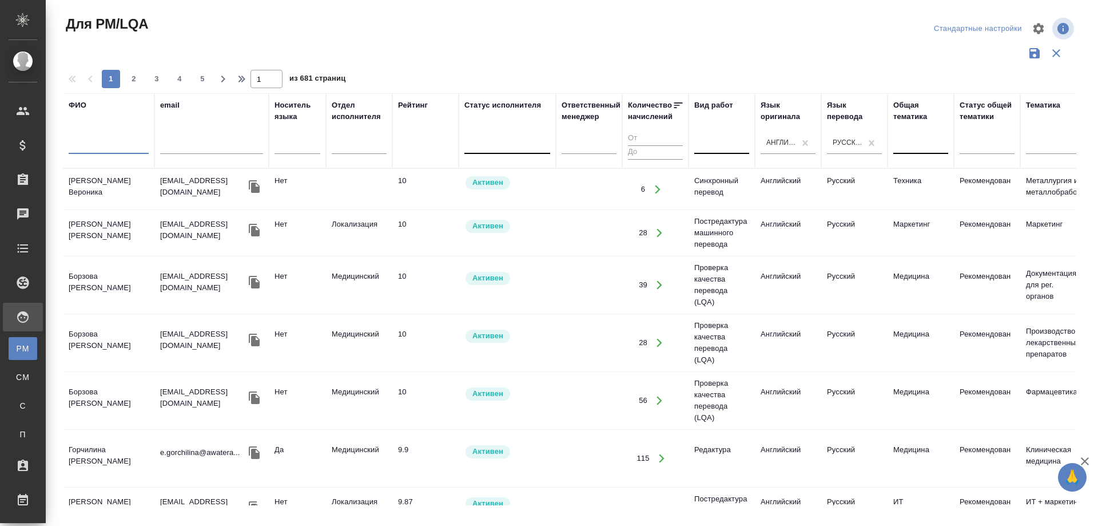
click at [717, 145] on div at bounding box center [721, 142] width 55 height 17
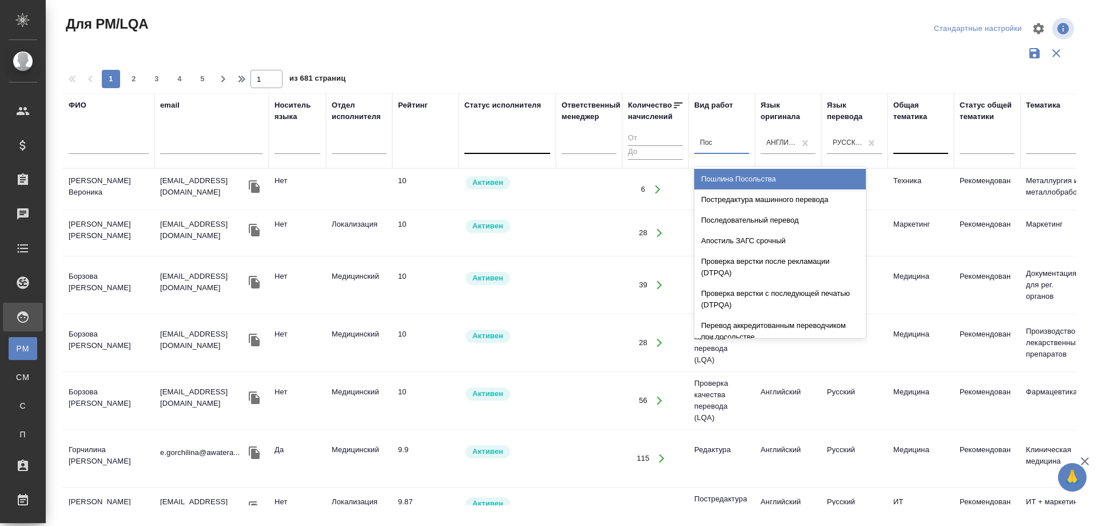
type input "Пост"
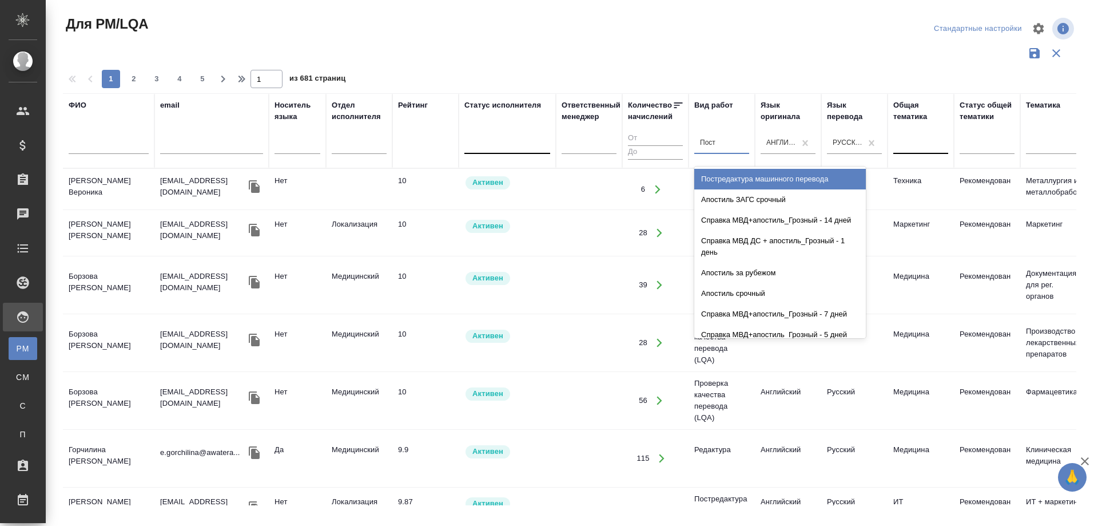
click at [784, 176] on div "Постредактура машинного перевода" at bounding box center [780, 179] width 172 height 21
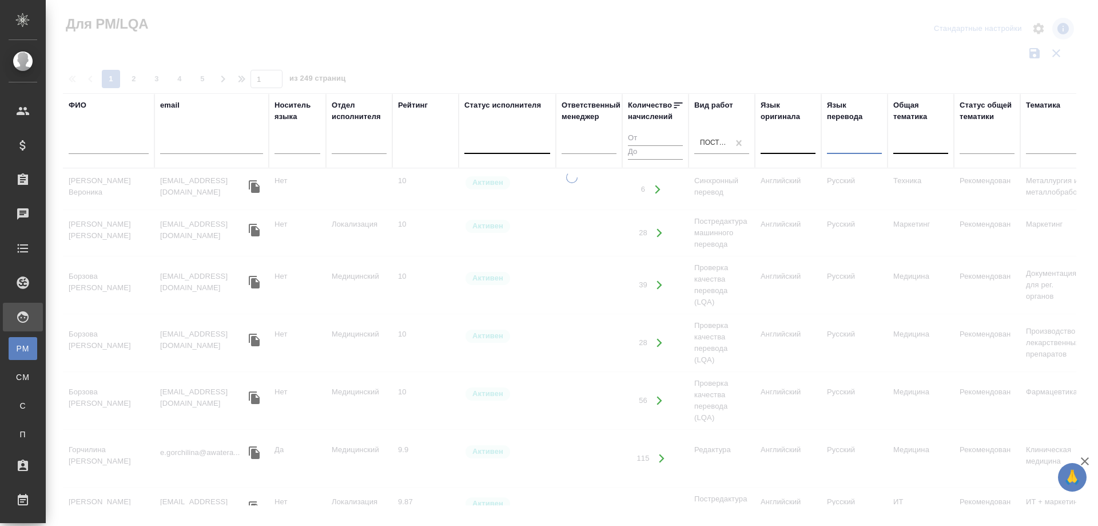
click at [786, 142] on div at bounding box center [788, 142] width 55 height 17
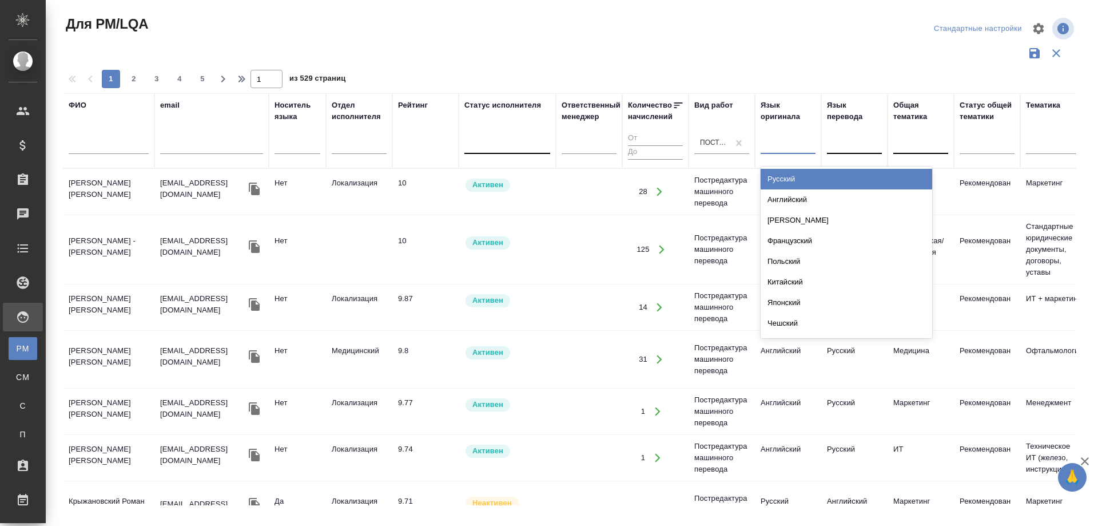
click at [783, 175] on div "Русский" at bounding box center [847, 179] width 172 height 21
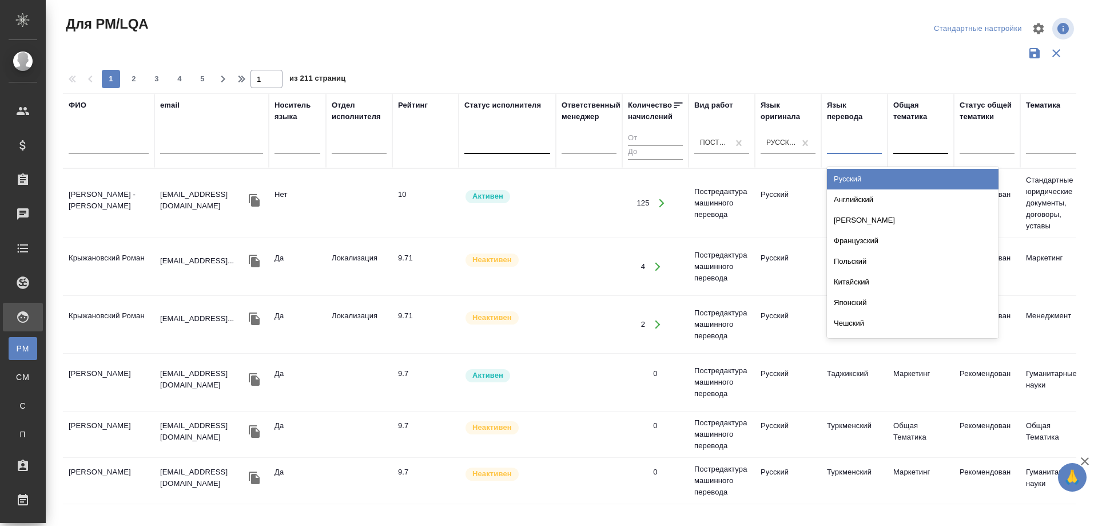
click at [845, 146] on div at bounding box center [854, 142] width 55 height 17
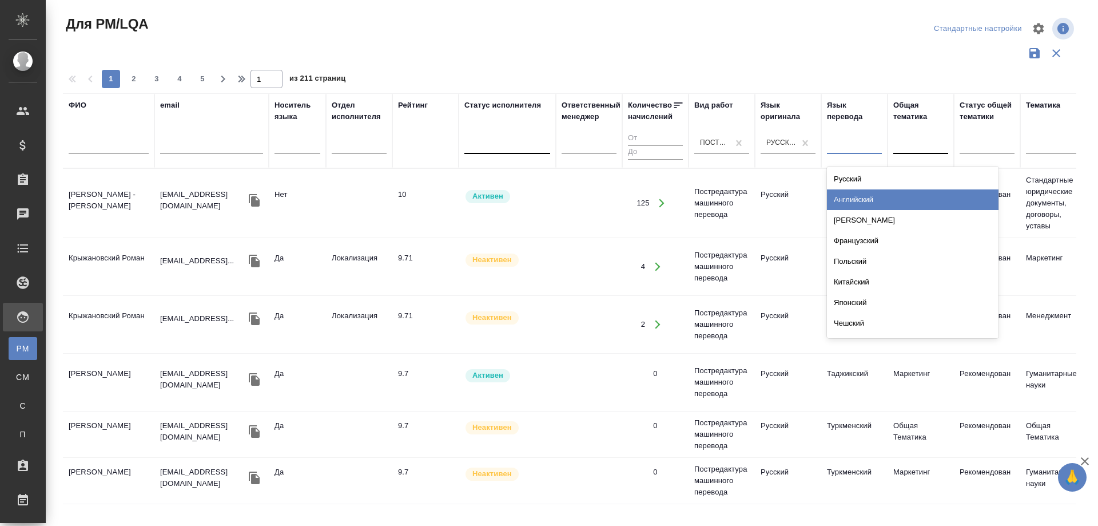
click at [847, 202] on div "Английский" at bounding box center [913, 199] width 172 height 21
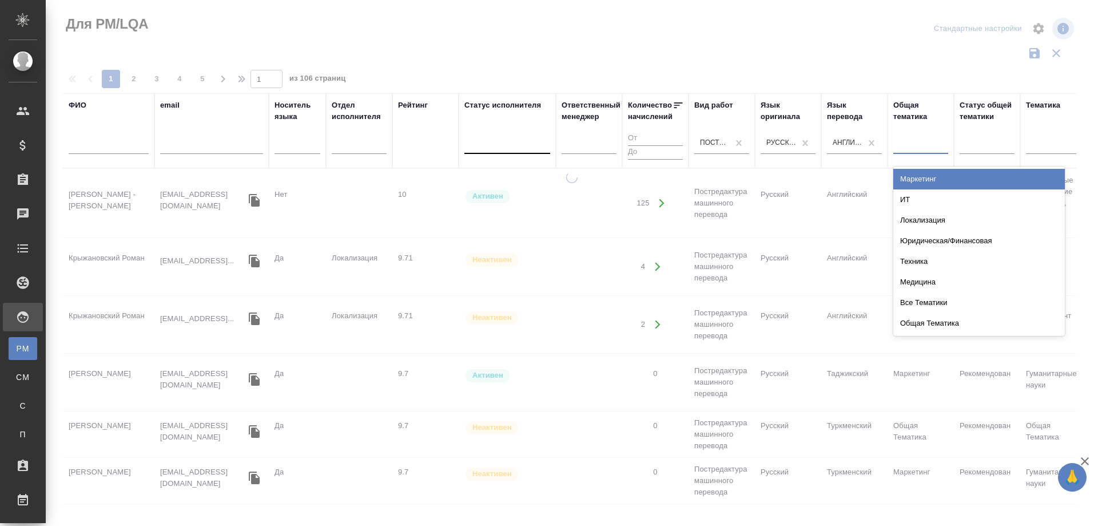
click at [904, 140] on div at bounding box center [920, 142] width 55 height 17
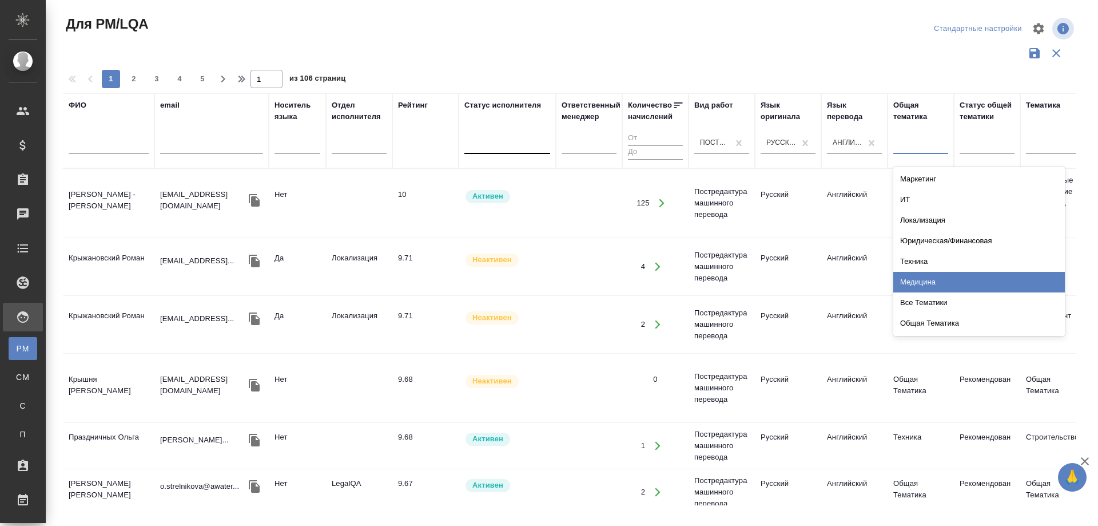
click at [916, 280] on div "Медицина" at bounding box center [979, 282] width 172 height 21
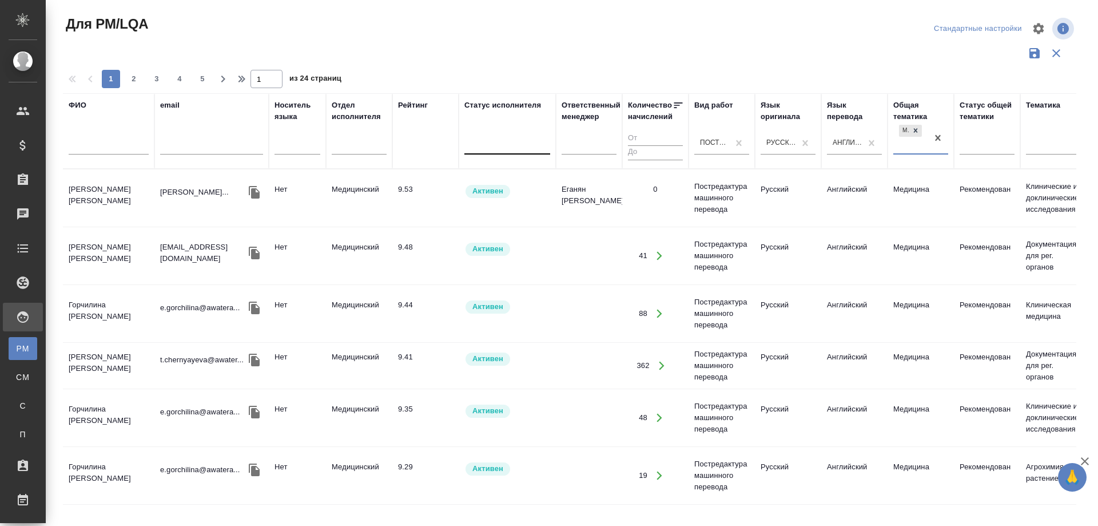
click at [531, 146] on div at bounding box center [507, 142] width 86 height 17
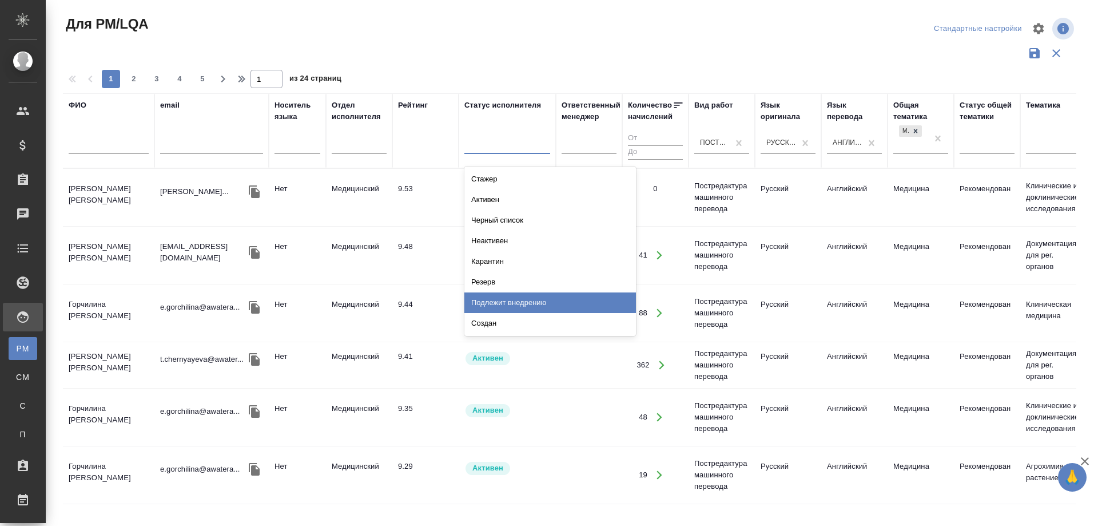
click at [541, 298] on div "Подлежит внедрению" at bounding box center [550, 302] width 172 height 21
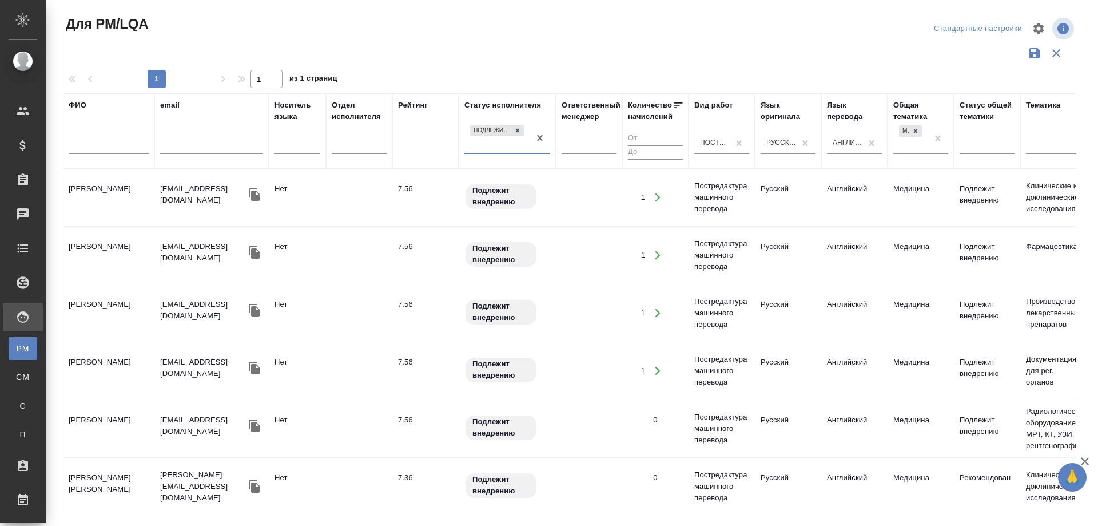
click at [74, 194] on td "Авдеева Мария Алексеевна" at bounding box center [109, 197] width 92 height 40
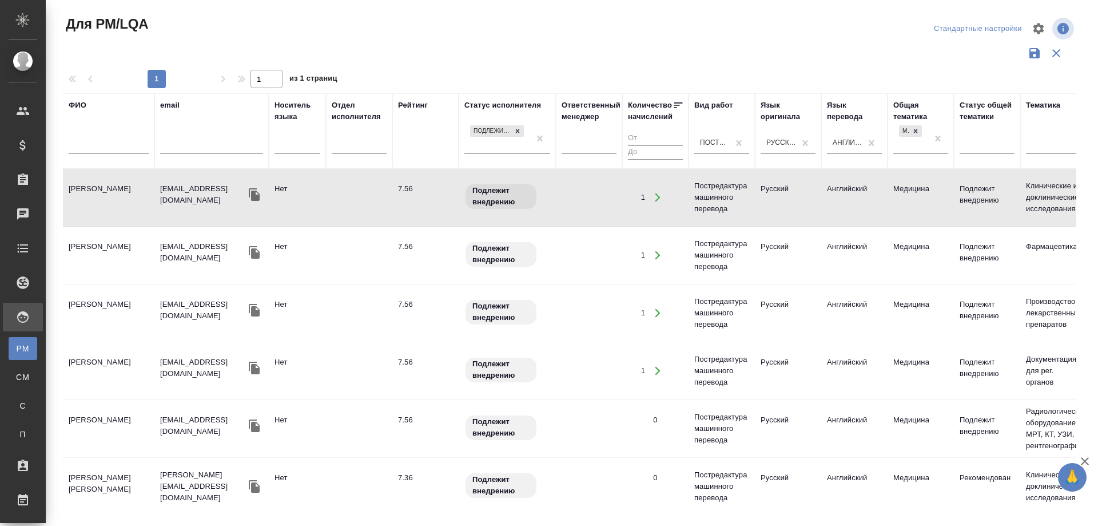
click at [74, 194] on td "Авдеева Мария Алексеевна" at bounding box center [109, 197] width 92 height 40
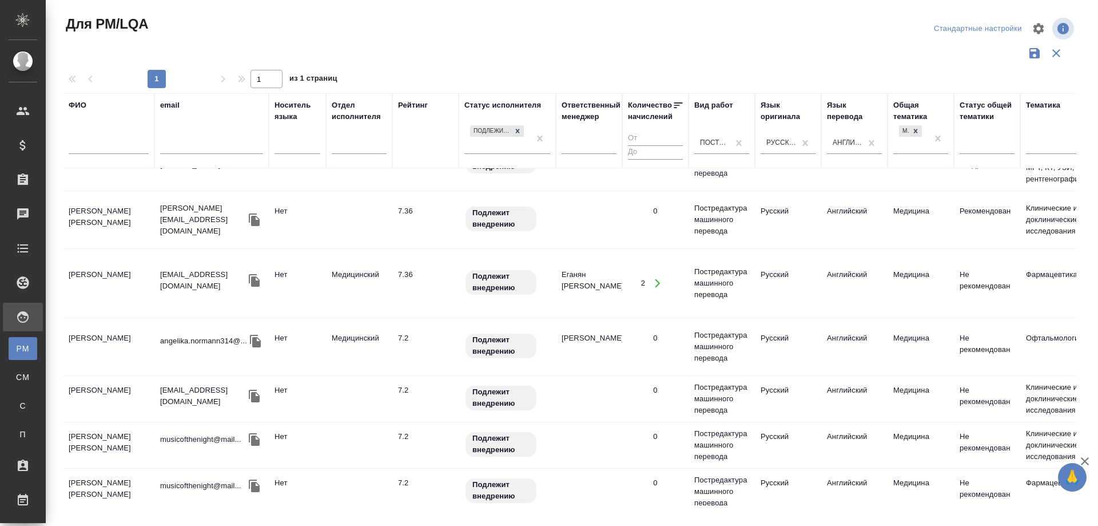
scroll to position [229, 0]
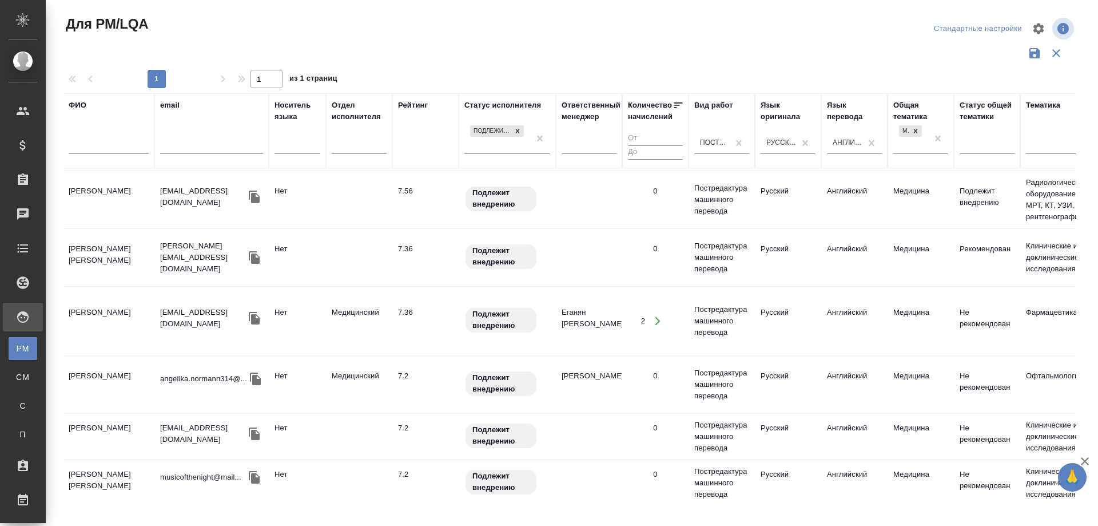
click at [80, 252] on td "Лобанова Татьяна Иосифовна" at bounding box center [109, 257] width 92 height 40
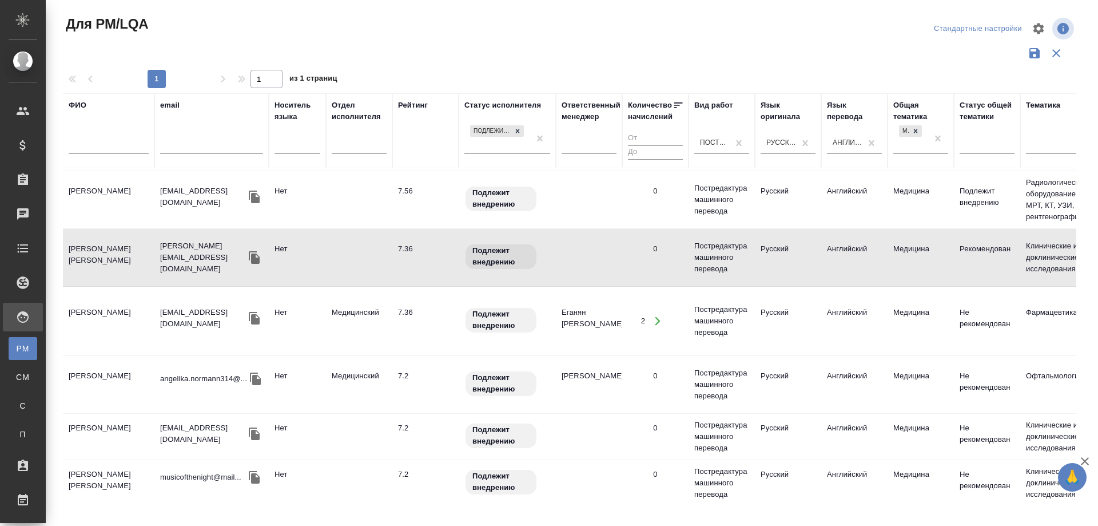
click at [80, 252] on td "Лобанова Татьяна Иосифовна" at bounding box center [109, 257] width 92 height 40
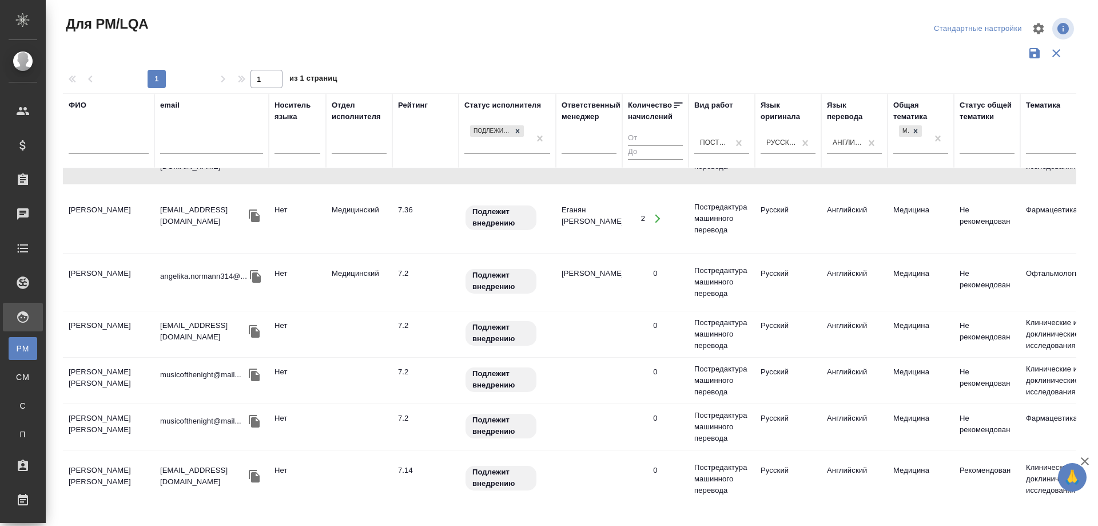
scroll to position [343, 0]
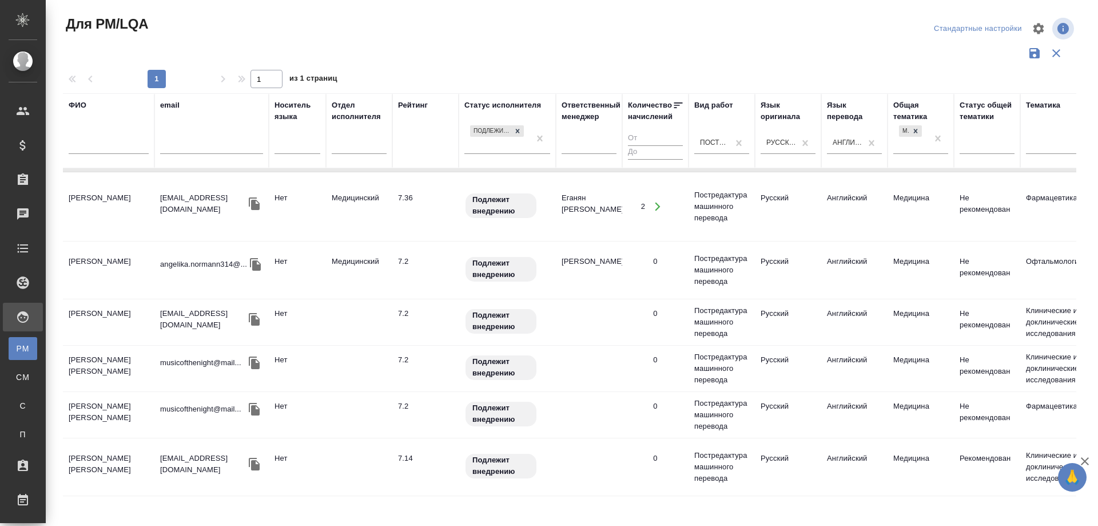
click at [76, 201] on td "Тукумов Азамат Эрмекович" at bounding box center [109, 206] width 92 height 40
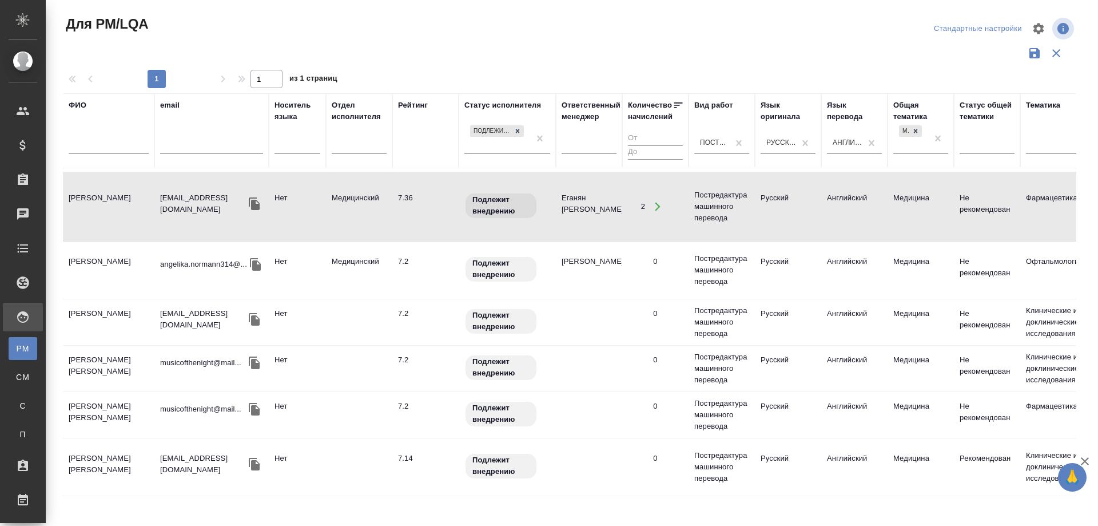
click at [92, 271] on td "Норманн Анжелика Викторовна" at bounding box center [109, 270] width 92 height 40
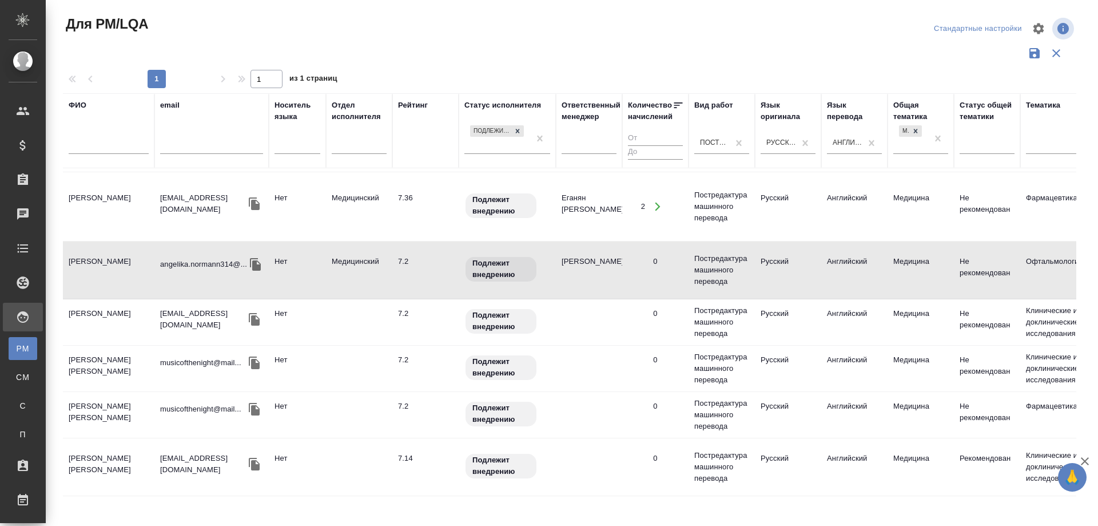
click at [92, 271] on td "Норманн Анжелика Викторовна" at bounding box center [109, 270] width 92 height 40
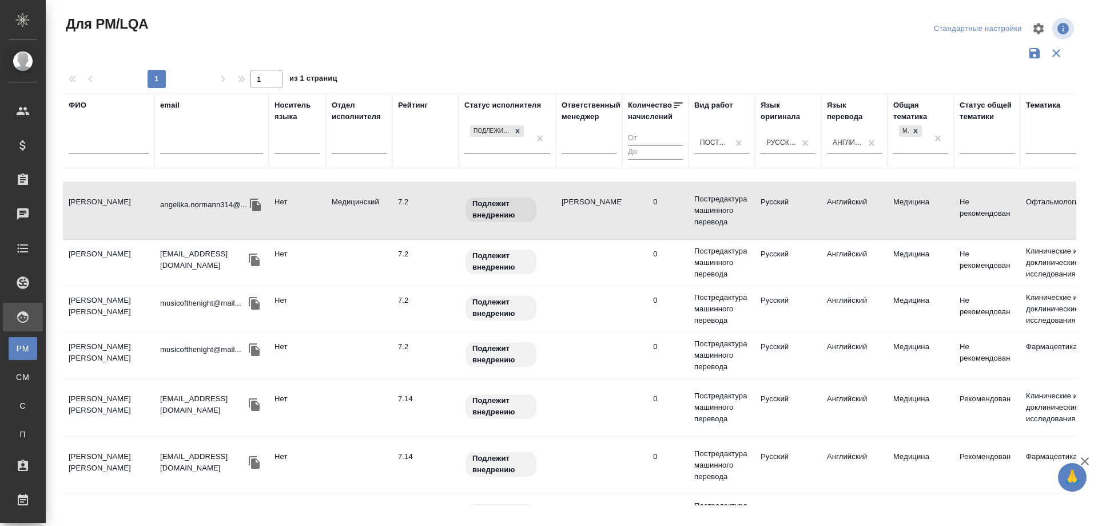
scroll to position [458, 0]
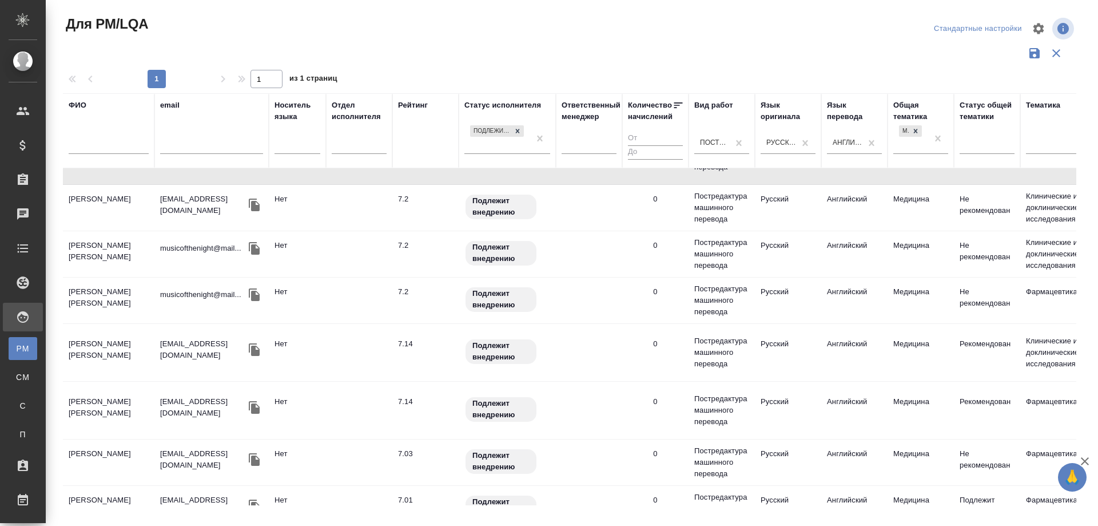
click at [94, 198] on td "Алексеев Константин Львович" at bounding box center [109, 208] width 92 height 40
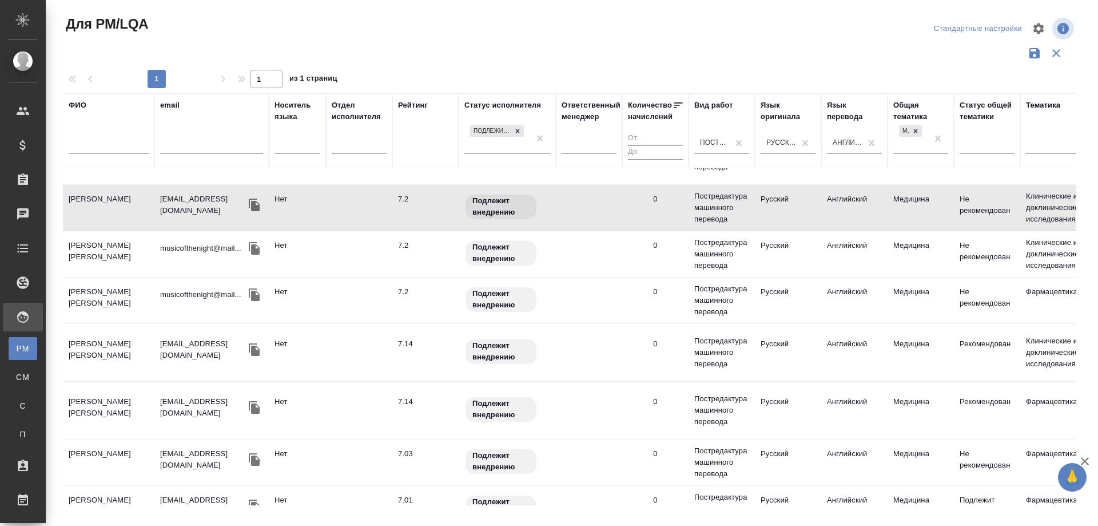
click at [94, 198] on td "Алексеев Константин Львович" at bounding box center [109, 208] width 92 height 40
click at [83, 247] on td "Виноградова Марина Эдуардовна" at bounding box center [109, 254] width 92 height 40
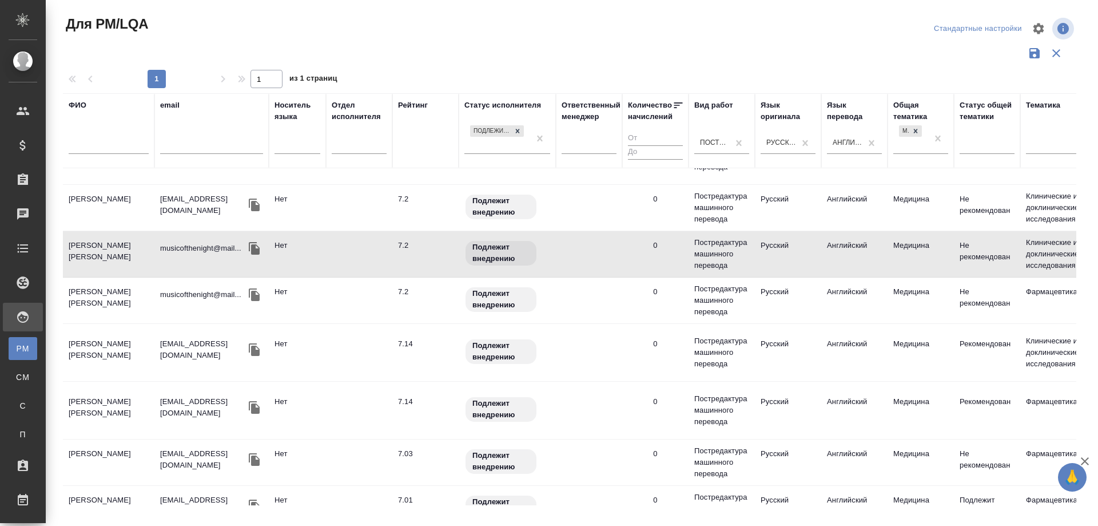
click at [83, 247] on td "Виноградова Марина Эдуардовна" at bounding box center [109, 254] width 92 height 40
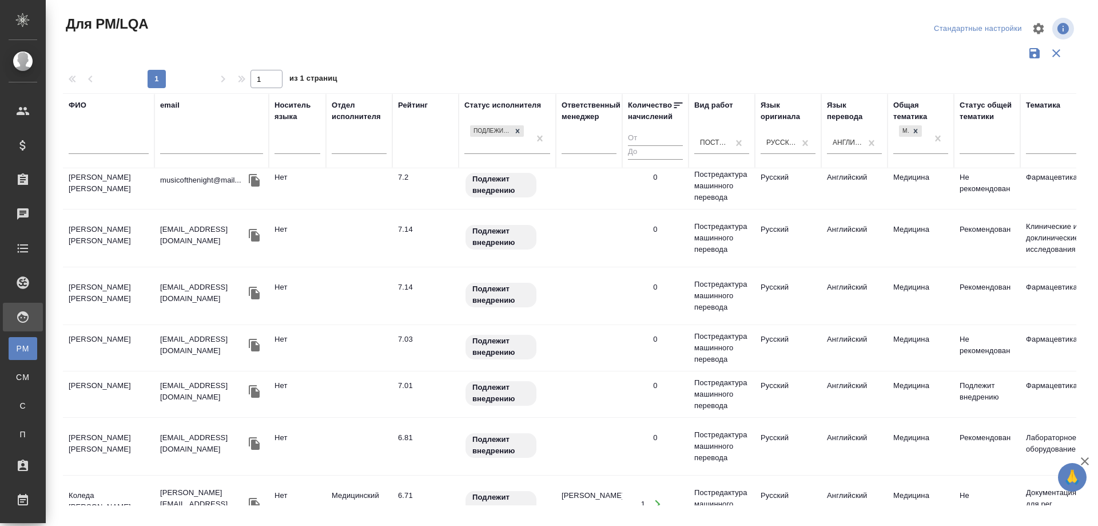
click at [110, 236] on td "Кондратьев Дмитрий Вениаминович" at bounding box center [109, 238] width 92 height 40
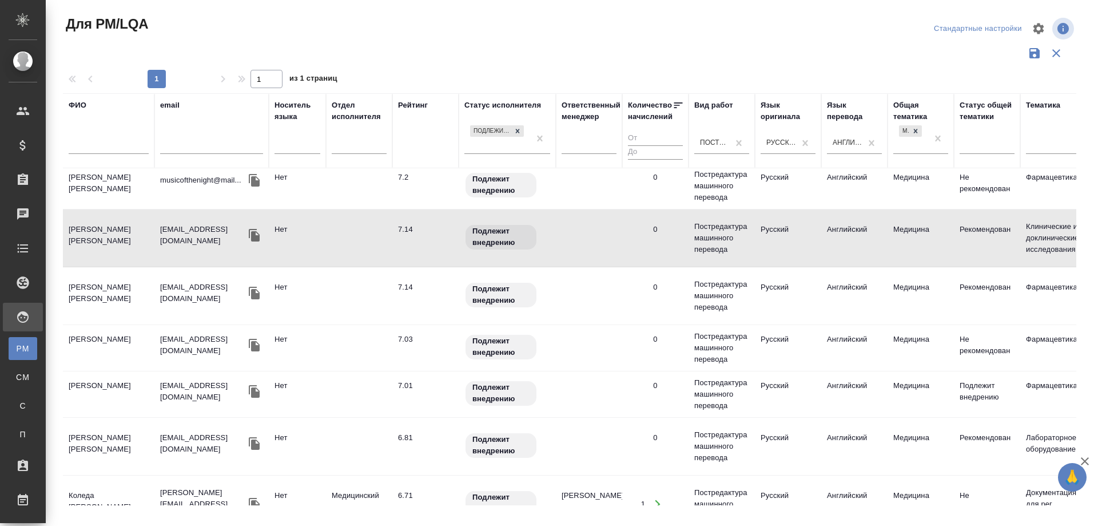
click at [110, 236] on td "Кондратьев Дмитрий Вениаминович" at bounding box center [109, 238] width 92 height 40
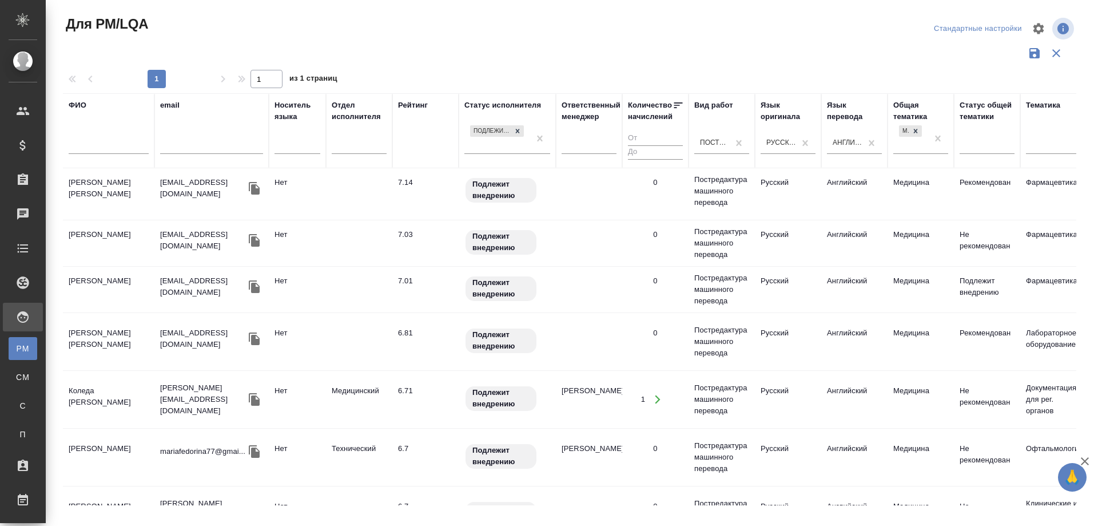
scroll to position [686, 0]
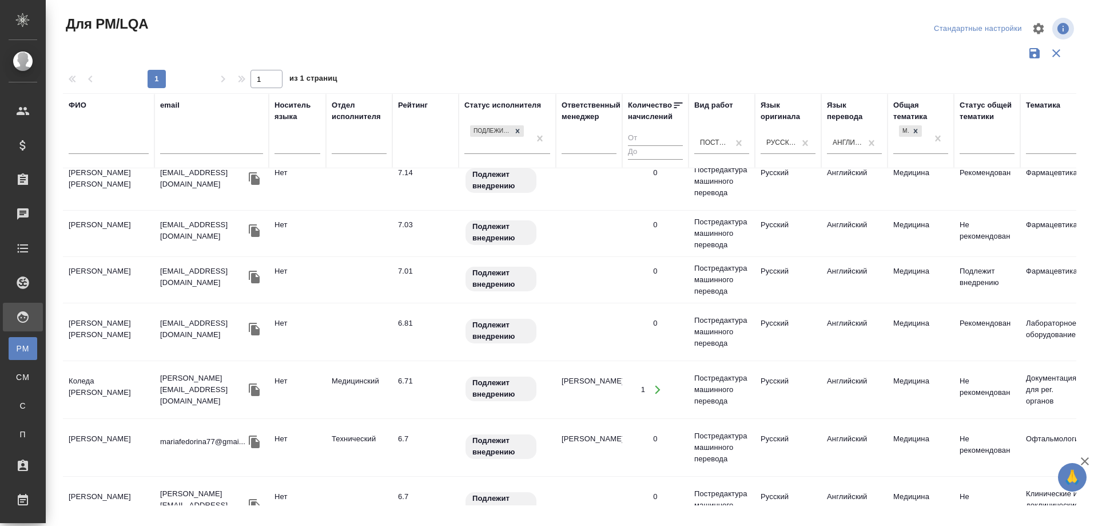
click at [78, 227] on td "Грозина Елена Андреевна" at bounding box center [109, 233] width 92 height 40
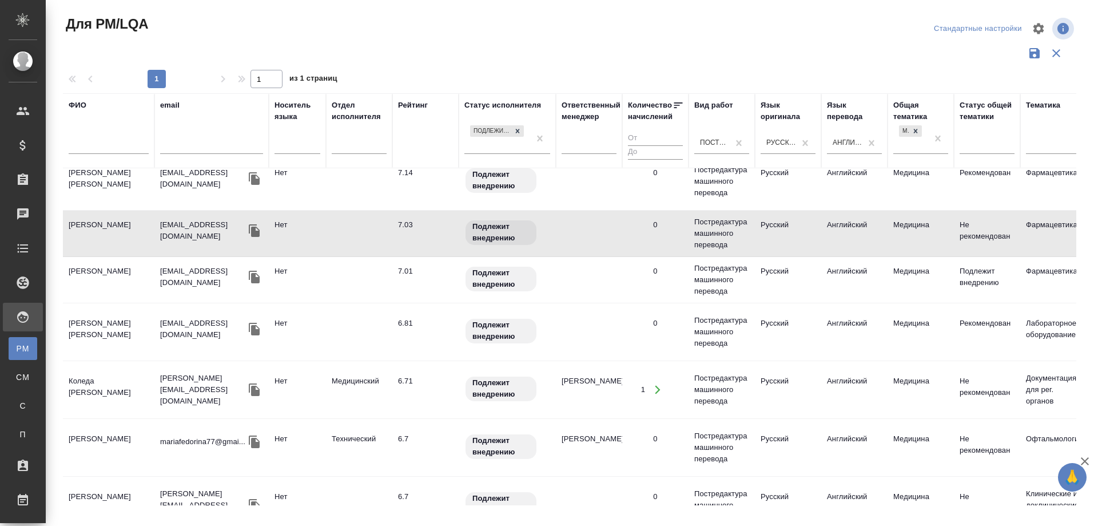
click at [78, 227] on td "Грозина Елена Андреевна" at bounding box center [109, 233] width 92 height 40
click at [97, 269] on td "Магомедова Зарина Абдулкеримовна" at bounding box center [109, 280] width 92 height 40
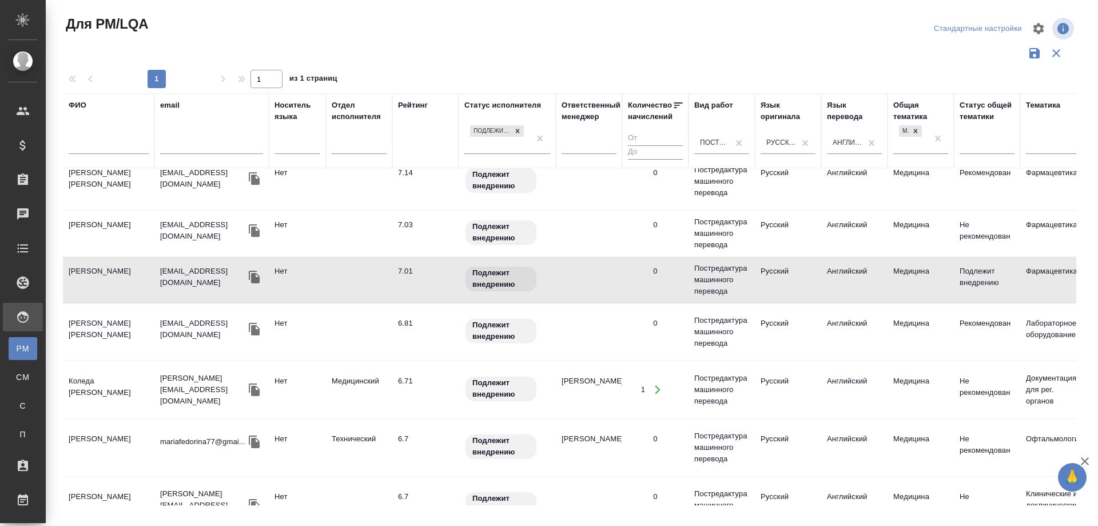
click at [97, 269] on td "Магомедова Зарина Абдулкеримовна" at bounding box center [109, 280] width 92 height 40
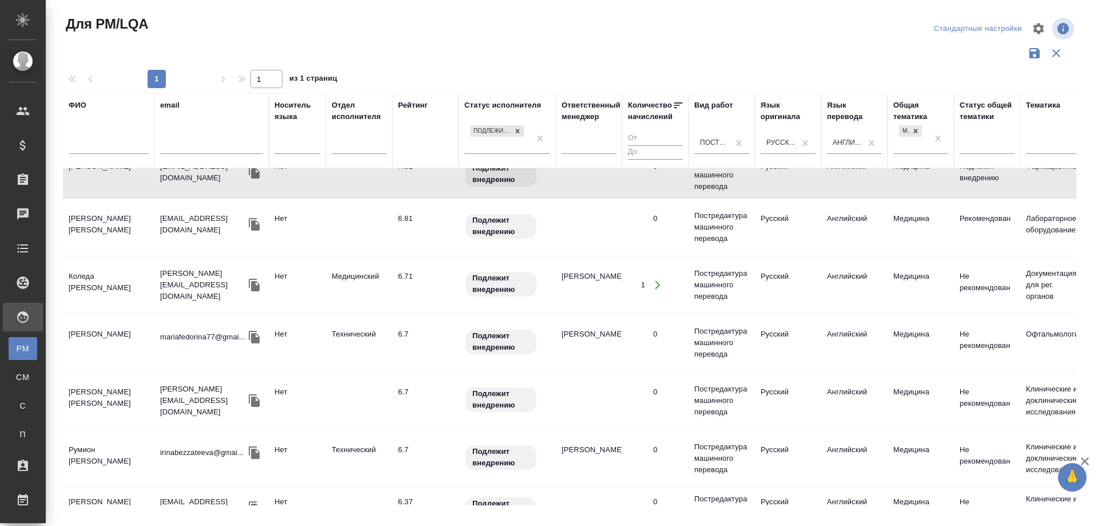
scroll to position [801, 0]
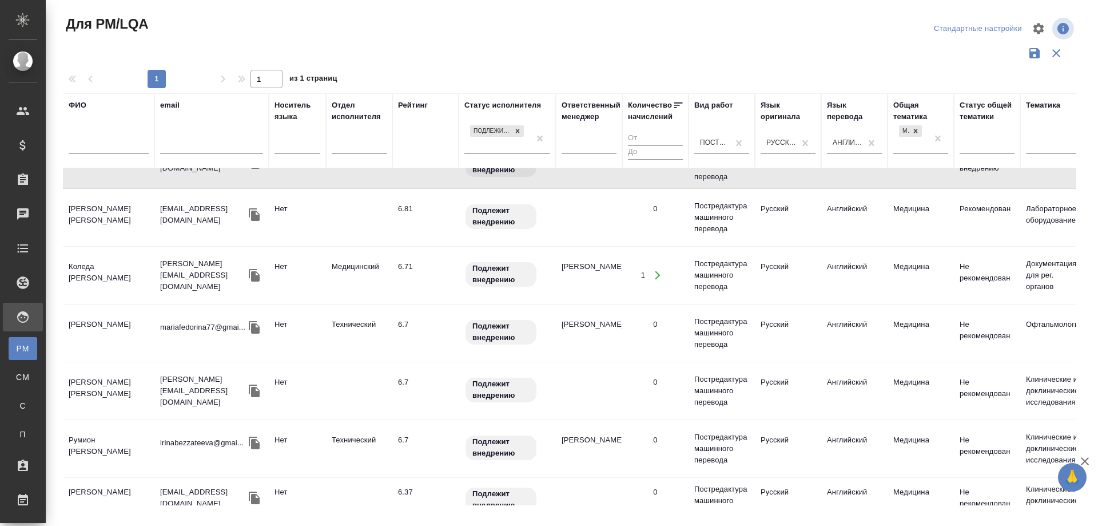
click at [77, 273] on td "Коледа Елена Ивановна" at bounding box center [109, 275] width 92 height 40
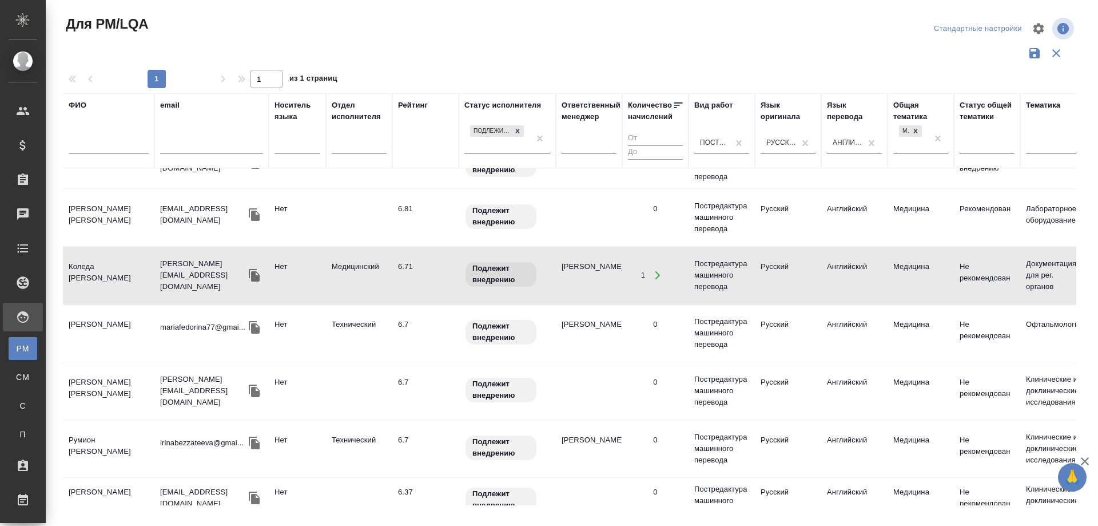
click at [77, 273] on td "Коледа Елена Ивановна" at bounding box center [109, 275] width 92 height 40
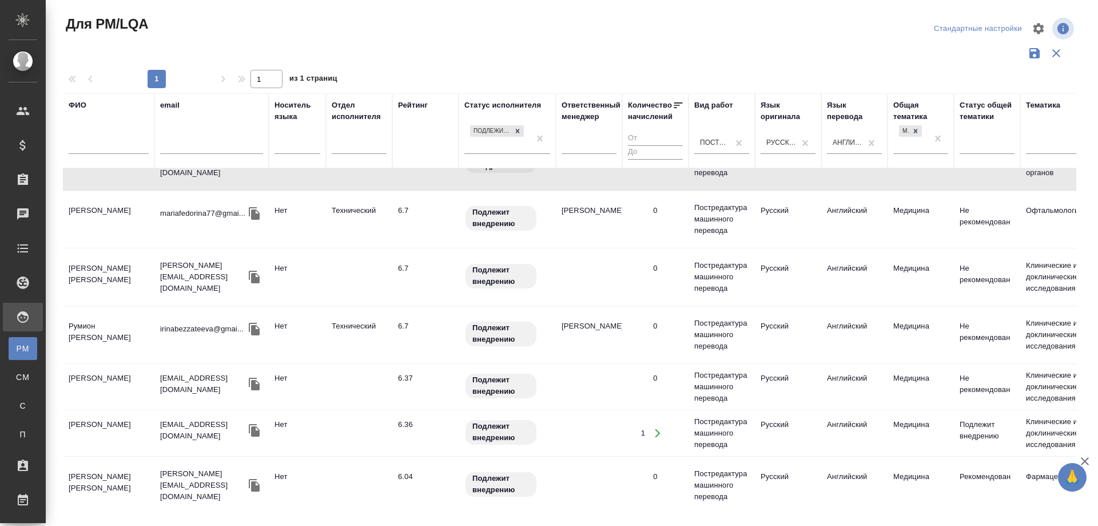
scroll to position [915, 0]
click at [106, 210] on td "Федорина Мария Сергеевна" at bounding box center [109, 218] width 92 height 40
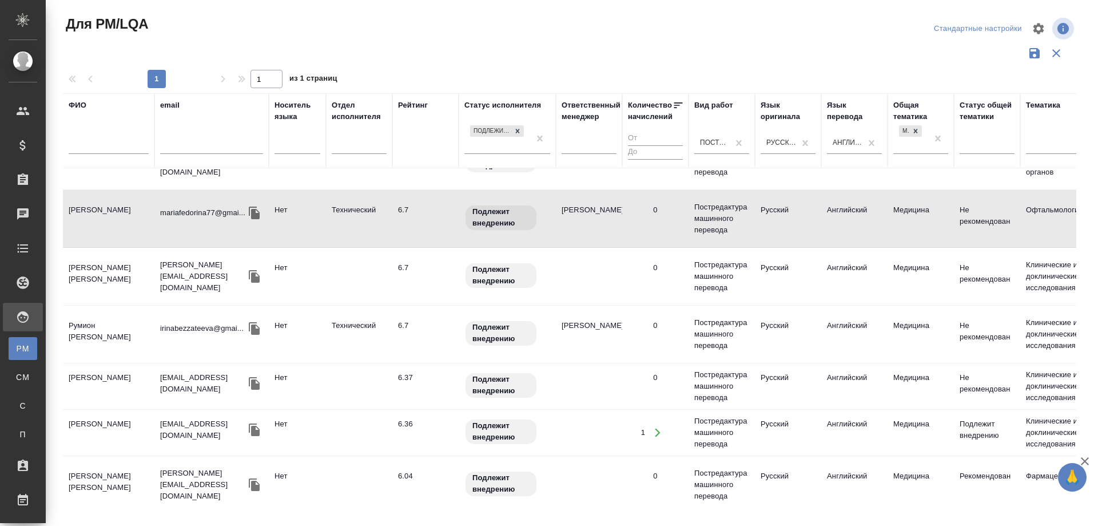
click at [106, 210] on td "Федорина Мария Сергеевна" at bounding box center [109, 218] width 92 height 40
click at [87, 263] on td "Соловьев Сергей" at bounding box center [109, 276] width 92 height 40
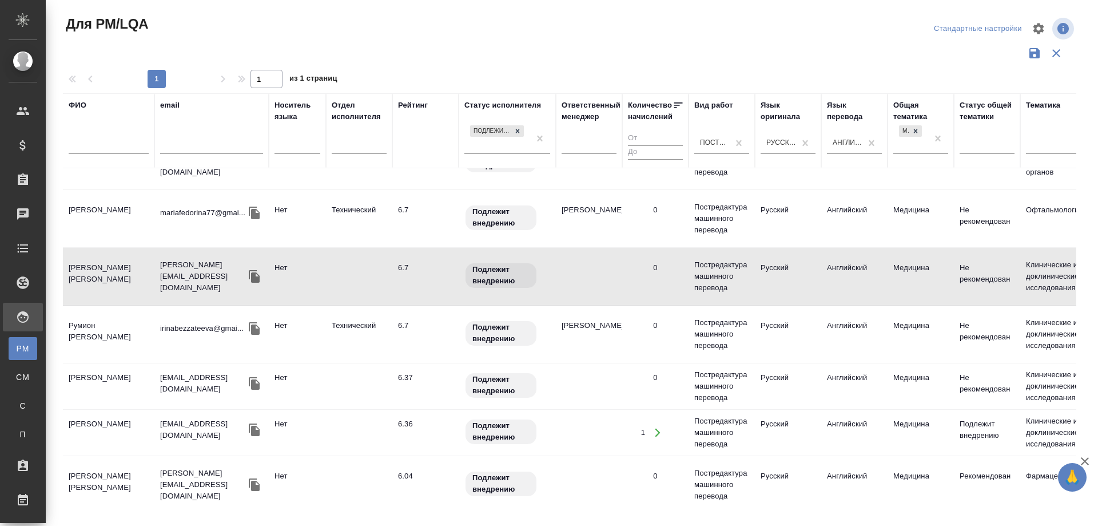
click at [87, 263] on td "Соловьев Сергей" at bounding box center [109, 276] width 92 height 40
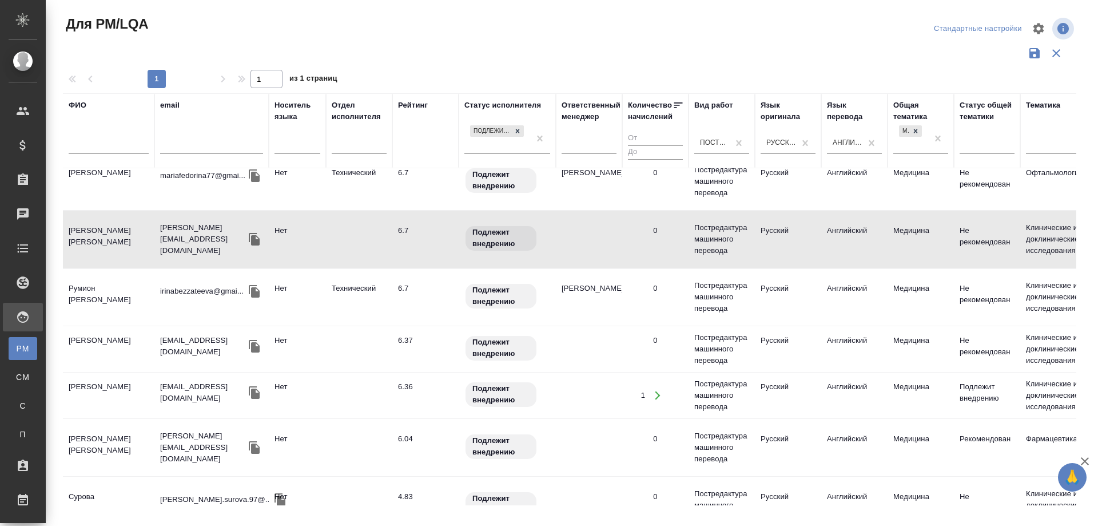
scroll to position [979, 0]
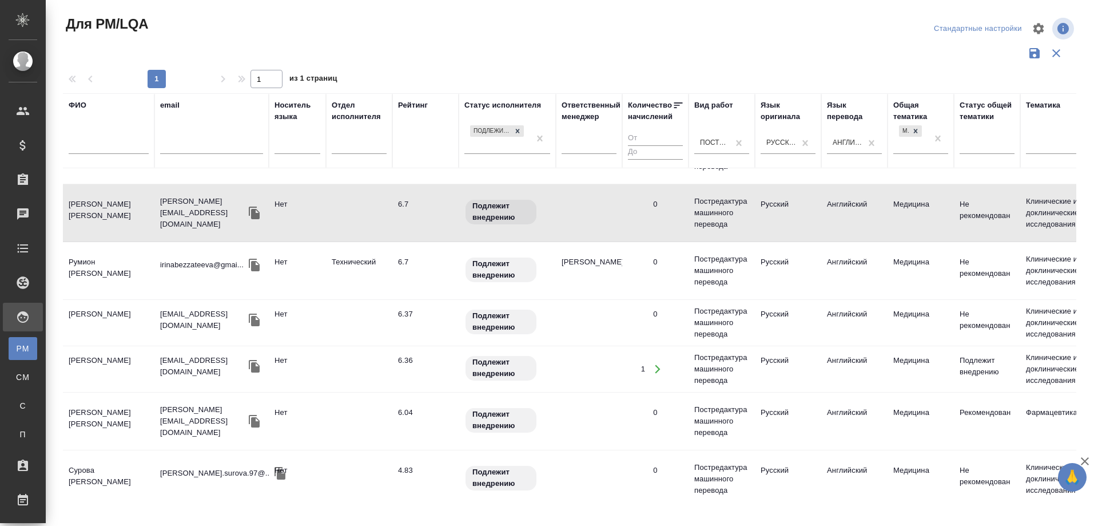
click at [97, 251] on td "Румион [PERSON_NAME]" at bounding box center [109, 271] width 92 height 40
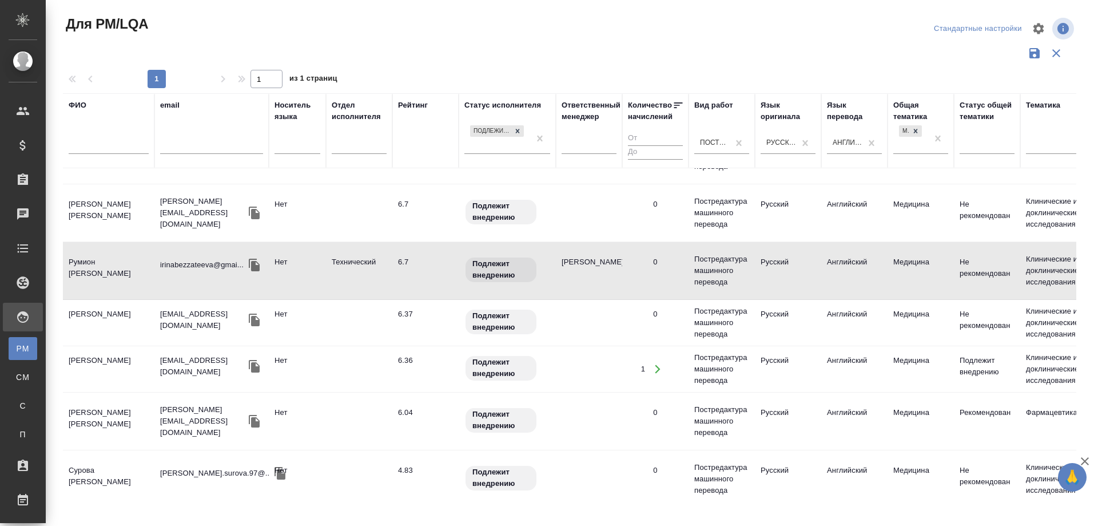
click at [85, 465] on td "Сурова Александра Сергеевна" at bounding box center [109, 479] width 92 height 40
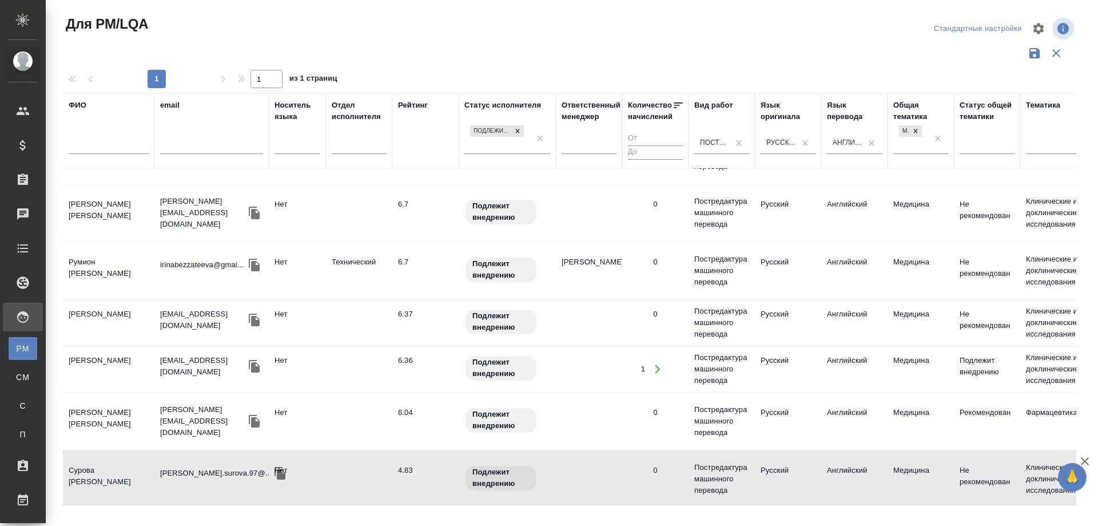
click at [85, 465] on td "Сурова Александра Сергеевна" at bounding box center [109, 479] width 92 height 40
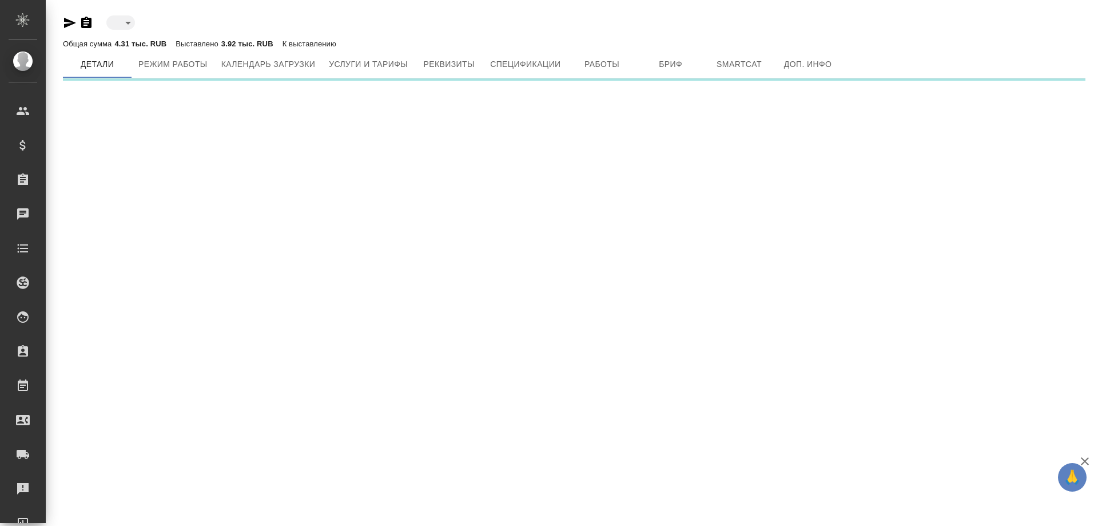
type input "inactive"
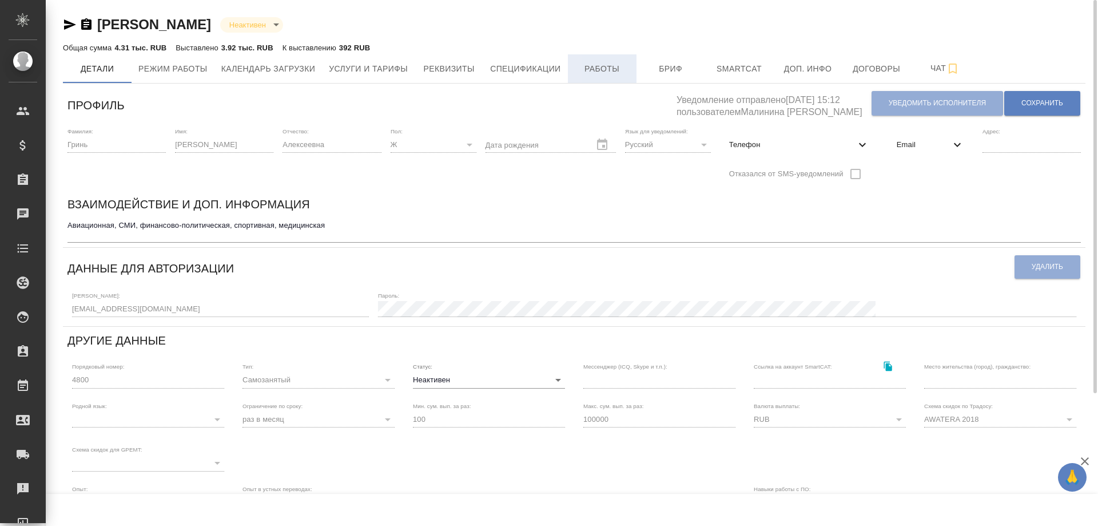
click at [601, 66] on span "Работы" at bounding box center [602, 69] width 55 height 14
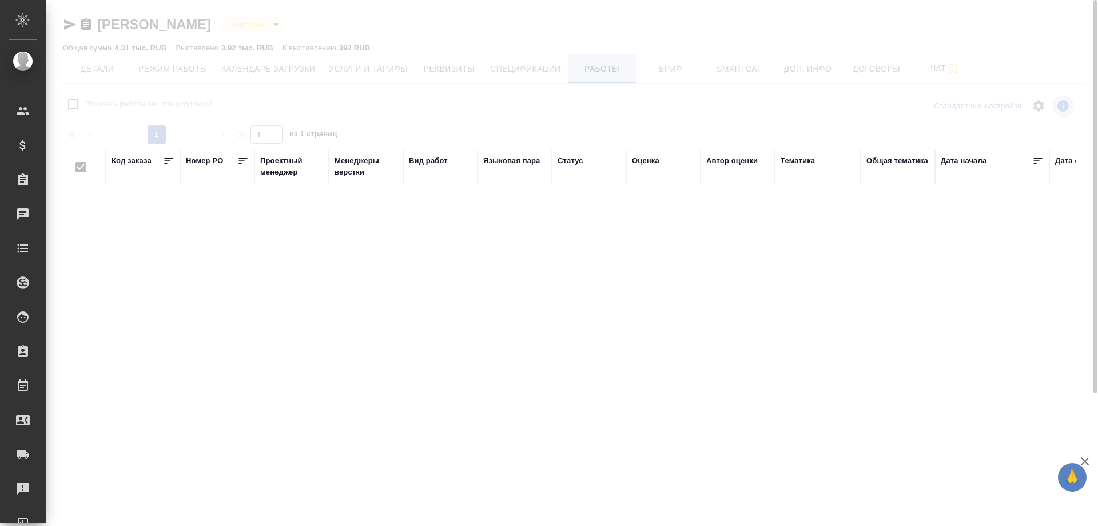
checkbox input "false"
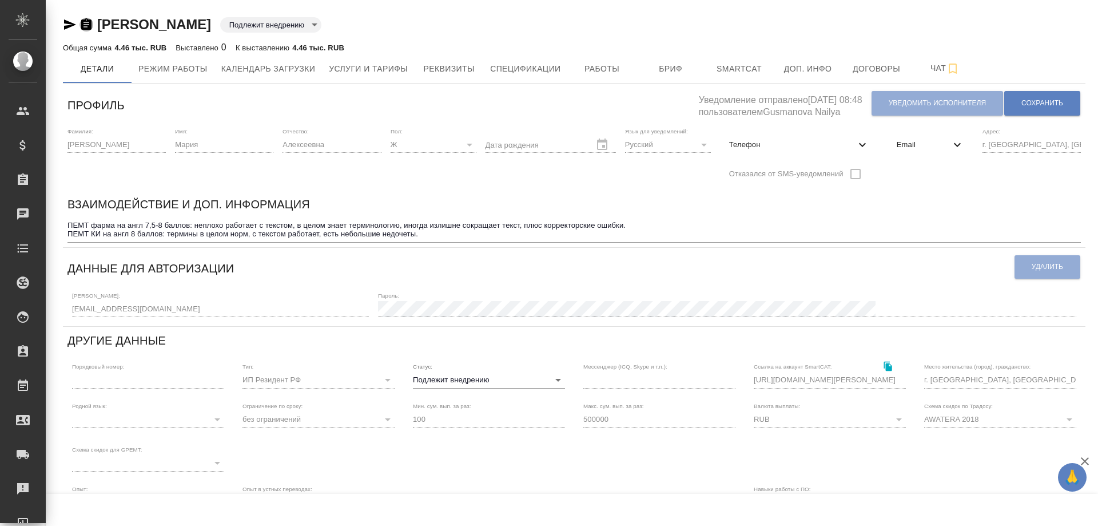
click at [86, 23] on icon "button" at bounding box center [86, 23] width 10 height 11
click at [588, 69] on span "Работы" at bounding box center [602, 69] width 55 height 14
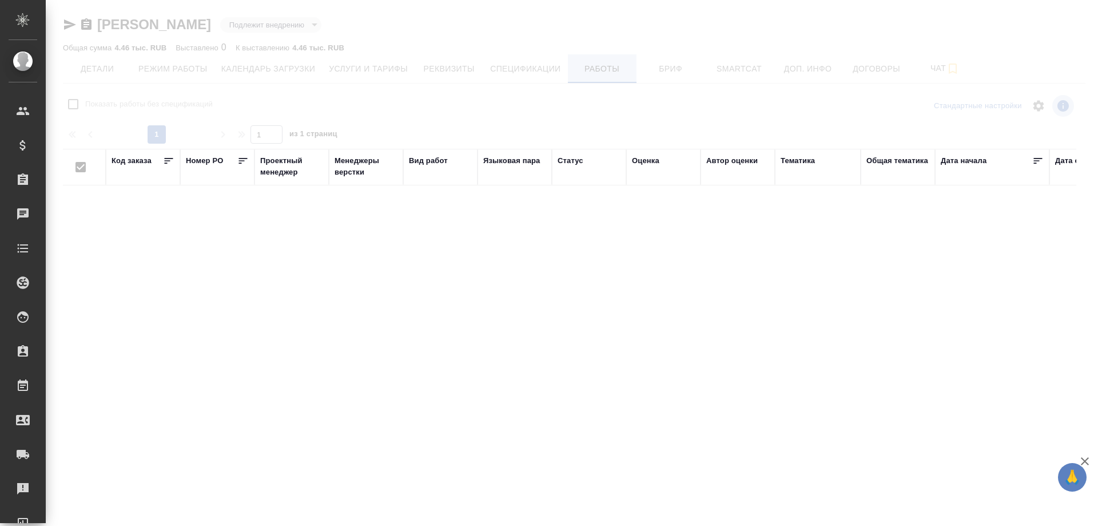
checkbox input "false"
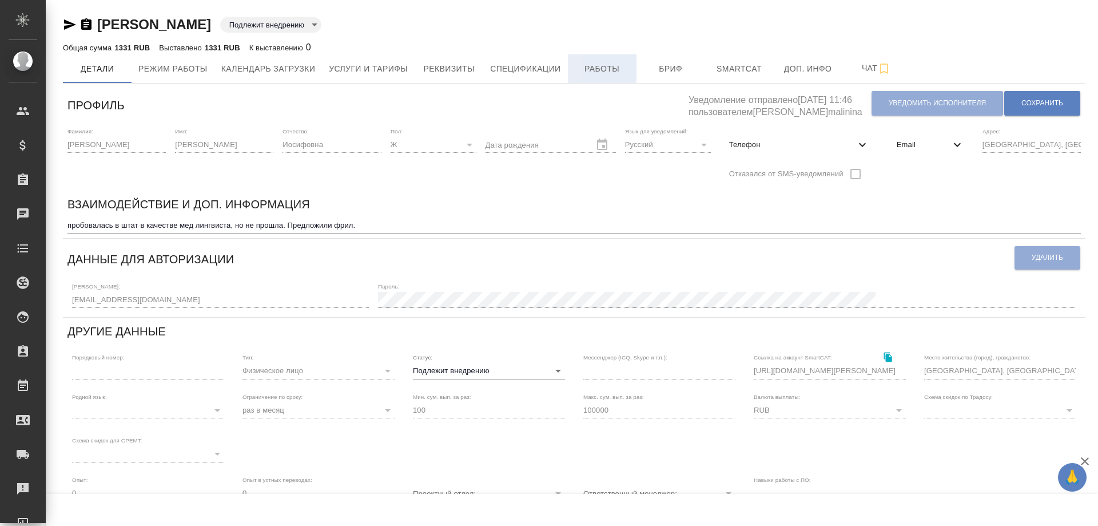
click at [605, 73] on span "Работы" at bounding box center [602, 69] width 55 height 14
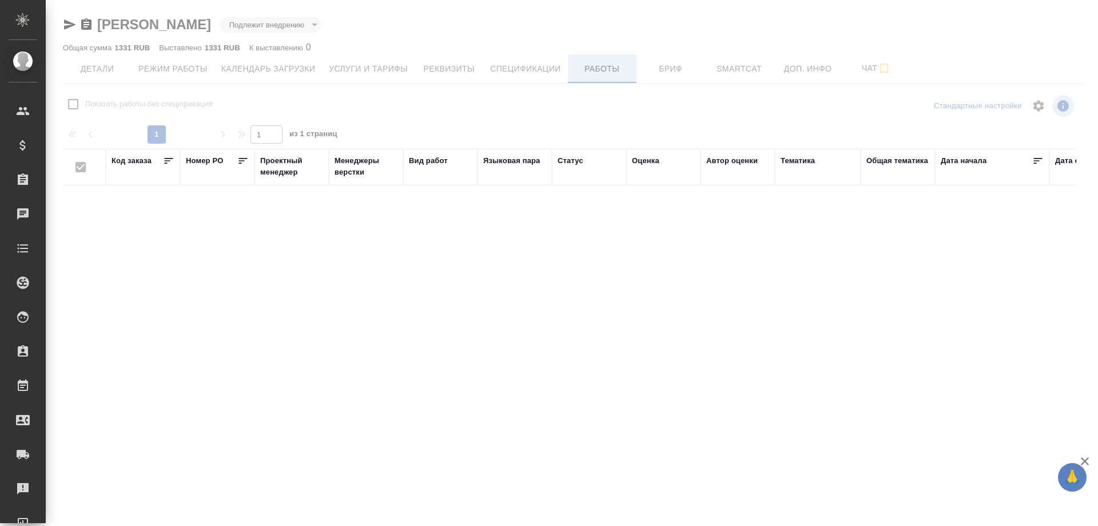
checkbox input "false"
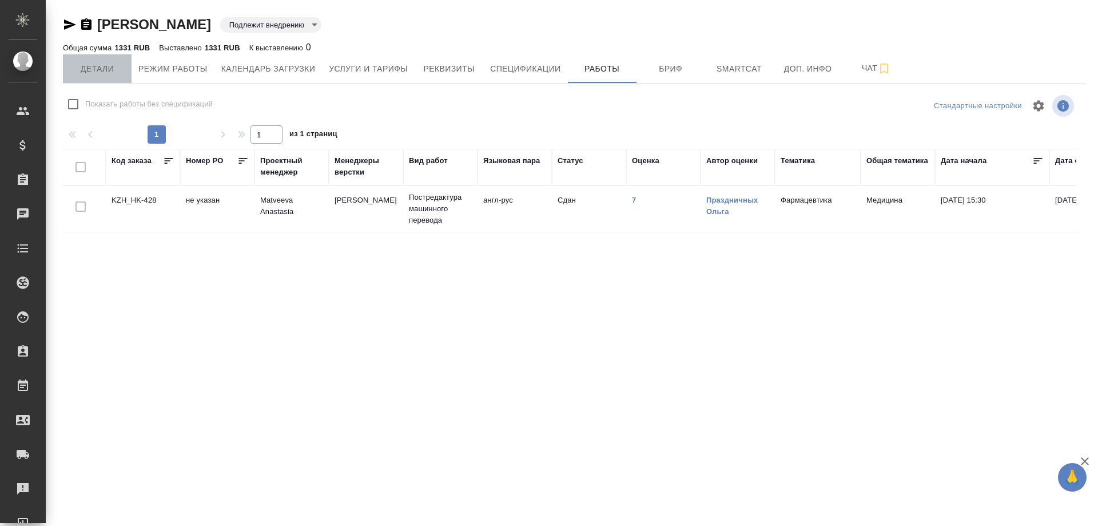
click at [114, 71] on span "Детали" at bounding box center [97, 69] width 55 height 14
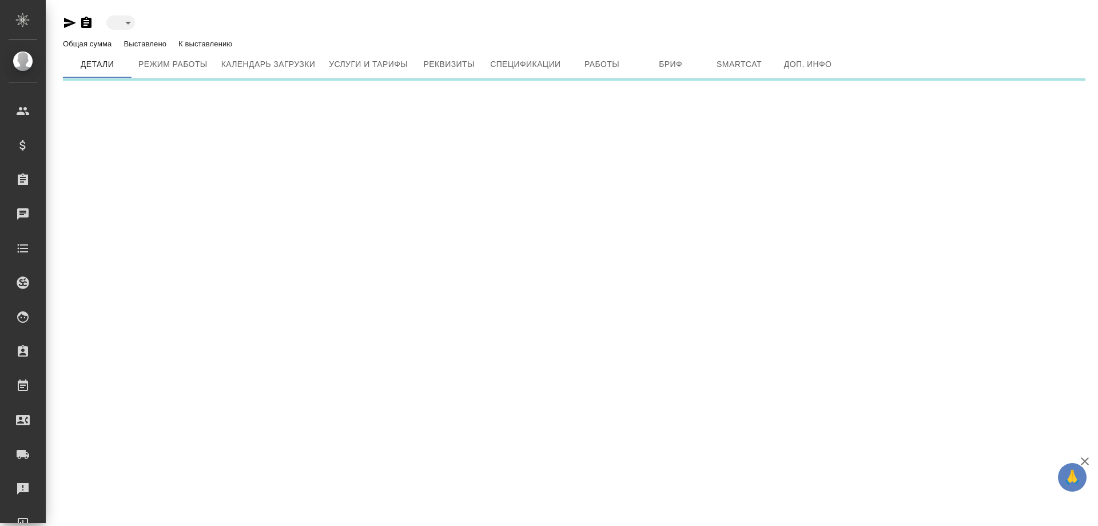
type input "toBeImplemented"
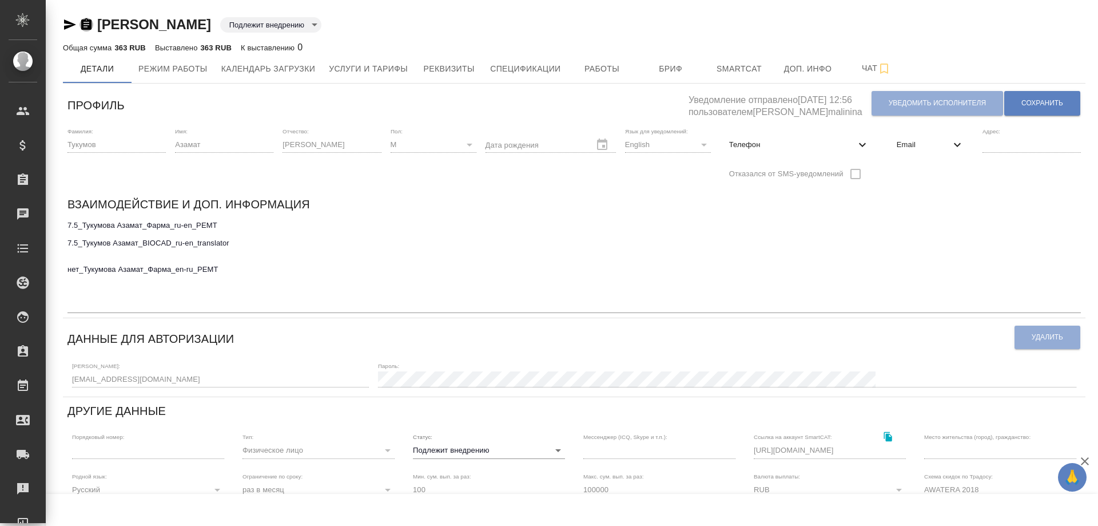
click at [89, 25] on icon "button" at bounding box center [86, 23] width 10 height 11
click at [595, 66] on span "Работы" at bounding box center [602, 69] width 55 height 14
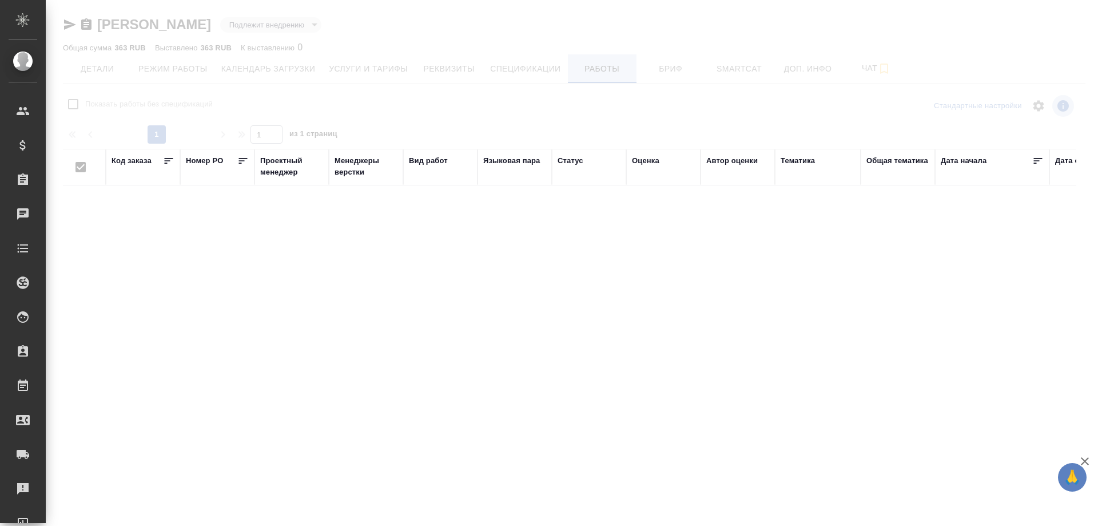
checkbox input "false"
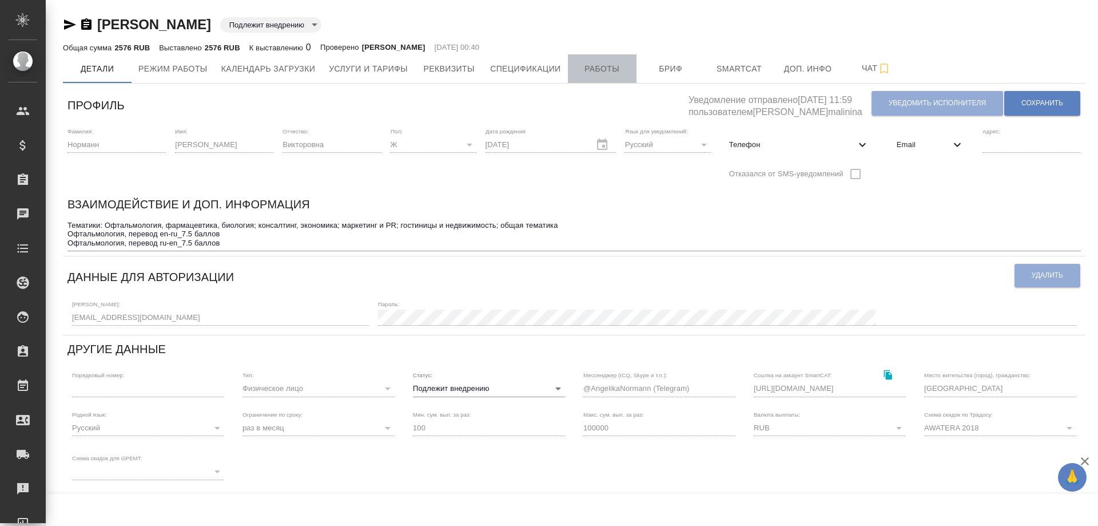
click at [589, 71] on span "Работы" at bounding box center [602, 69] width 55 height 14
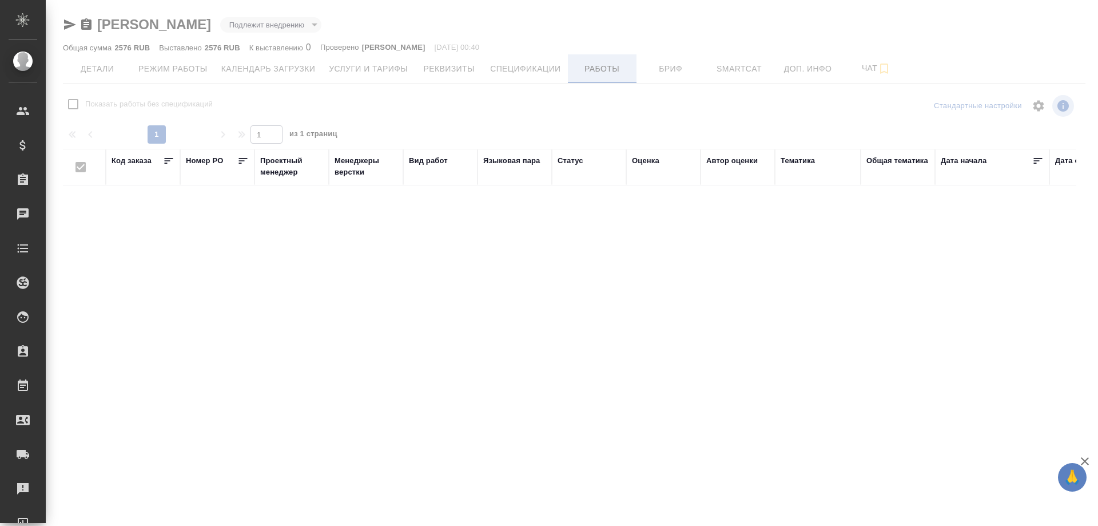
checkbox input "false"
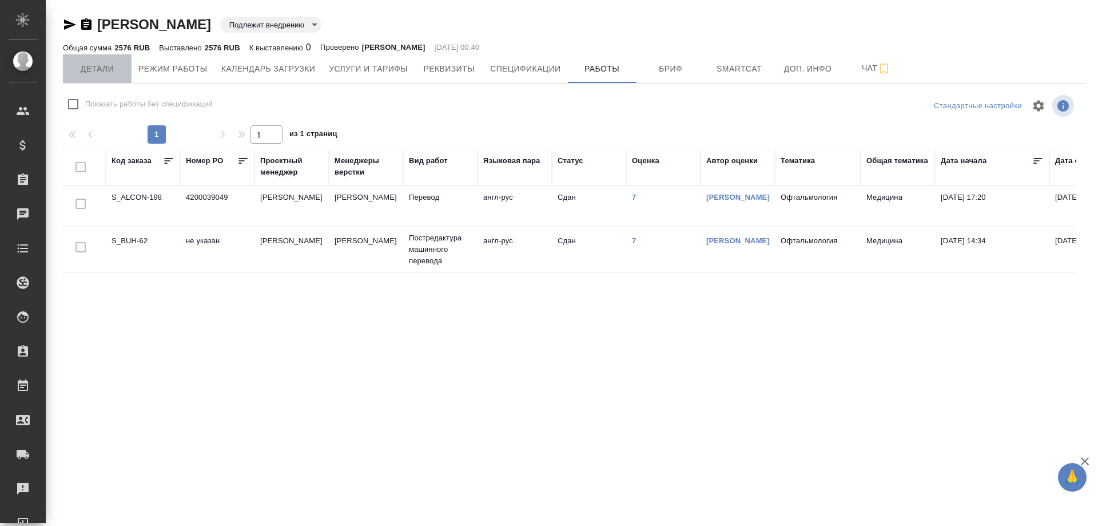
click at [86, 71] on span "Детали" at bounding box center [97, 69] width 55 height 14
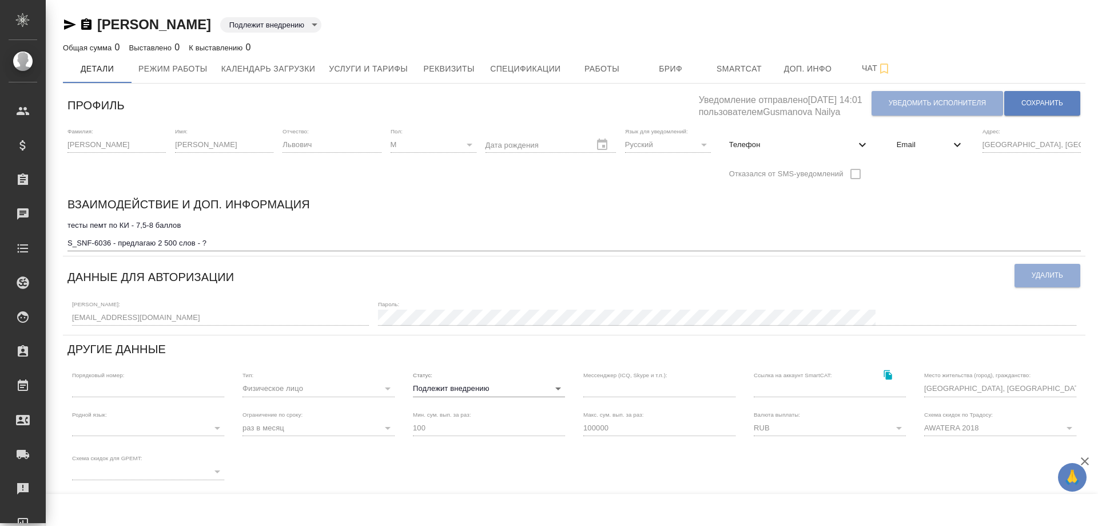
click at [84, 27] on icon "button" at bounding box center [86, 23] width 10 height 11
click at [85, 27] on icon "button" at bounding box center [86, 23] width 10 height 11
click at [595, 66] on span "Работы" at bounding box center [602, 69] width 55 height 14
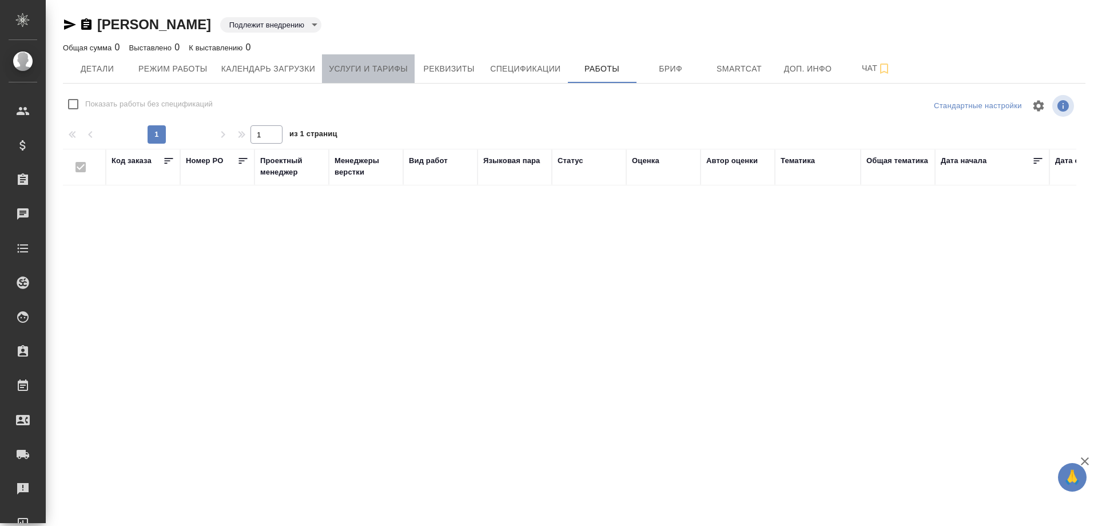
click at [360, 73] on span "Услуги и тарифы" at bounding box center [368, 69] width 79 height 14
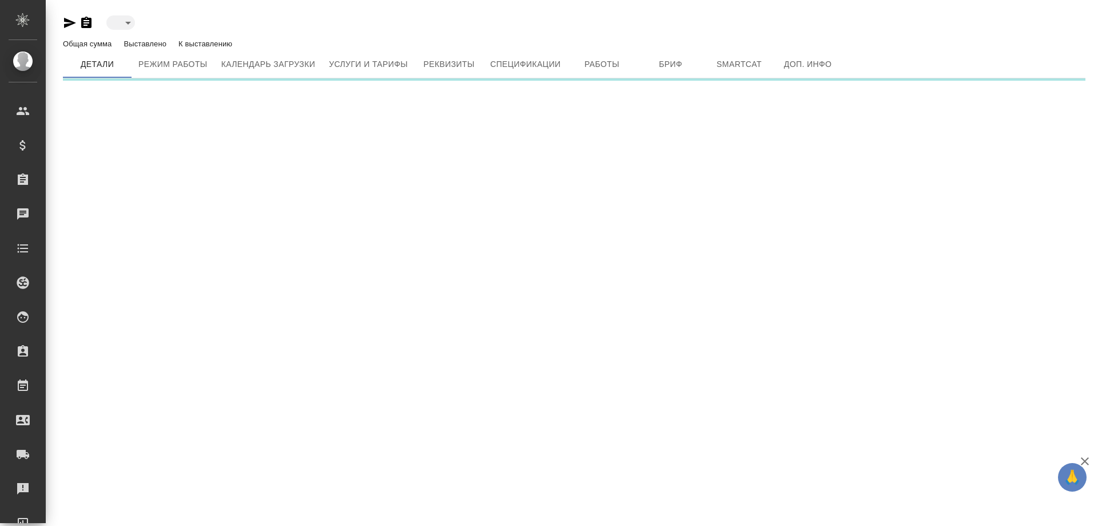
type input "toBeImplemented"
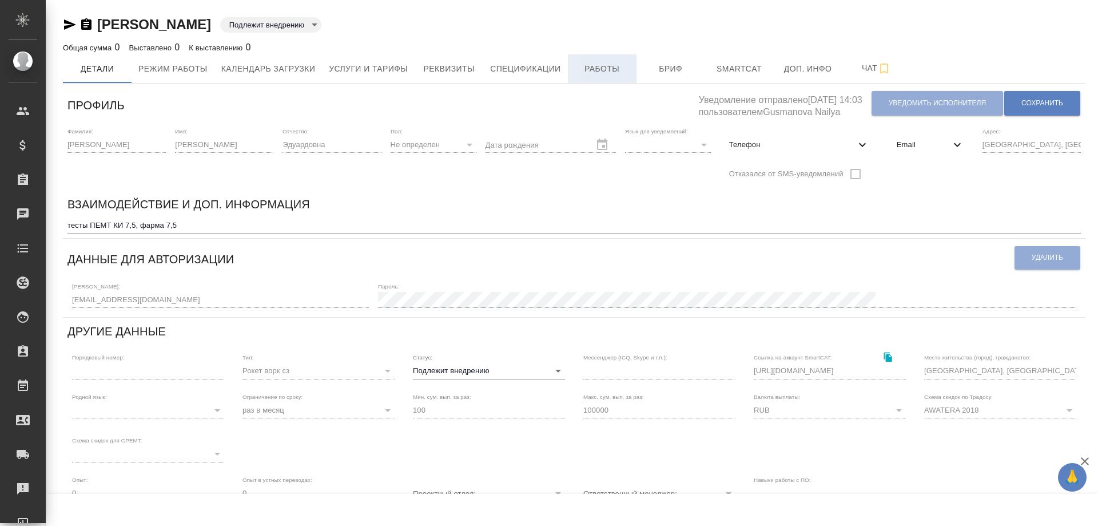
click at [611, 69] on span "Работы" at bounding box center [602, 69] width 55 height 14
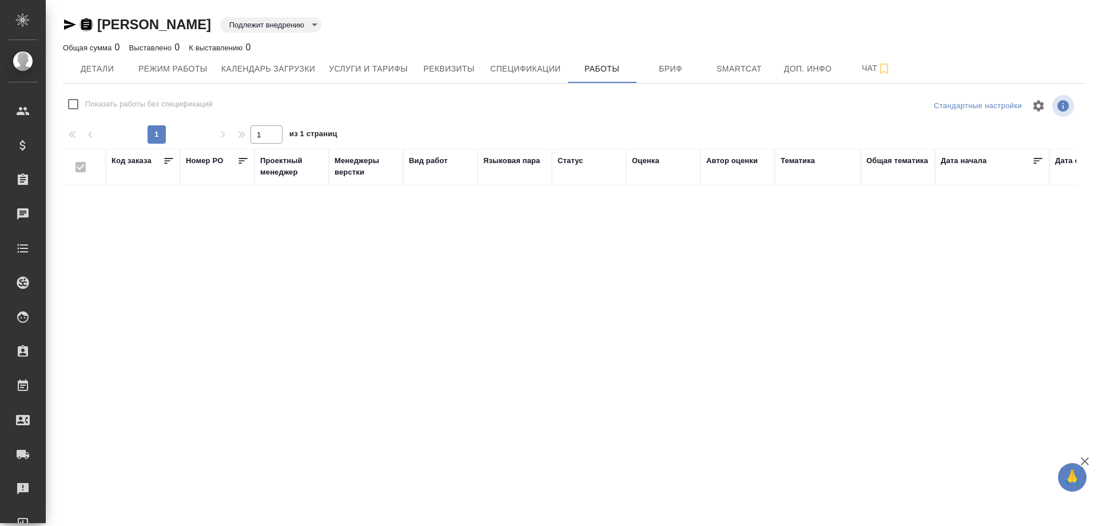
click at [86, 26] on icon "button" at bounding box center [86, 23] width 10 height 11
click at [105, 71] on span "Детали" at bounding box center [97, 69] width 55 height 14
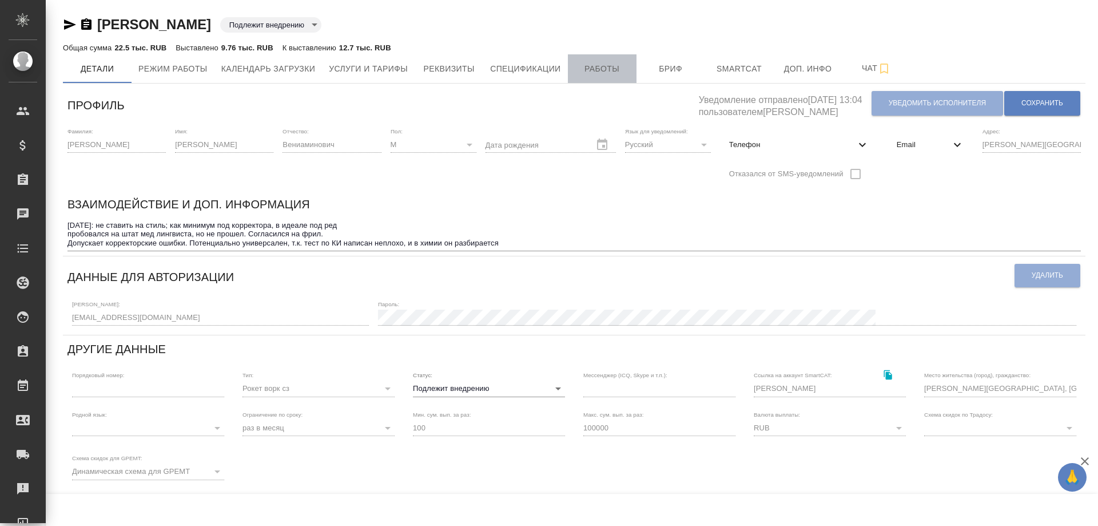
click at [609, 71] on span "Работы" at bounding box center [602, 69] width 55 height 14
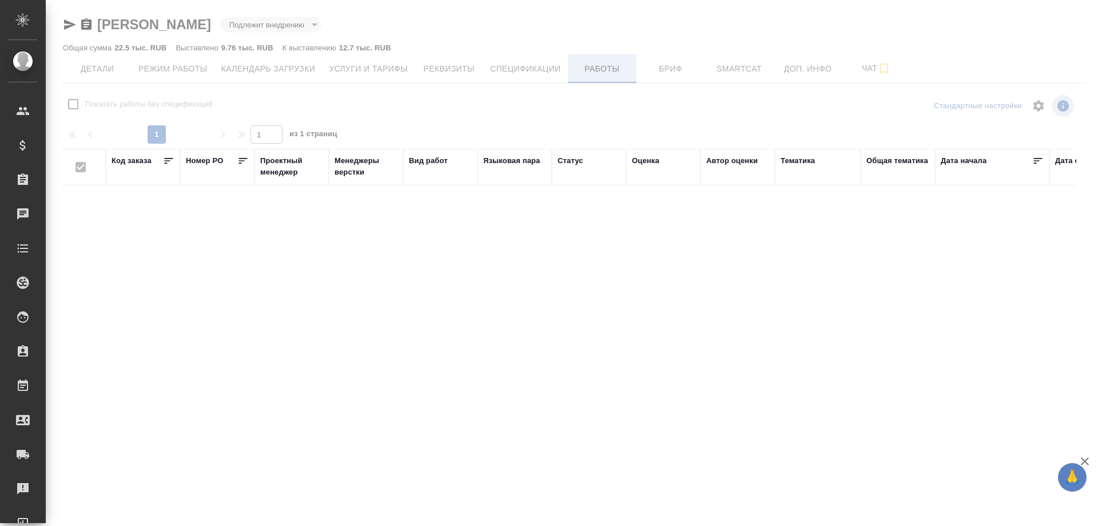
checkbox input "false"
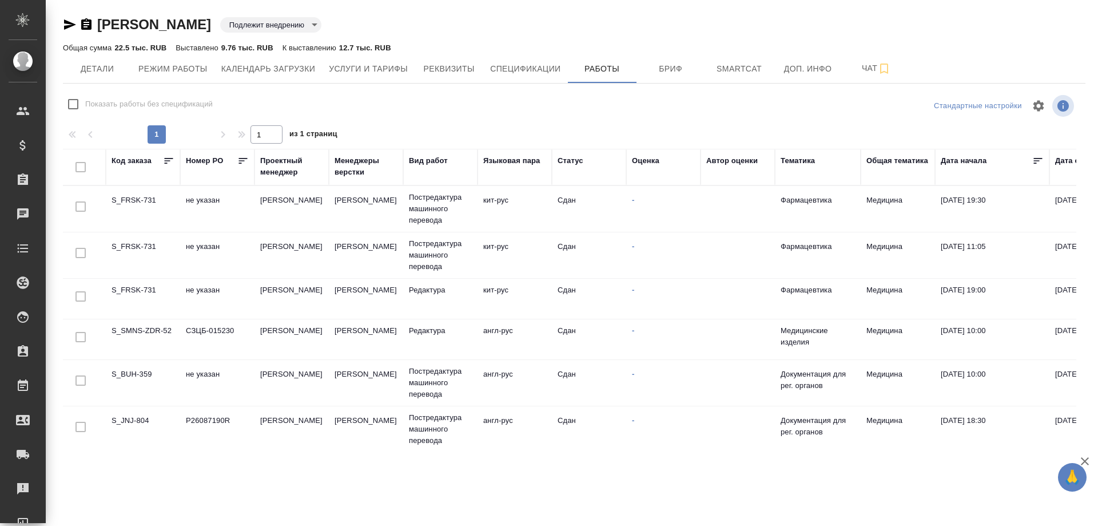
scroll to position [229, 0]
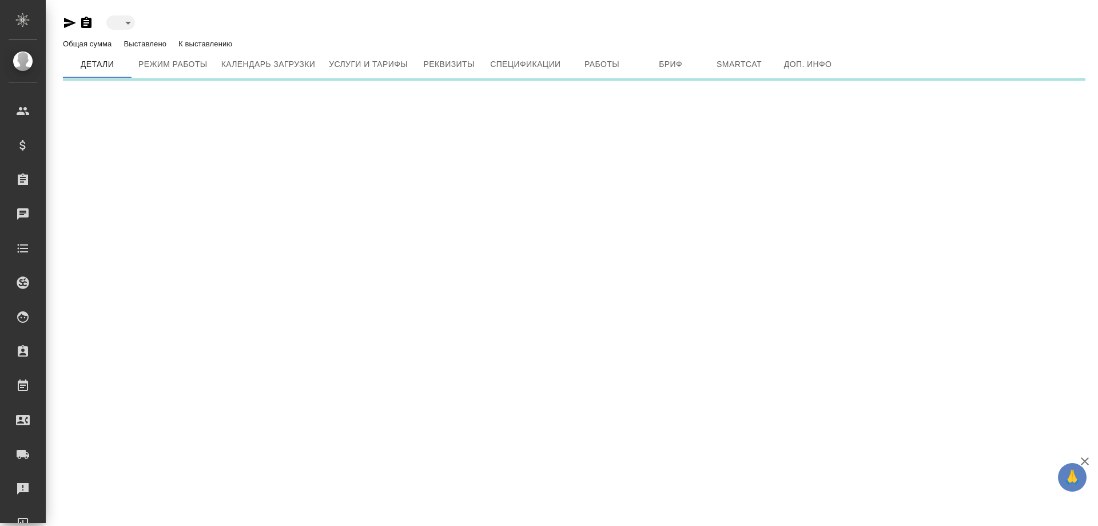
type input "toBeImplemented"
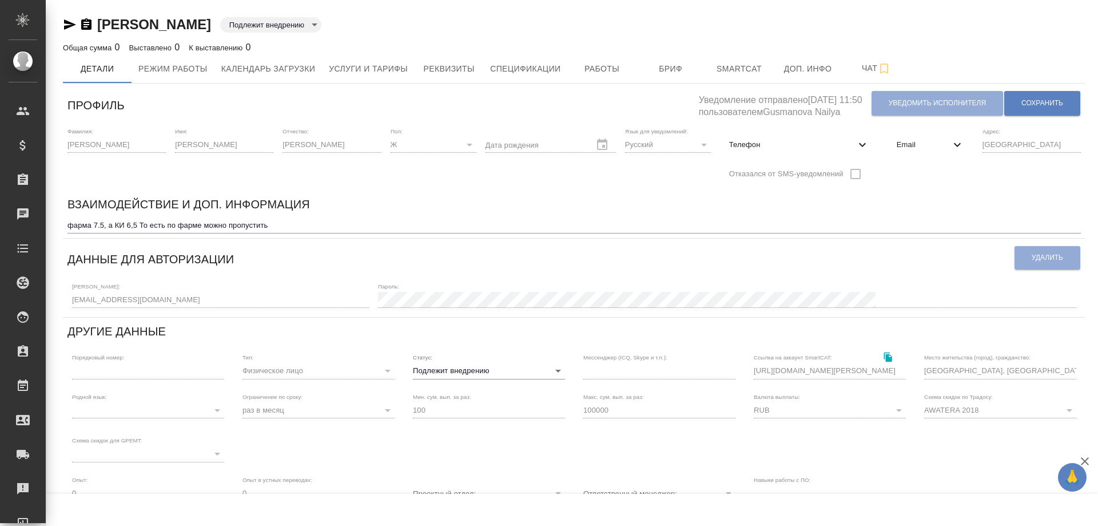
click at [88, 23] on icon "button" at bounding box center [86, 23] width 10 height 11
click at [590, 73] on span "Работы" at bounding box center [602, 69] width 55 height 14
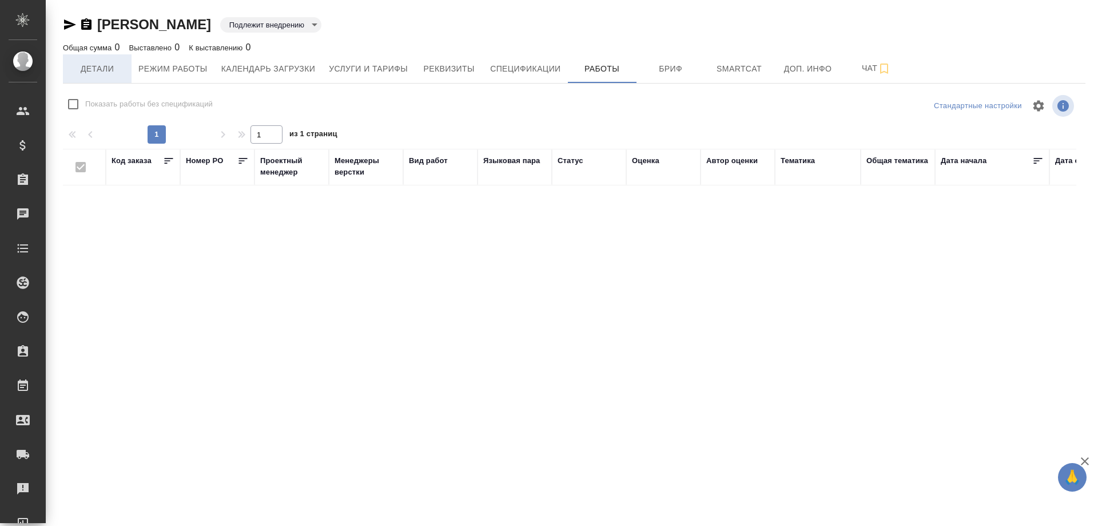
click at [85, 72] on span "Детали" at bounding box center [97, 69] width 55 height 14
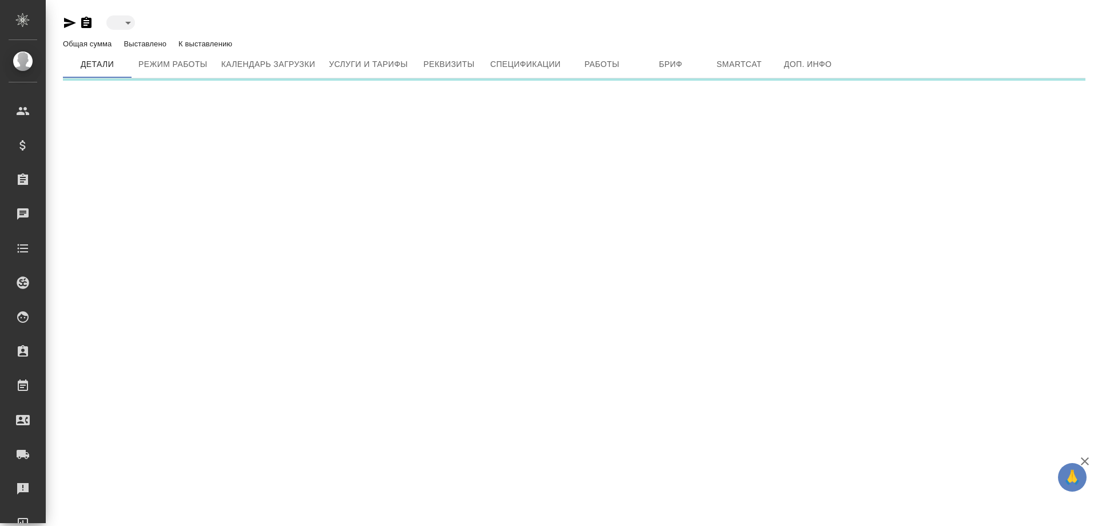
type input "toBeImplemented"
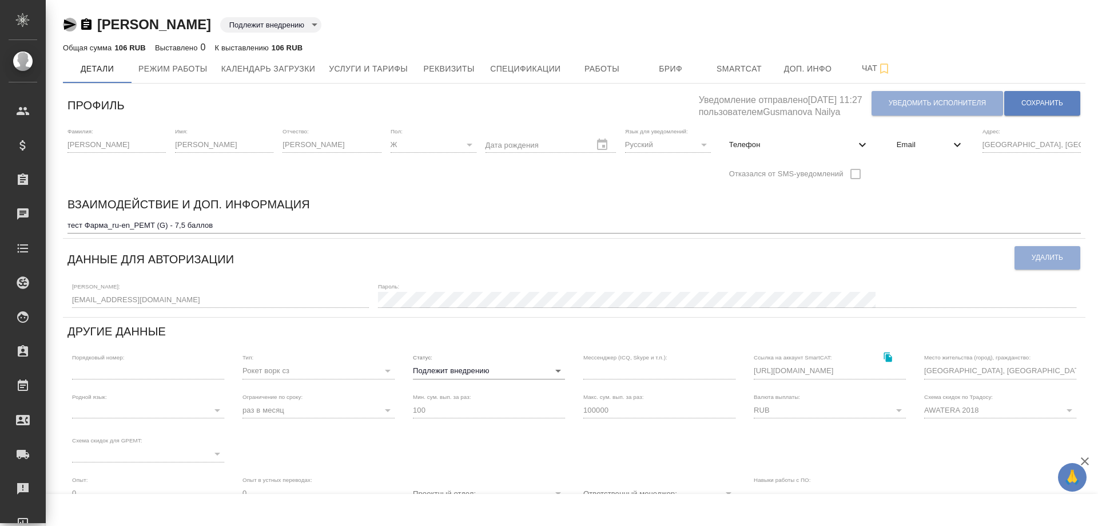
click at [68, 25] on icon "button" at bounding box center [70, 25] width 14 height 14
click at [84, 24] on icon "button" at bounding box center [86, 23] width 10 height 11
click at [615, 70] on span "Работы" at bounding box center [602, 69] width 55 height 14
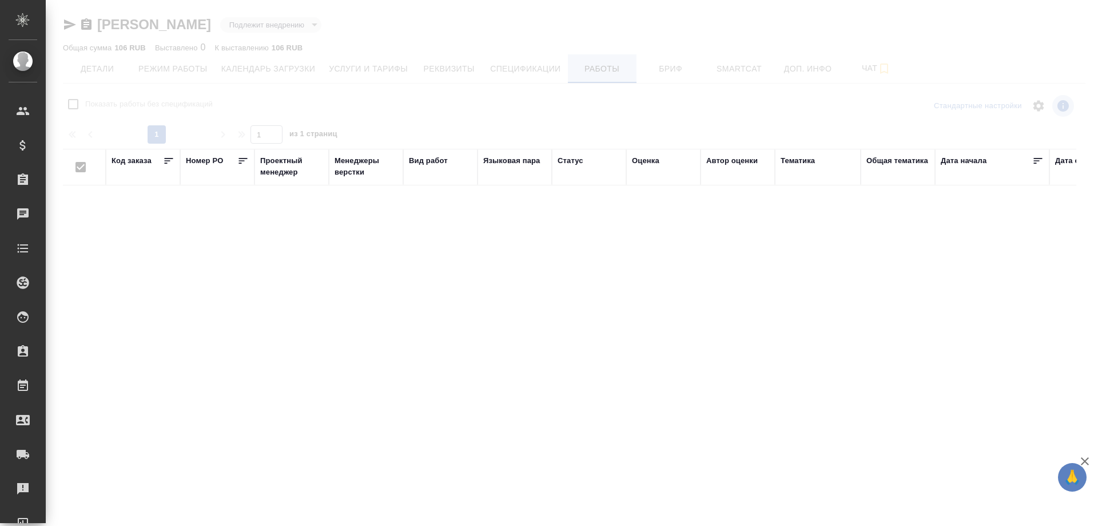
checkbox input "false"
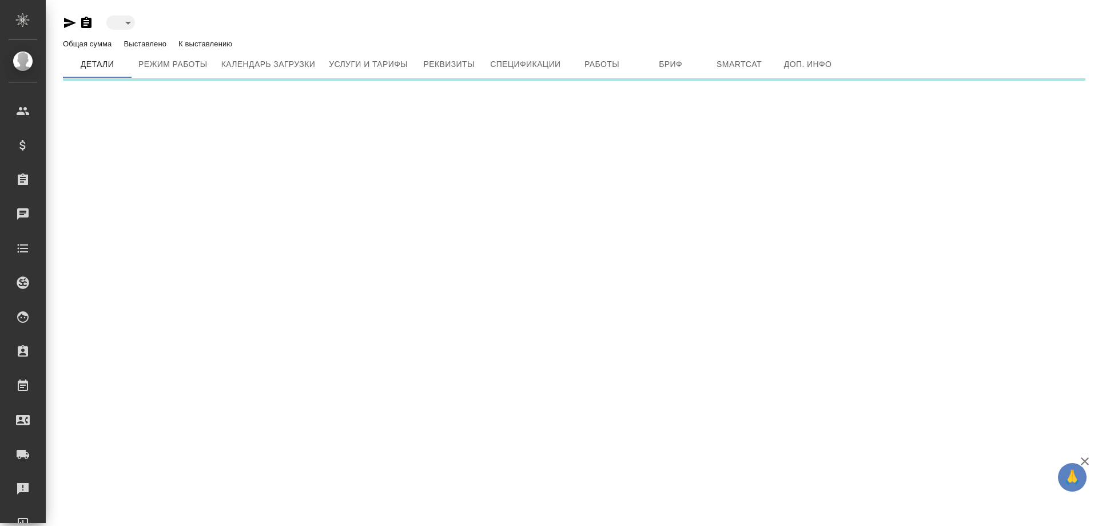
type input "toBeImplemented"
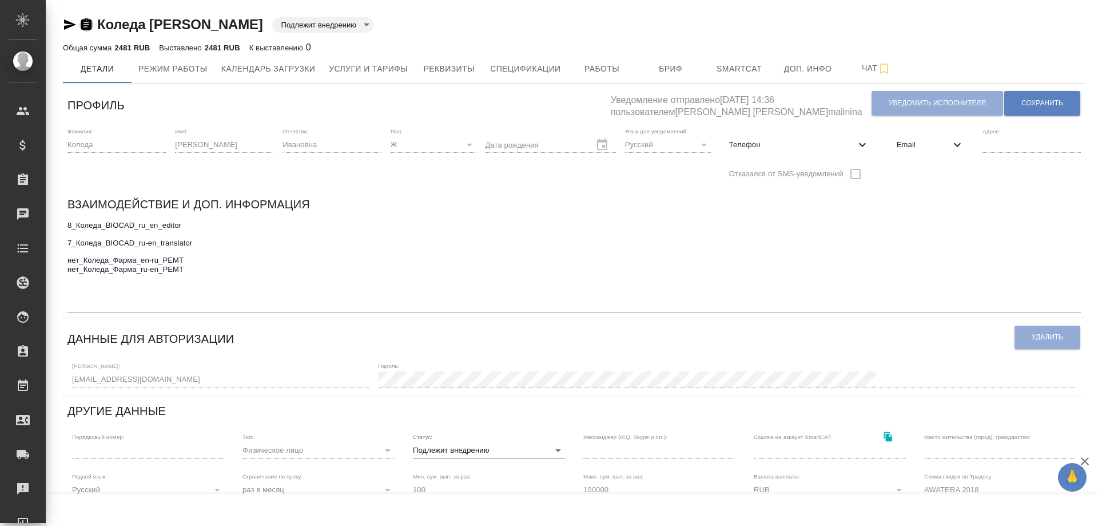
click at [82, 22] on icon "button" at bounding box center [86, 23] width 10 height 11
click at [618, 63] on span "Работы" at bounding box center [602, 69] width 55 height 14
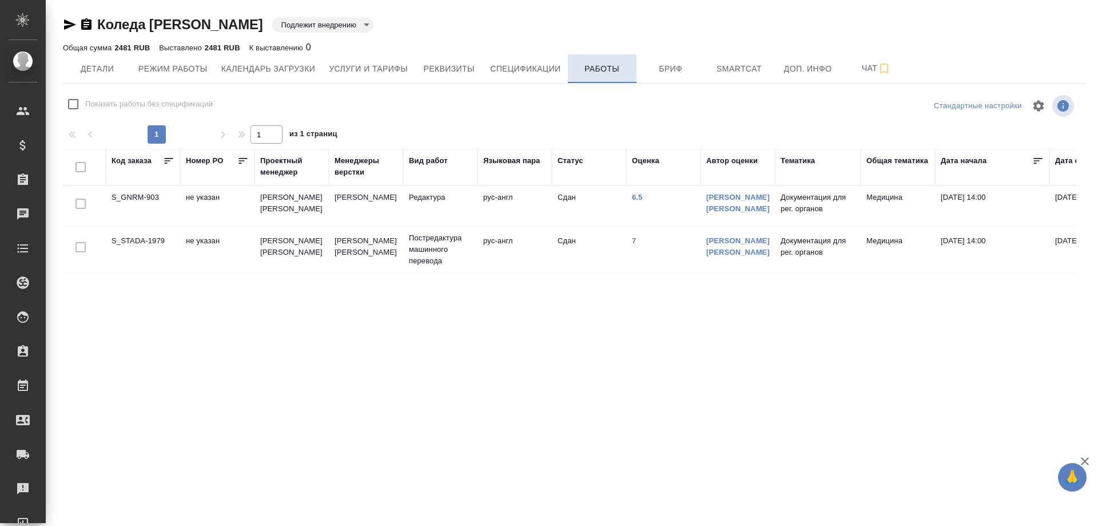
checkbox input "false"
click at [88, 75] on span "Детали" at bounding box center [97, 69] width 55 height 14
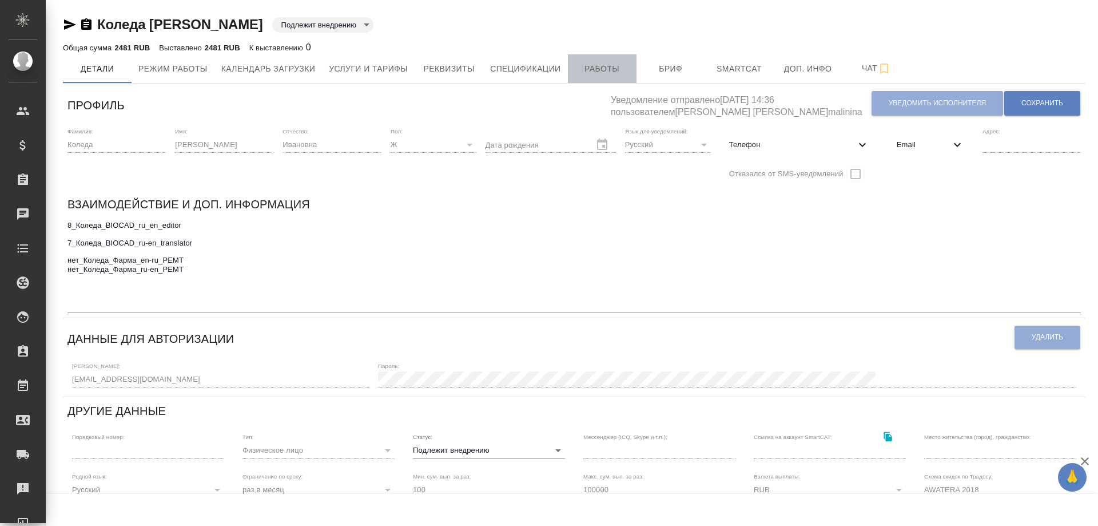
click at [591, 65] on span "Работы" at bounding box center [602, 69] width 55 height 14
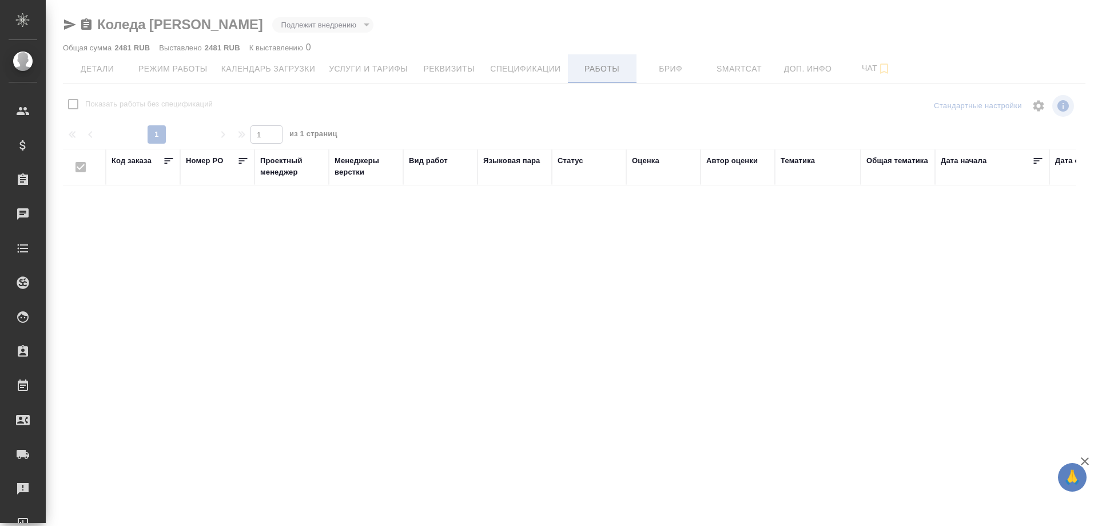
checkbox input "false"
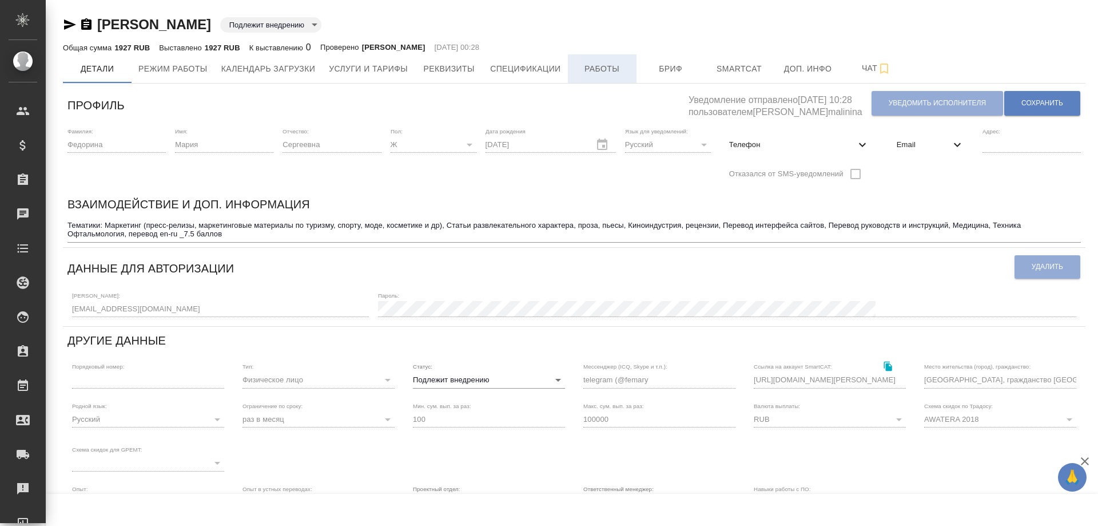
click at [593, 68] on span "Работы" at bounding box center [602, 69] width 55 height 14
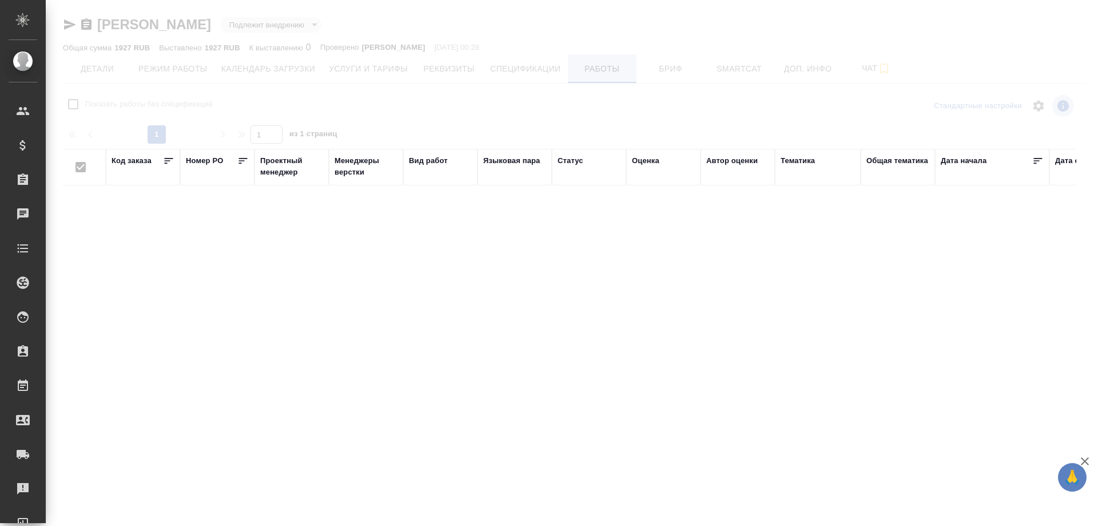
checkbox input "false"
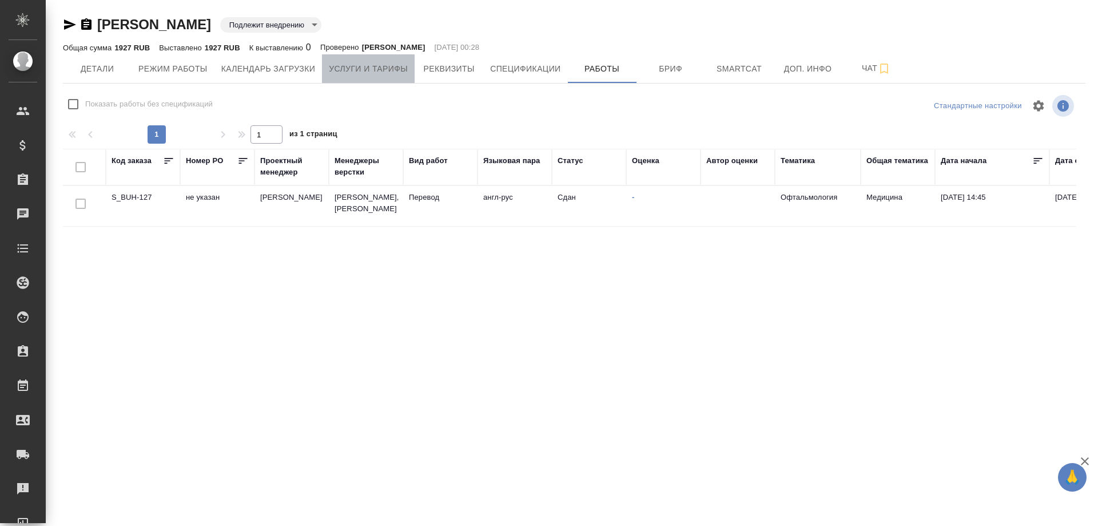
click at [348, 60] on button "Услуги и тарифы" at bounding box center [368, 68] width 93 height 29
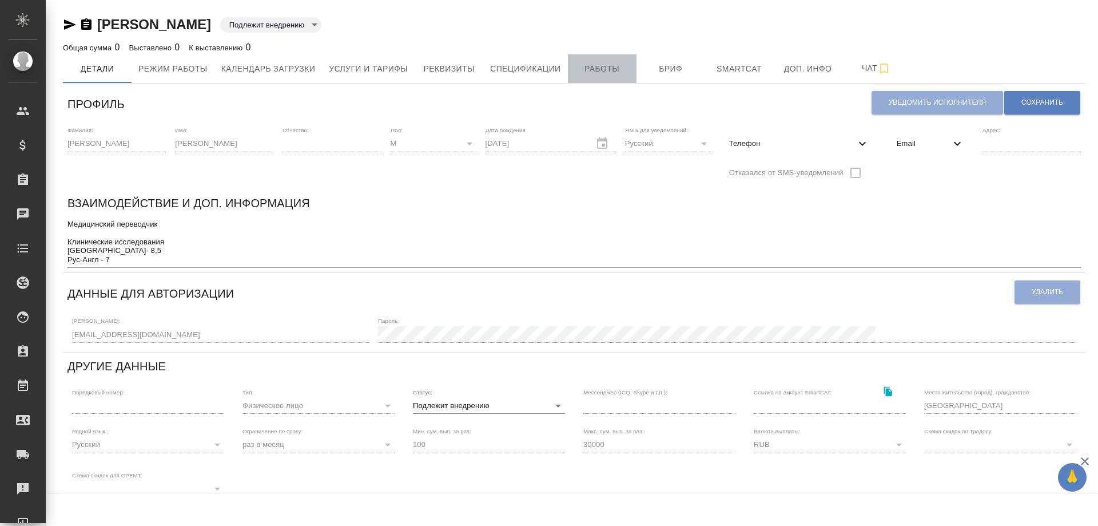
click at [602, 74] on span "Работы" at bounding box center [602, 69] width 55 height 14
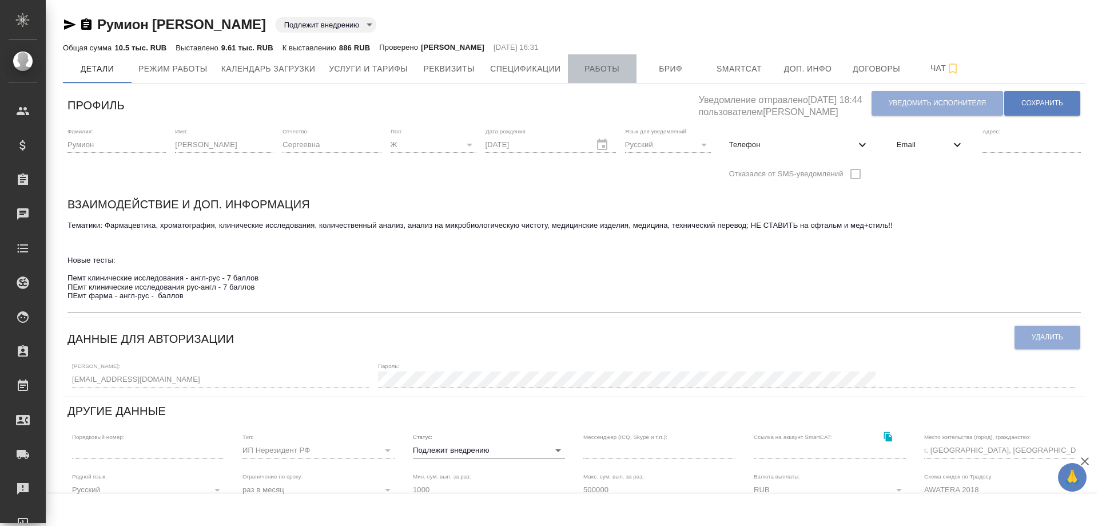
click at [588, 65] on span "Работы" at bounding box center [602, 69] width 55 height 14
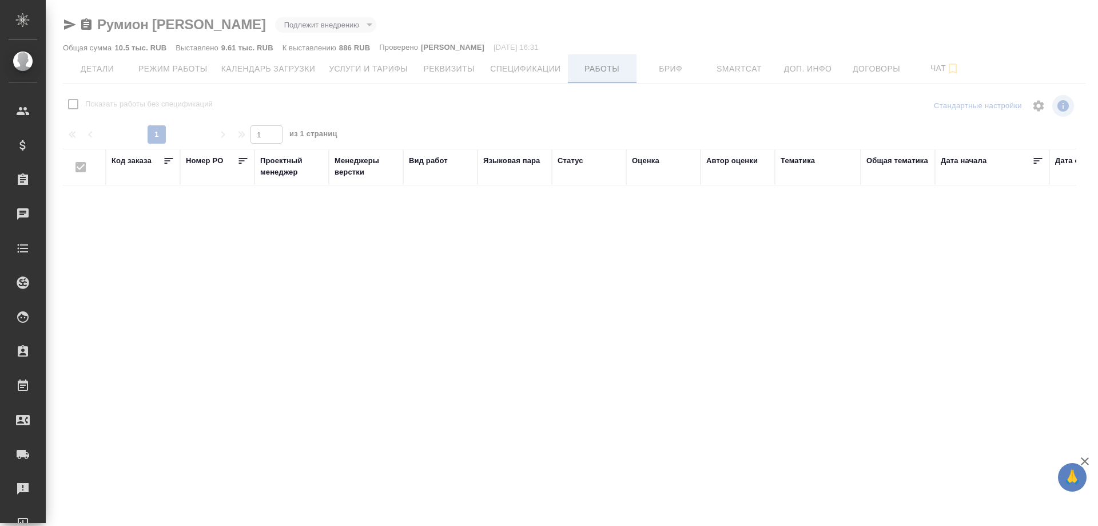
checkbox input "false"
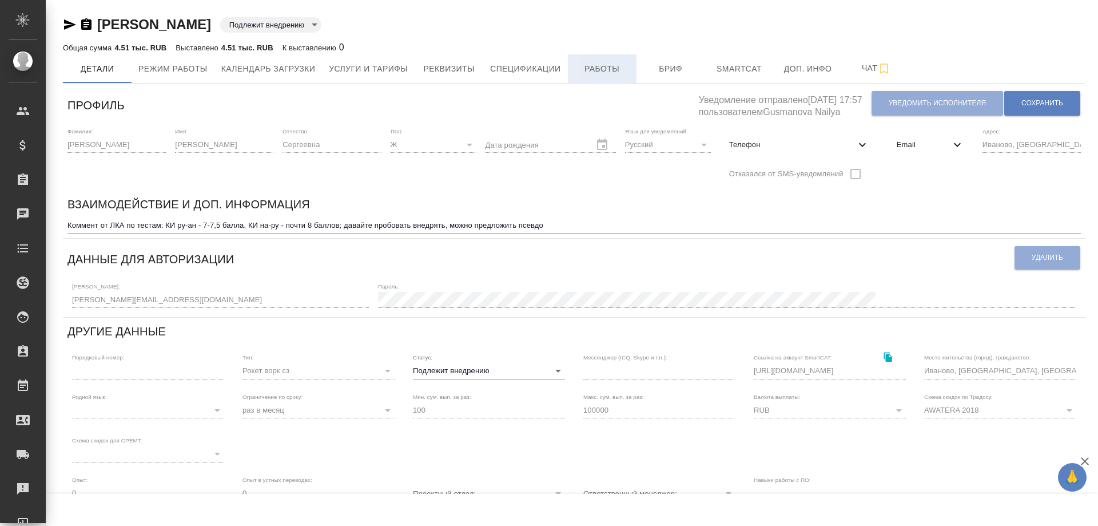
click at [590, 73] on span "Работы" at bounding box center [602, 69] width 55 height 14
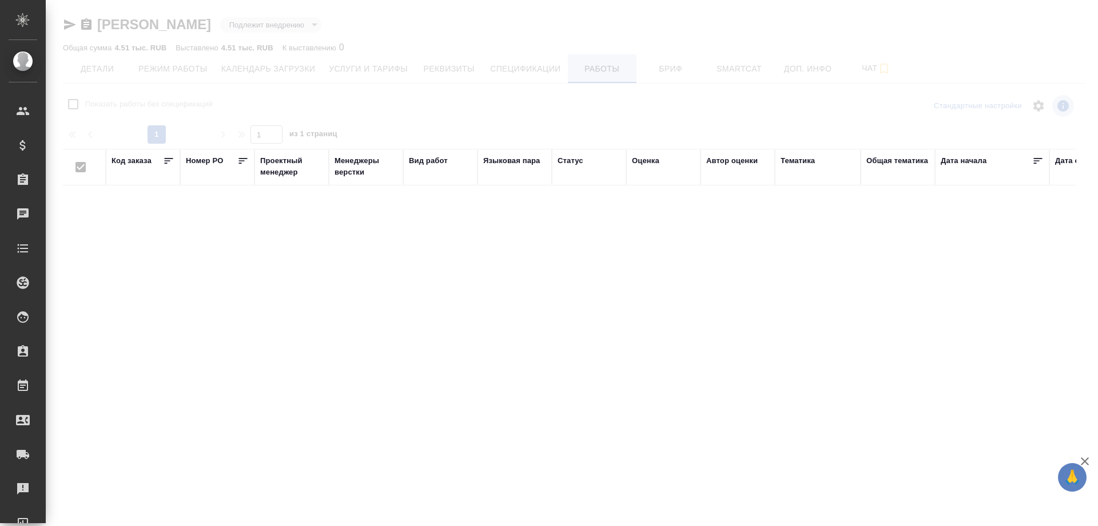
checkbox input "false"
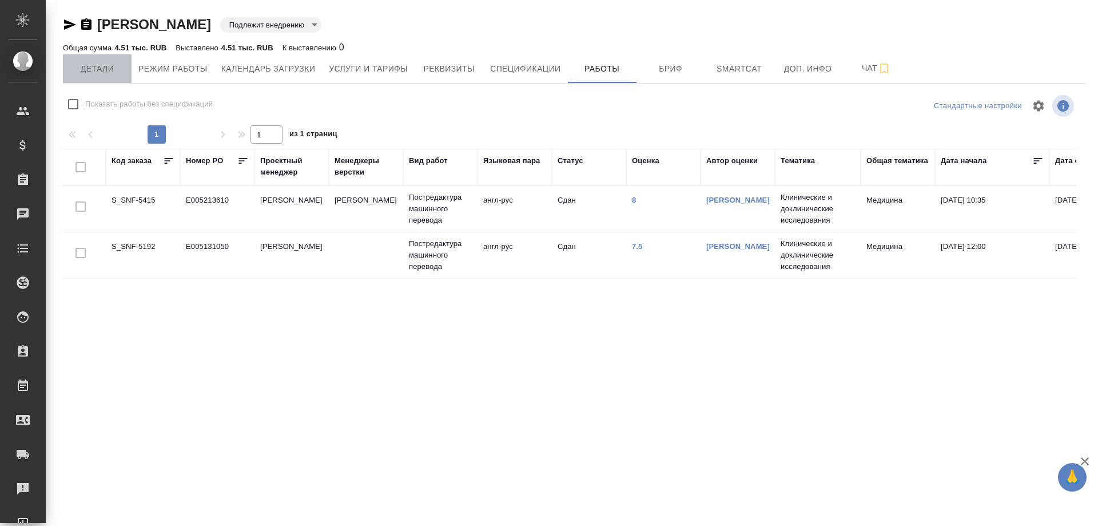
click at [93, 69] on span "Детали" at bounding box center [97, 69] width 55 height 14
